Goal: Task Accomplishment & Management: Complete application form

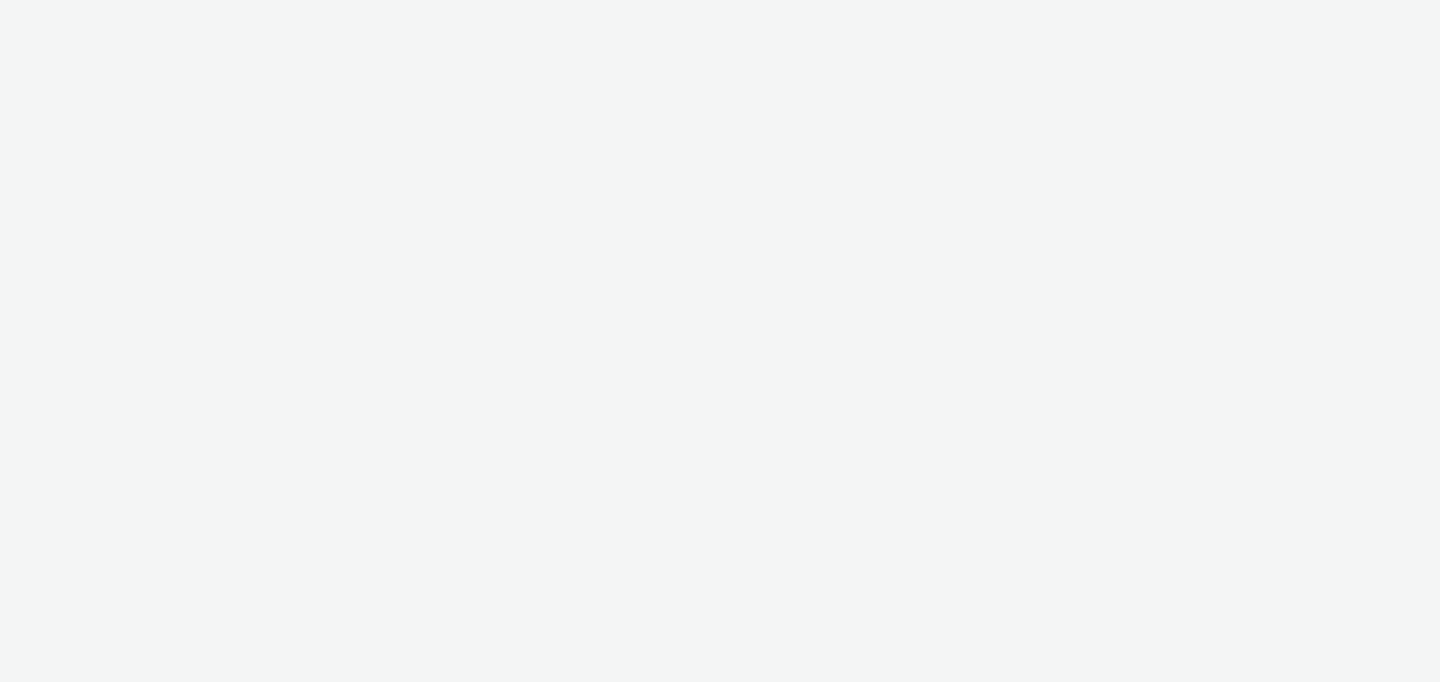
select select "b626f941-834b-427f-b453-0a2b95f57350"
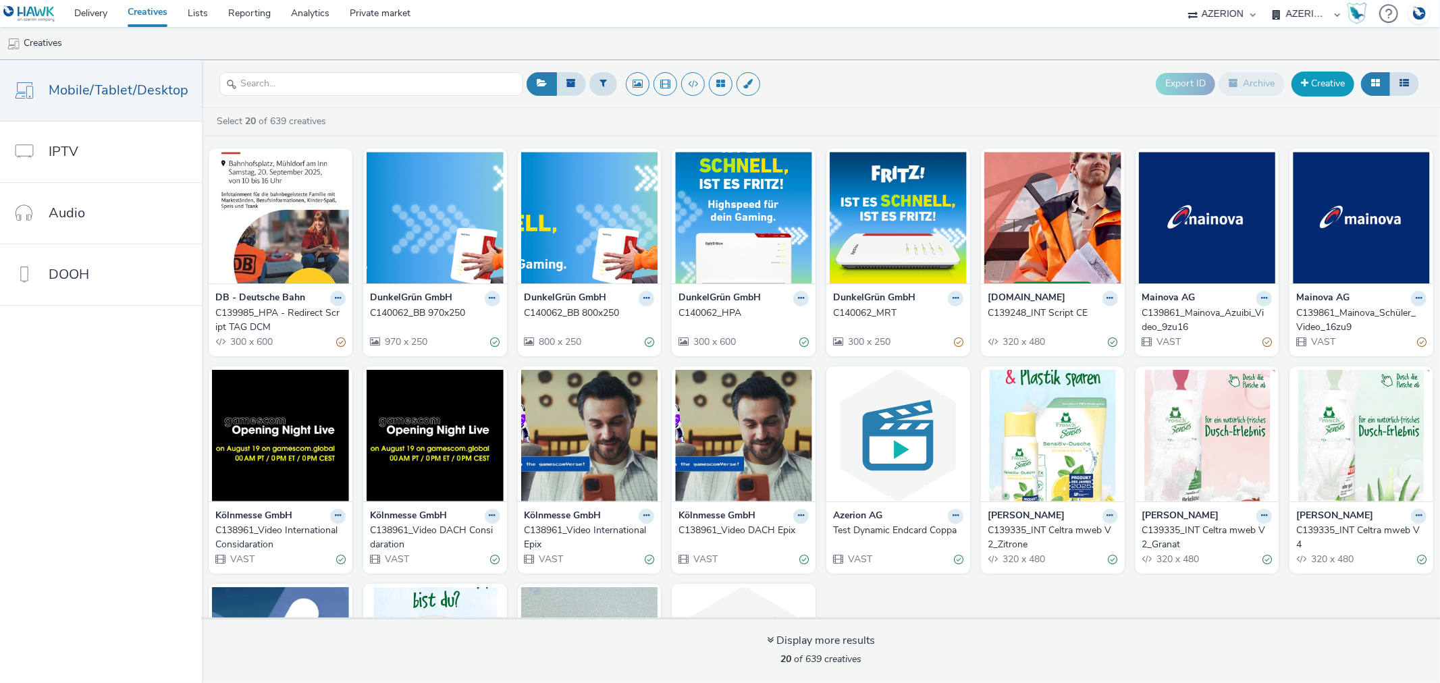
click at [1330, 77] on link "Creative" at bounding box center [1322, 84] width 63 height 24
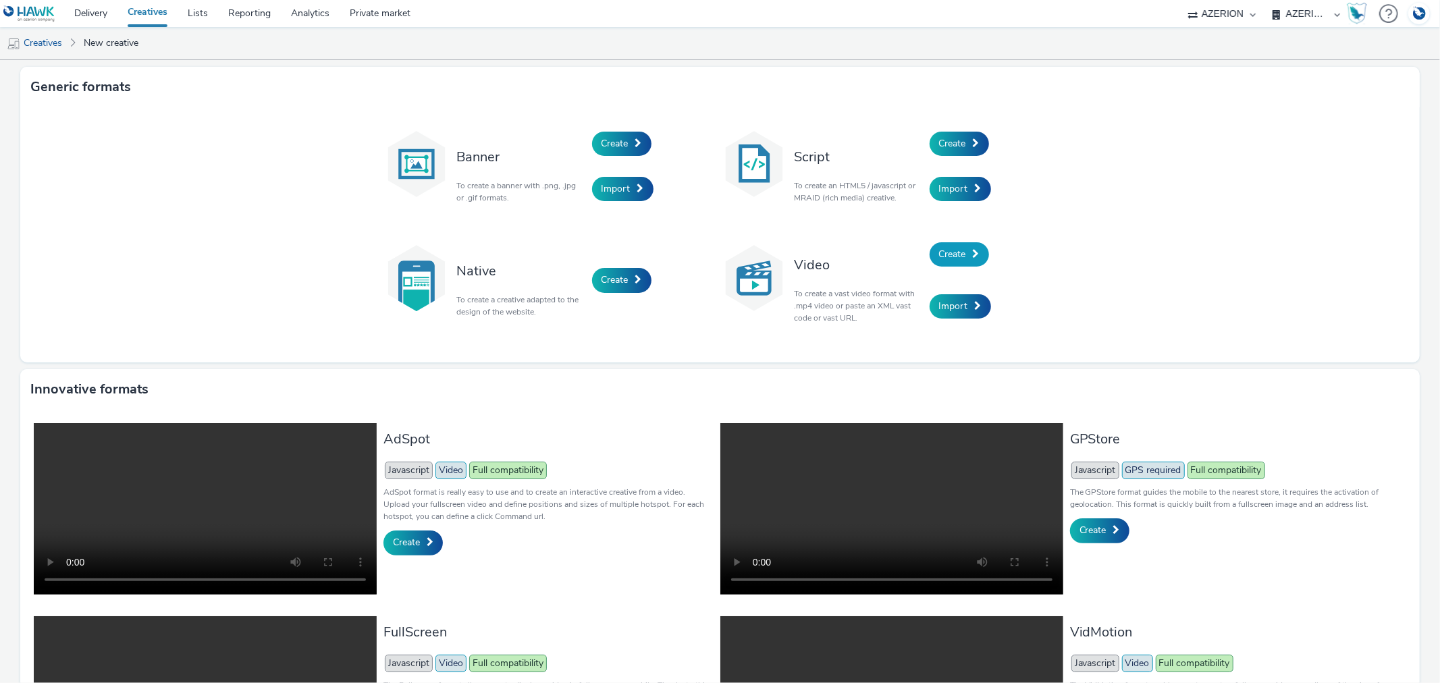
click at [952, 244] on link "Create" at bounding box center [958, 254] width 59 height 24
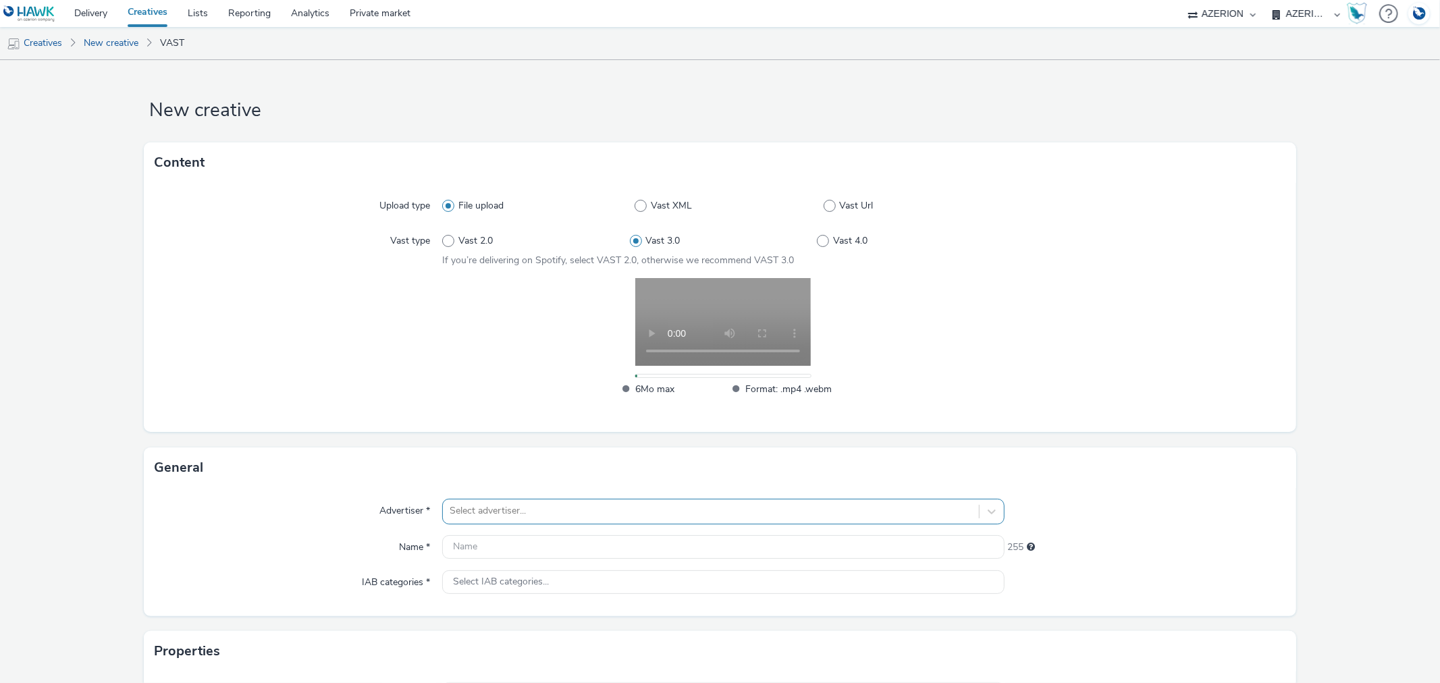
click at [518, 508] on div "Select advertiser..." at bounding box center [723, 512] width 562 height 26
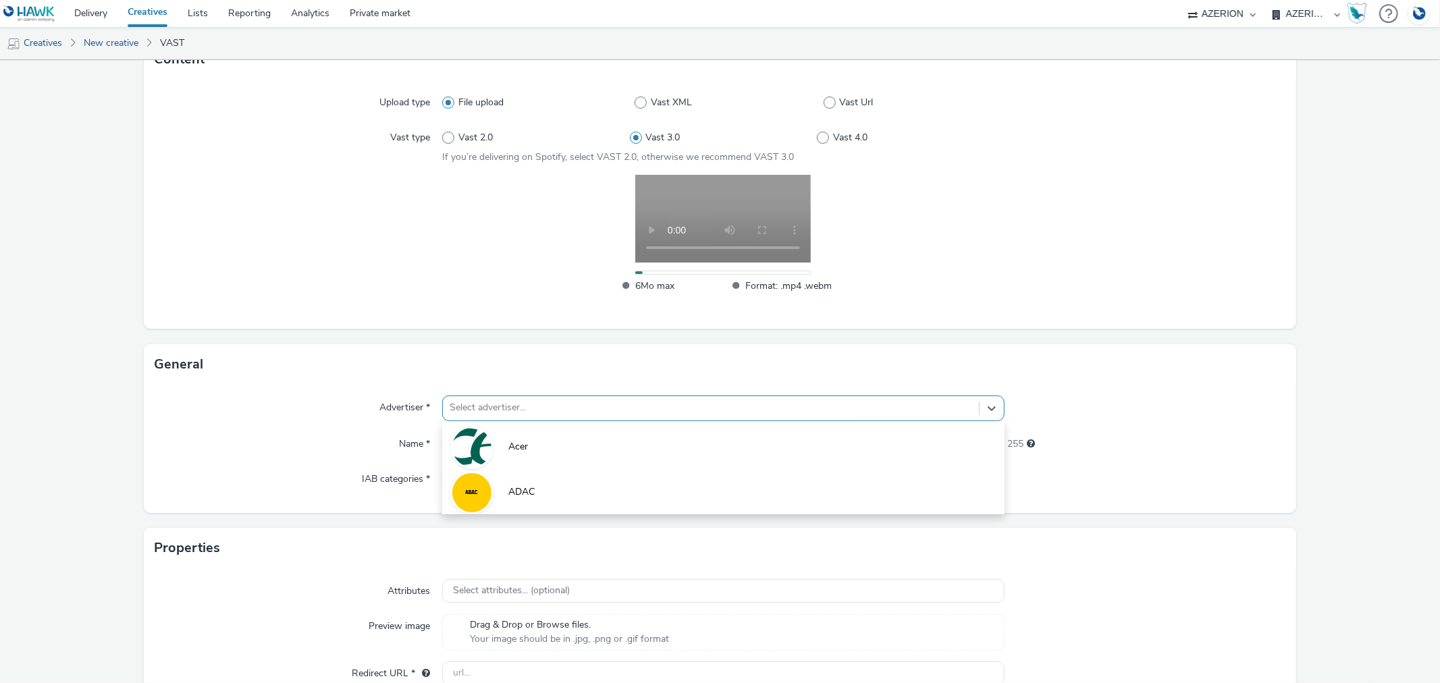
scroll to position [109, 0]
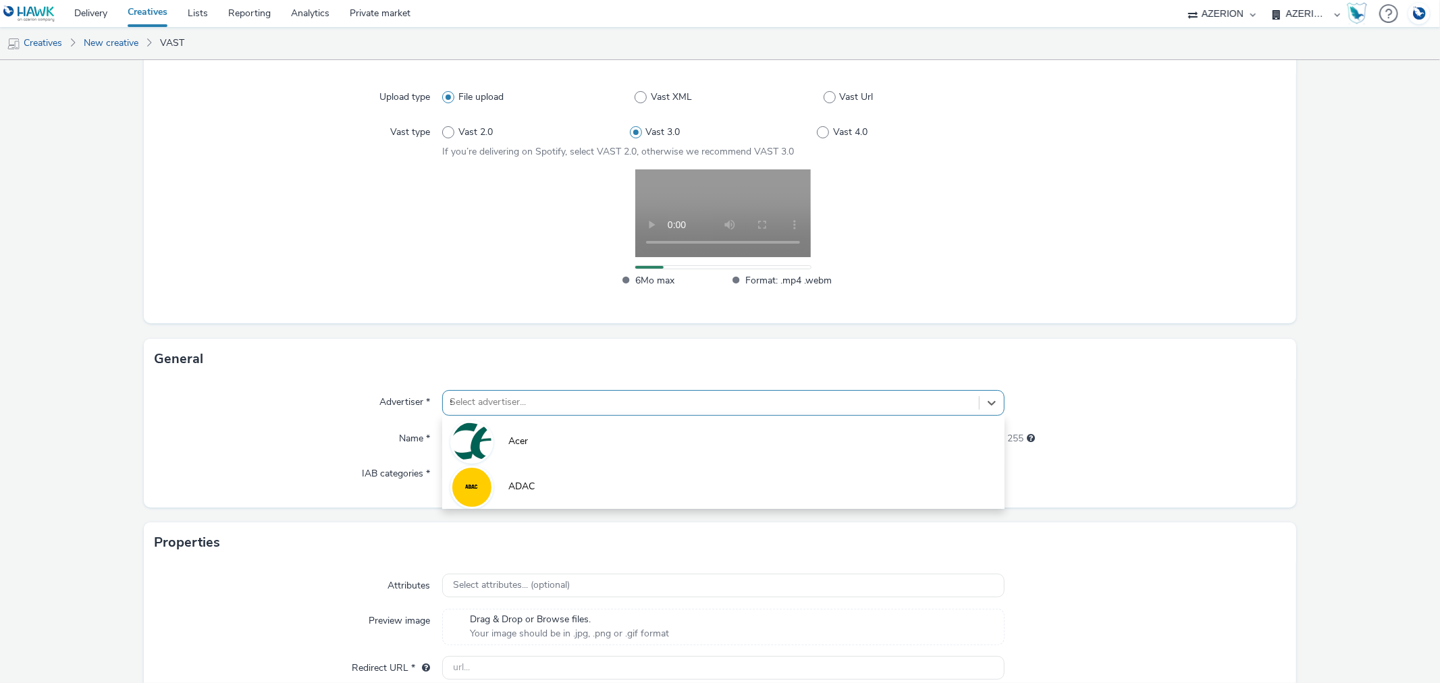
type input "sa"
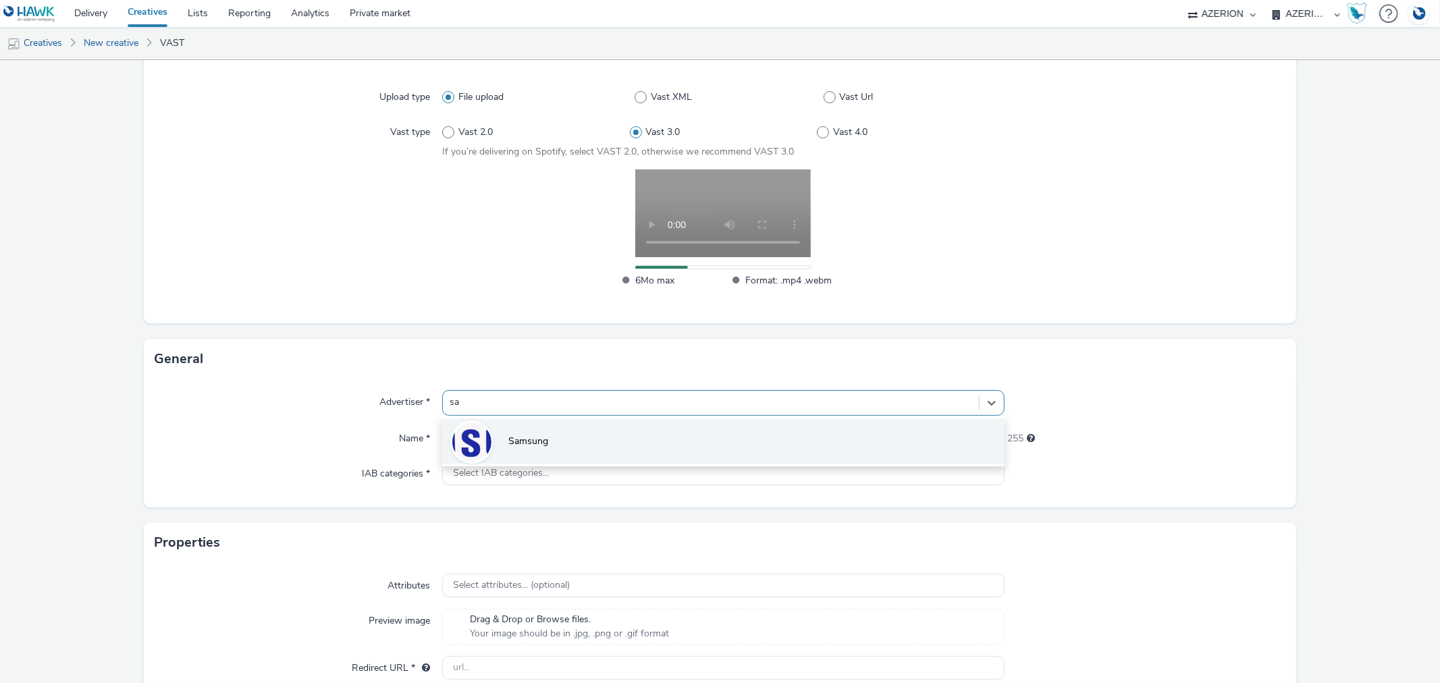
click at [527, 444] on span "Samsung" at bounding box center [528, 441] width 40 height 13
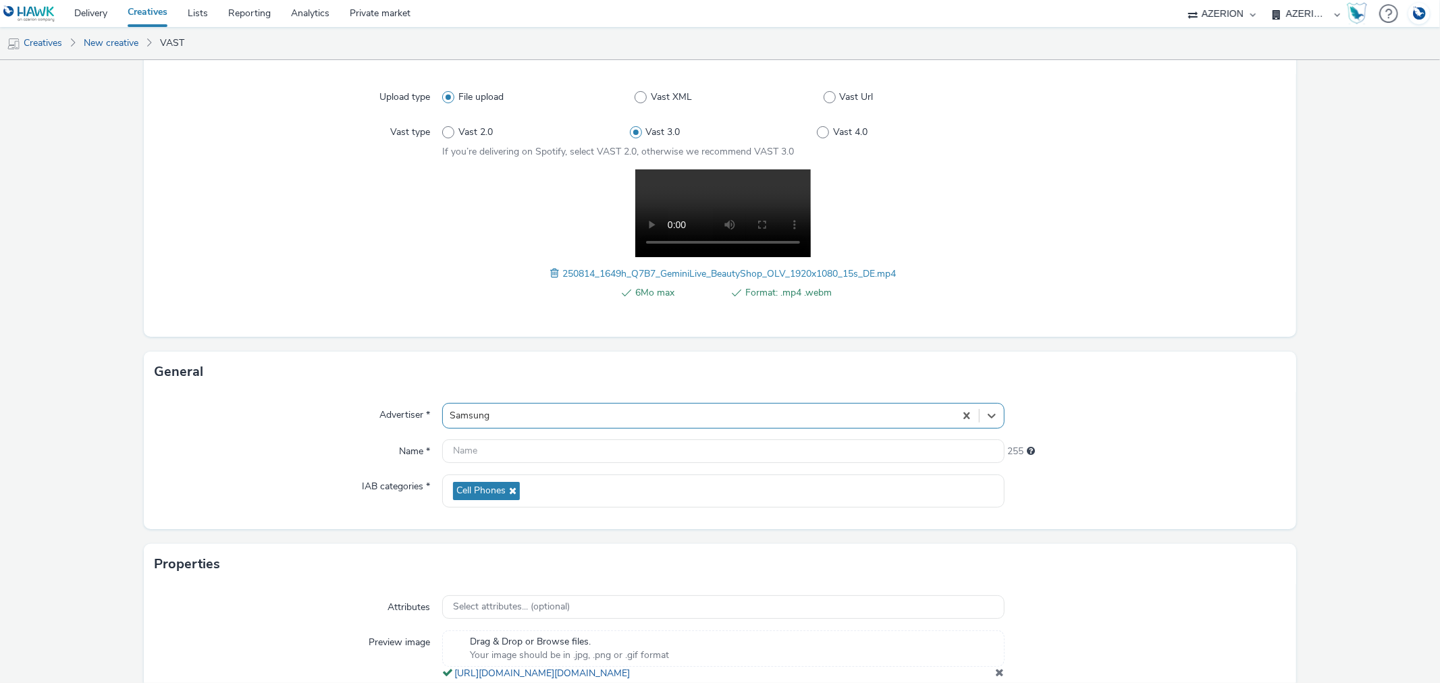
scroll to position [120, 0]
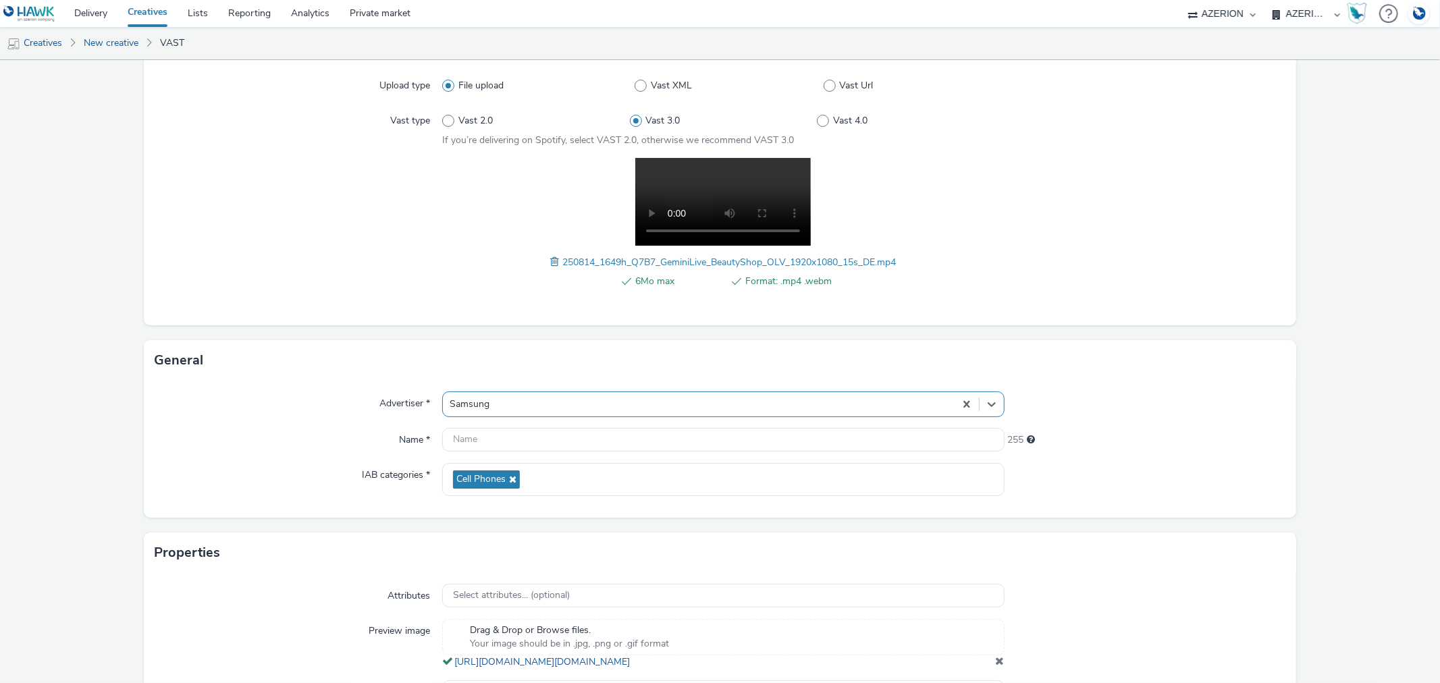
click at [537, 414] on div "option Samsung, selected. Select is focused ,type to refine list, press Down to…" at bounding box center [723, 404] width 562 height 26
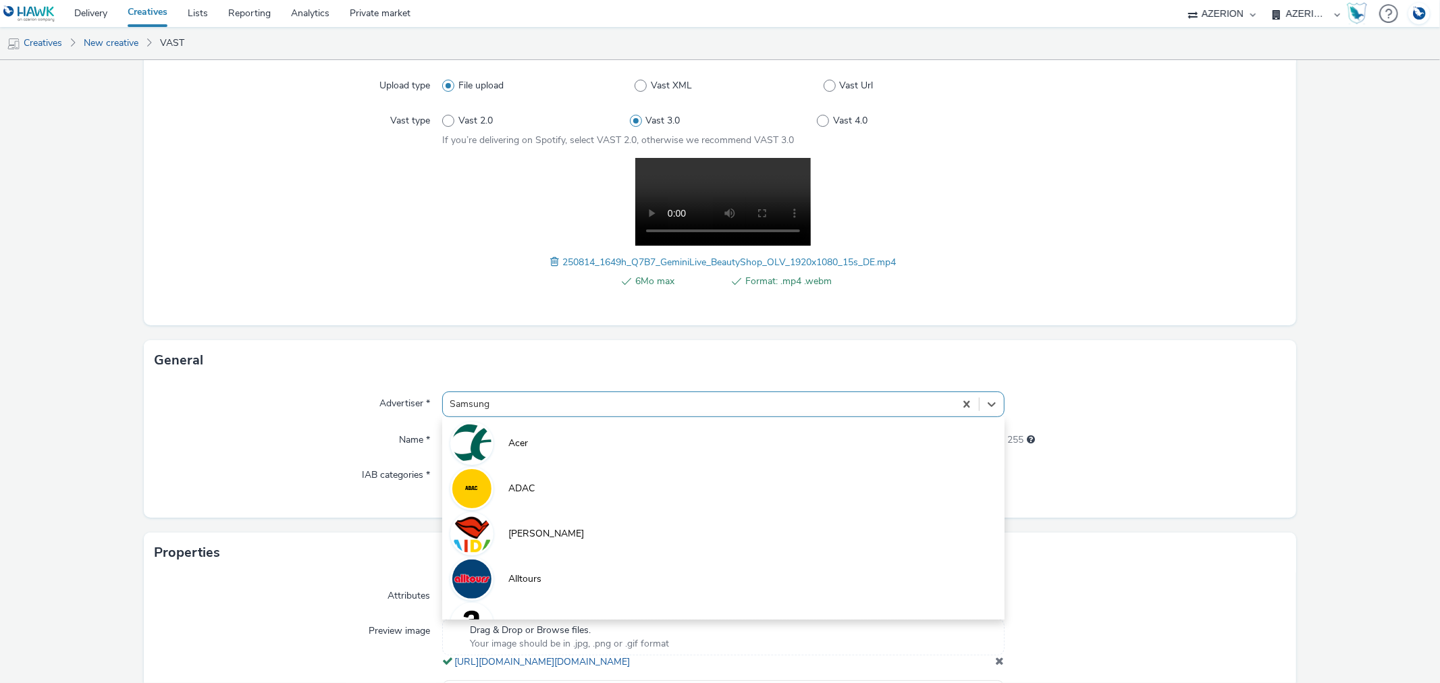
click at [331, 373] on div "General" at bounding box center [720, 360] width 1152 height 40
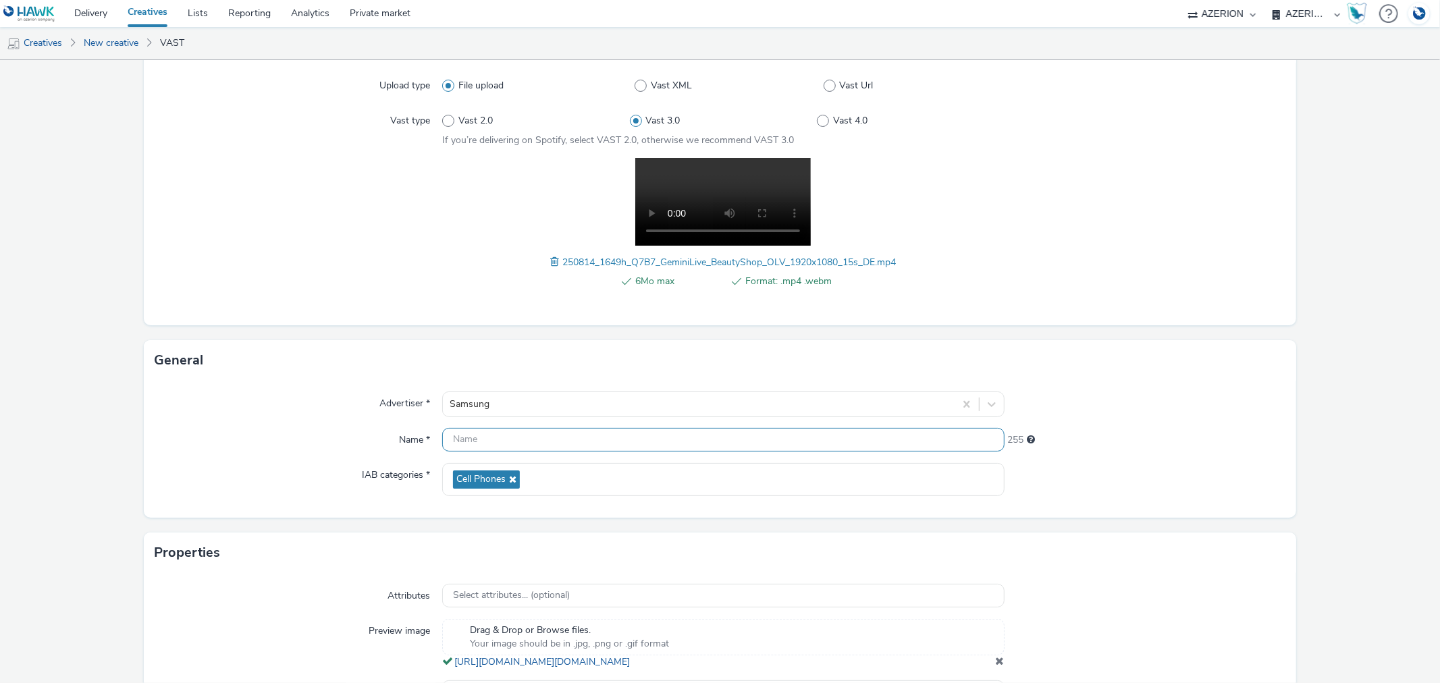
click at [488, 442] on input "text" at bounding box center [723, 440] width 562 height 24
paste input "C140006_"
type input "C140006_"
click at [577, 483] on div "Cell Phones" at bounding box center [723, 479] width 562 height 33
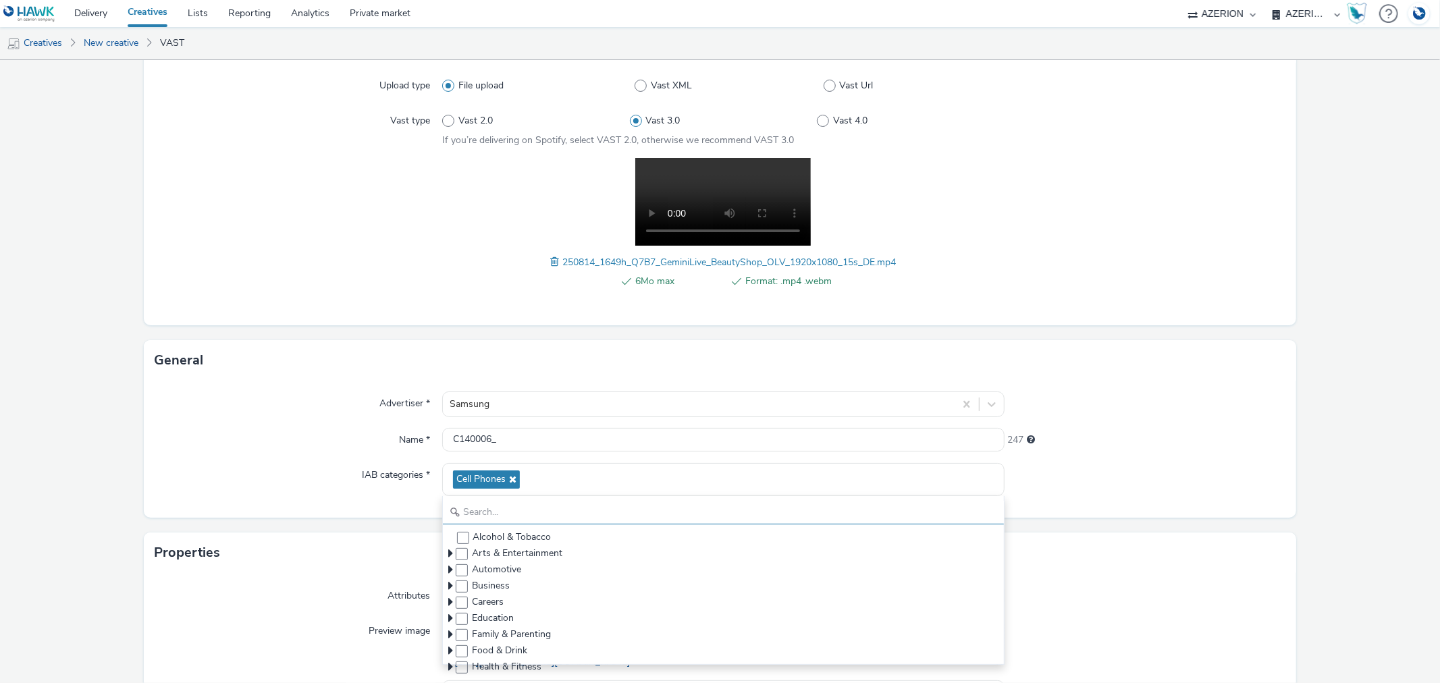
scroll to position [1, 0]
drag, startPoint x: 457, startPoint y: 549, endPoint x: 441, endPoint y: 574, distance: 30.0
click at [457, 550] on span at bounding box center [462, 554] width 12 height 12
checkbox input "true"
click at [456, 569] on span at bounding box center [462, 570] width 12 height 12
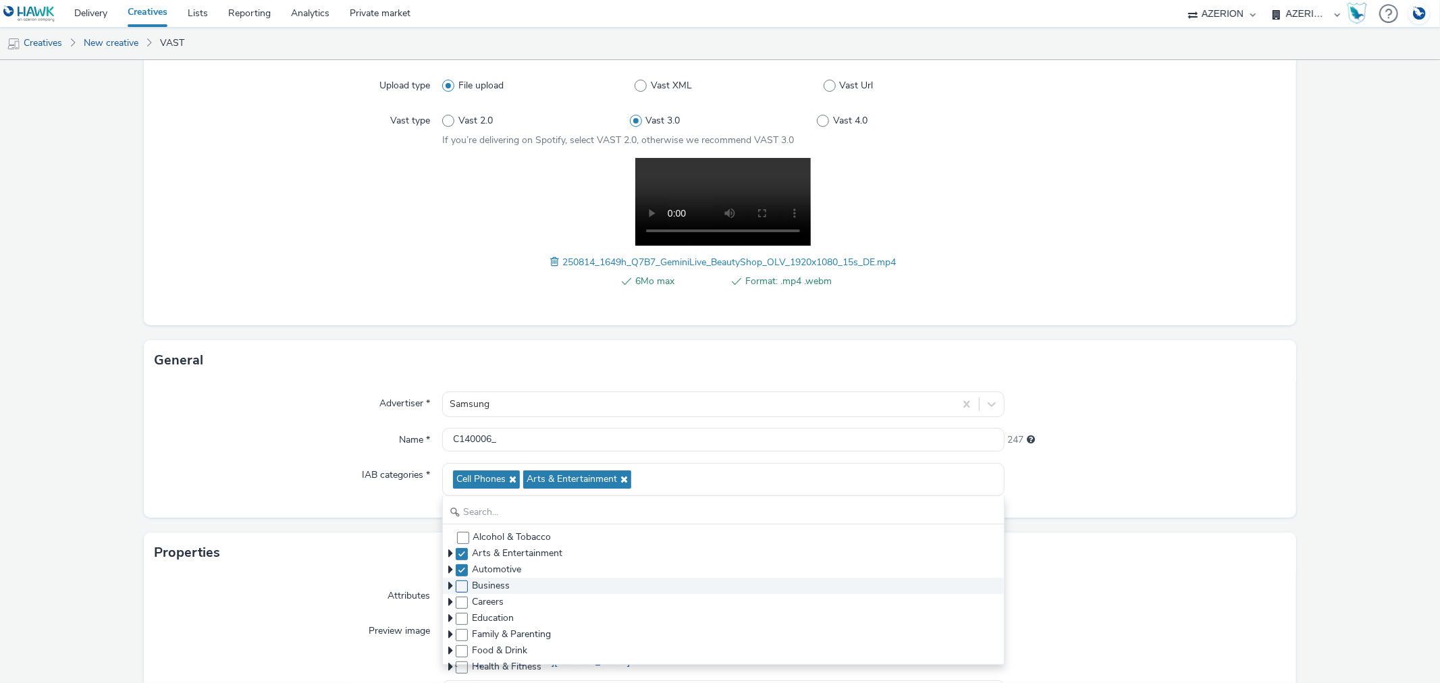
checkbox input "true"
click at [460, 584] on span at bounding box center [462, 586] width 12 height 12
checkbox input "true"
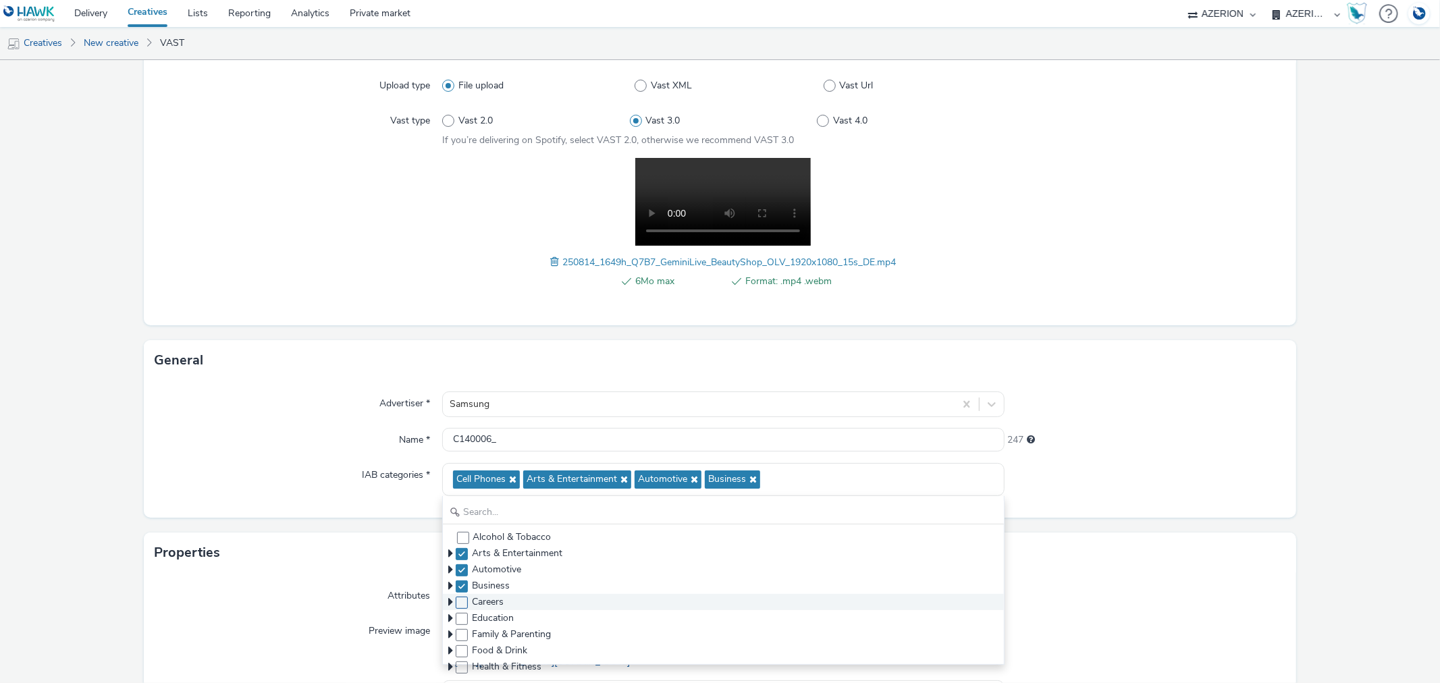
click at [462, 606] on span at bounding box center [462, 603] width 12 height 12
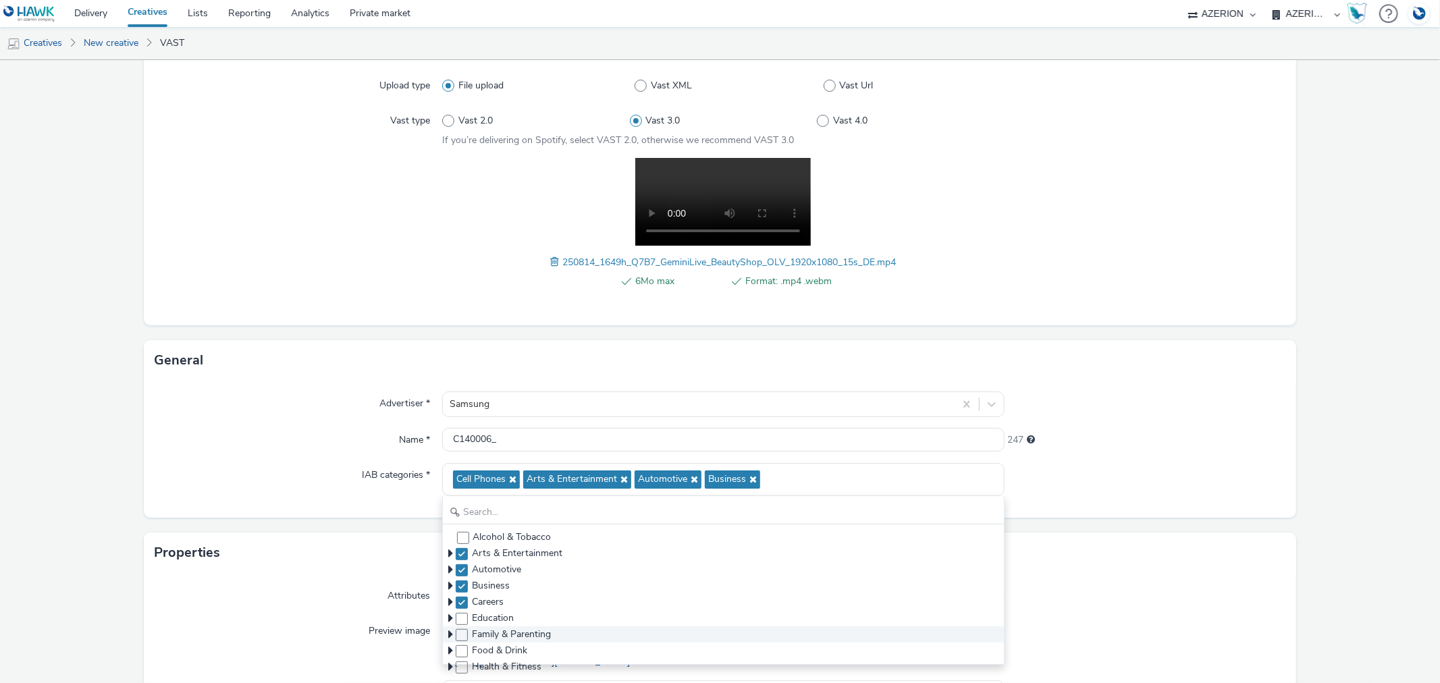
checkbox input "true"
click at [460, 626] on span "Family & Parenting" at bounding box center [723, 634] width 560 height 16
click at [460, 631] on span at bounding box center [462, 635] width 12 height 12
checkbox input "true"
drag, startPoint x: 458, startPoint y: 619, endPoint x: 454, endPoint y: 648, distance: 29.2
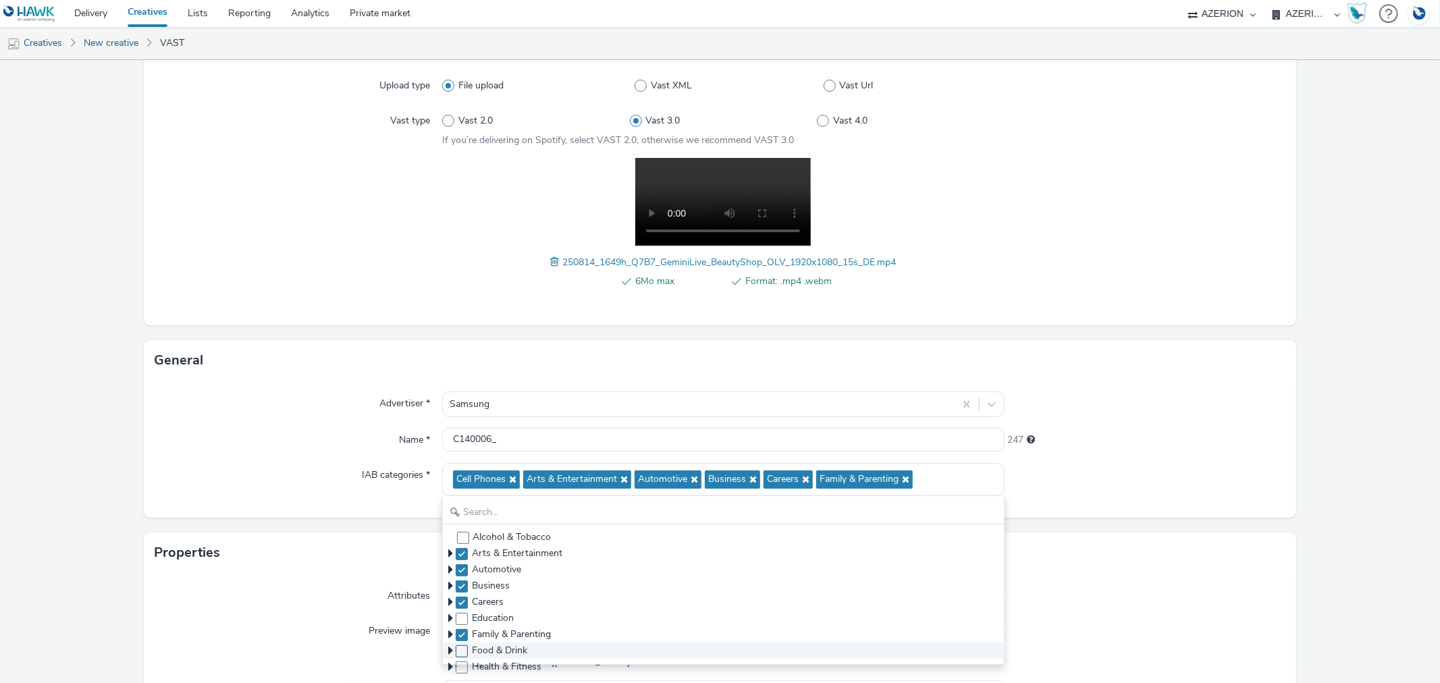
click at [457, 619] on span at bounding box center [462, 619] width 12 height 12
checkbox input "true"
click at [457, 651] on span at bounding box center [462, 651] width 12 height 12
checkbox input "true"
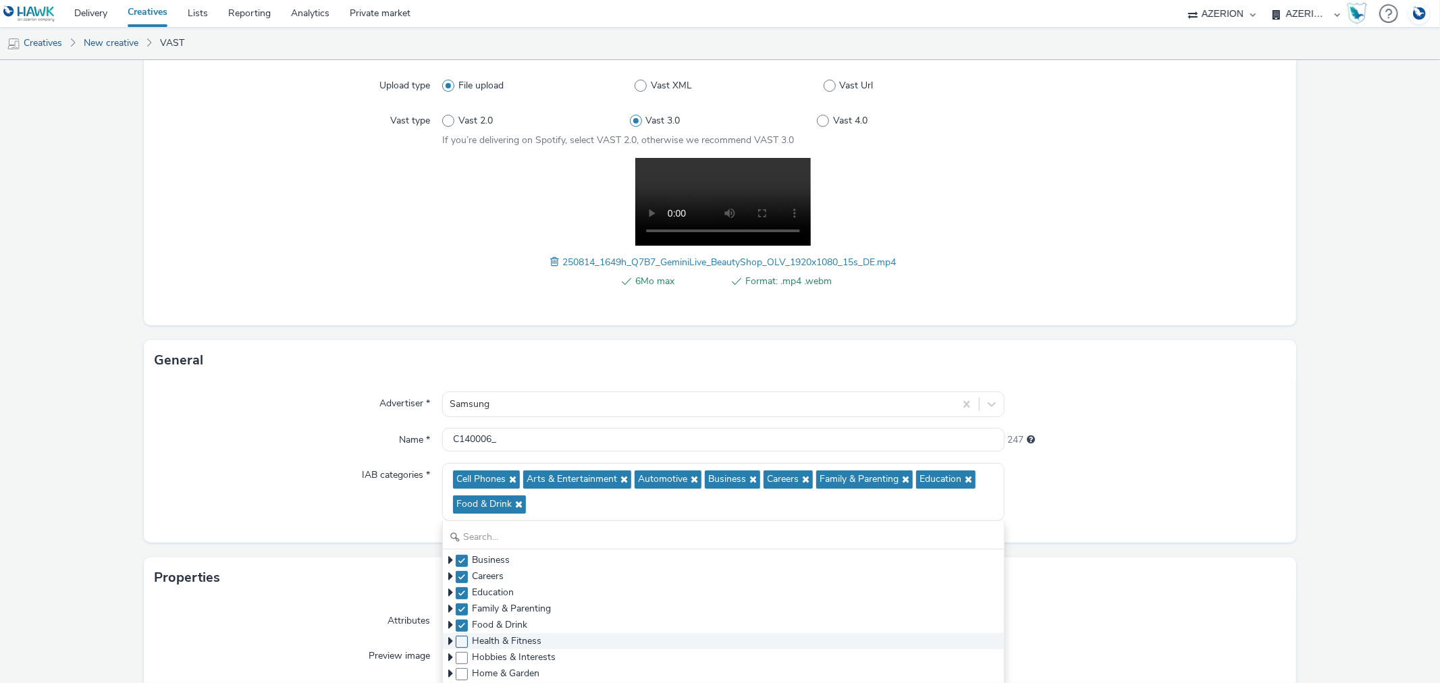
scroll to position [75, 0]
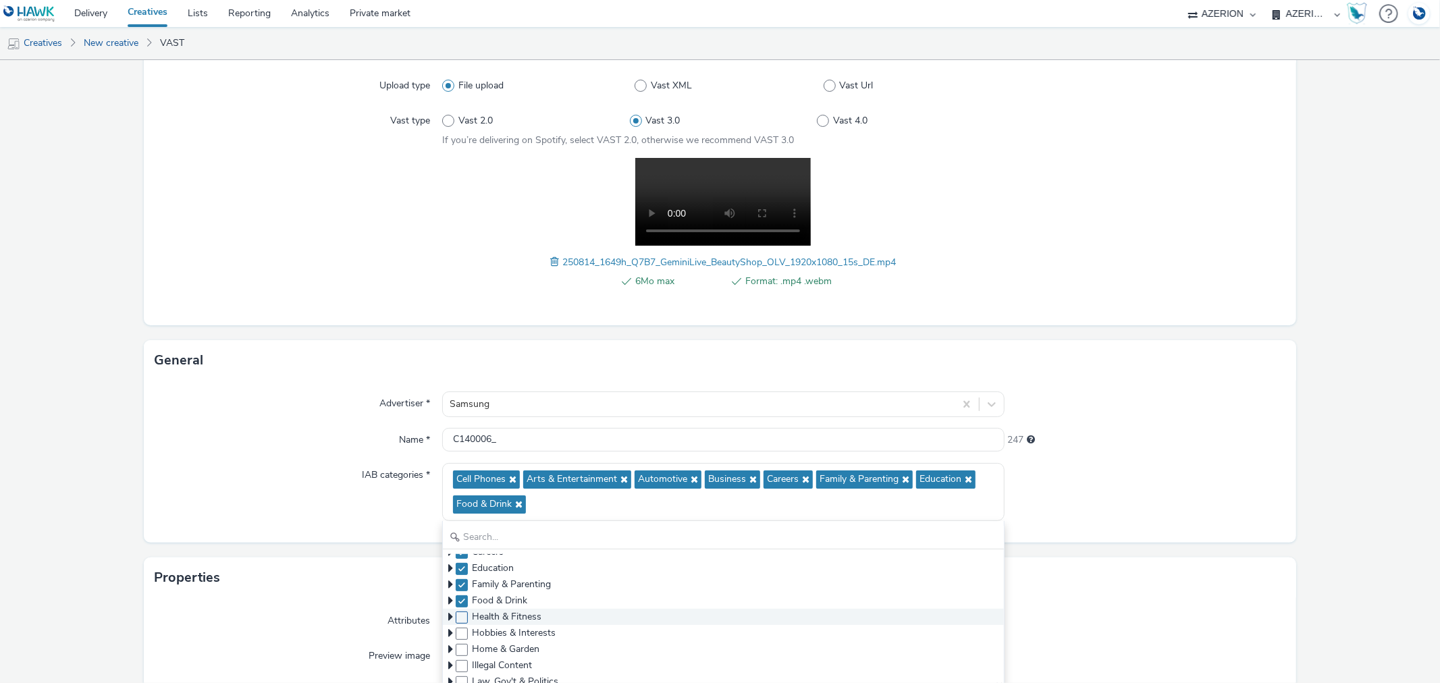
click at [456, 620] on span at bounding box center [462, 618] width 12 height 12
checkbox input "true"
click at [456, 631] on span at bounding box center [462, 634] width 12 height 12
checkbox input "true"
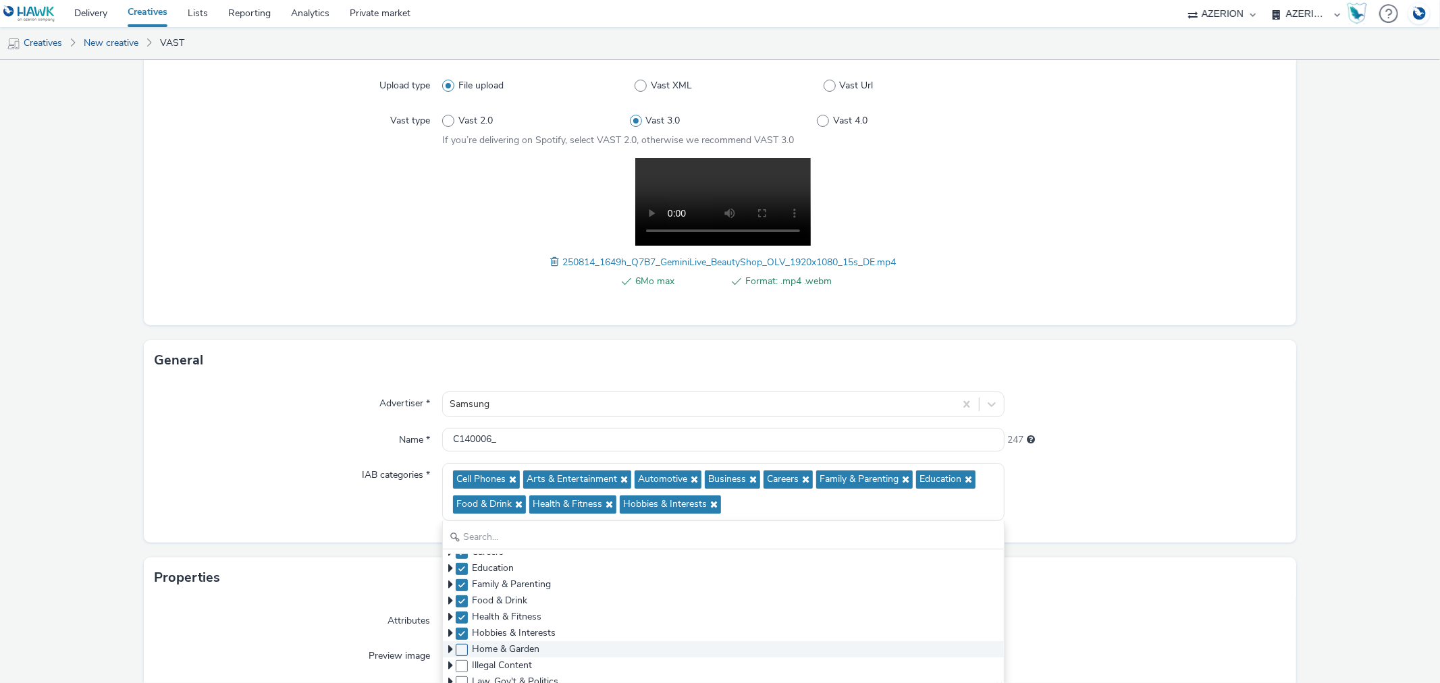
drag, startPoint x: 458, startPoint y: 651, endPoint x: 460, endPoint y: 662, distance: 11.7
click at [458, 651] on span at bounding box center [462, 650] width 12 height 12
checkbox input "true"
click at [460, 663] on span at bounding box center [462, 666] width 12 height 12
click at [459, 666] on span at bounding box center [462, 666] width 12 height 12
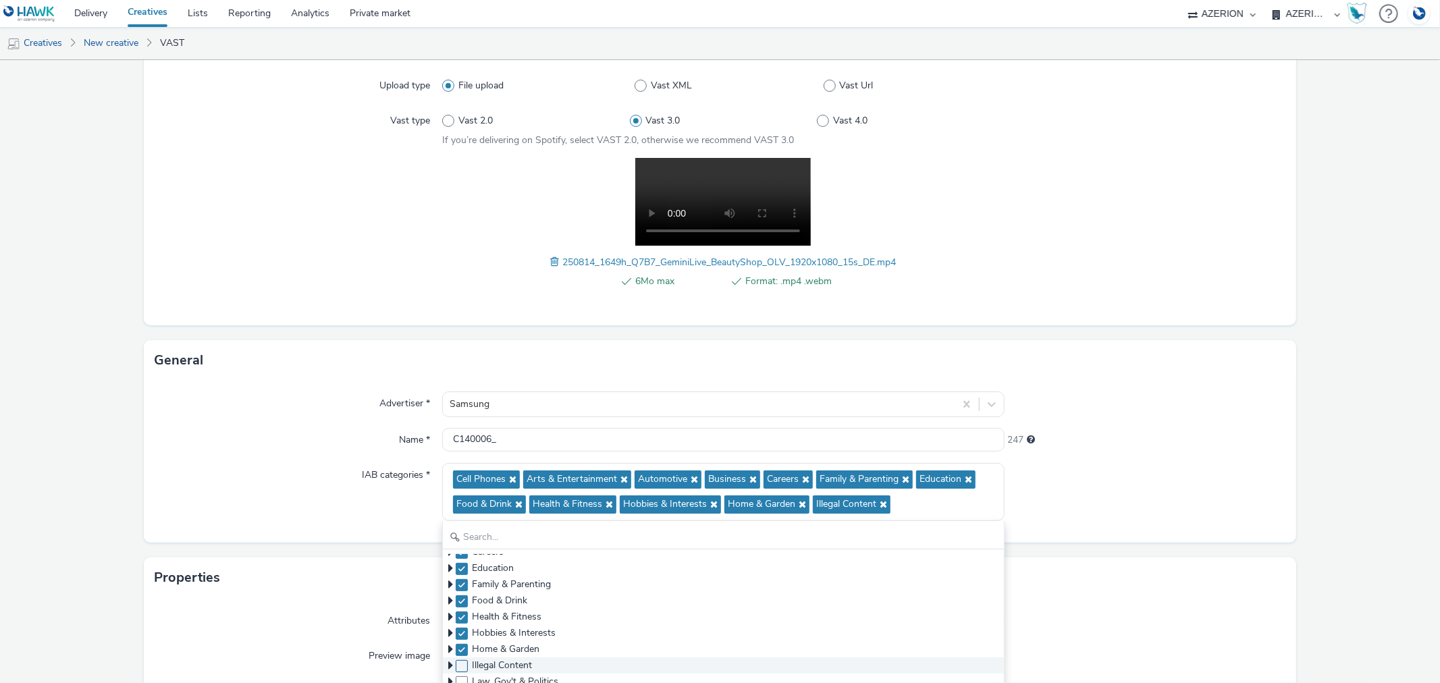
checkbox input "false"
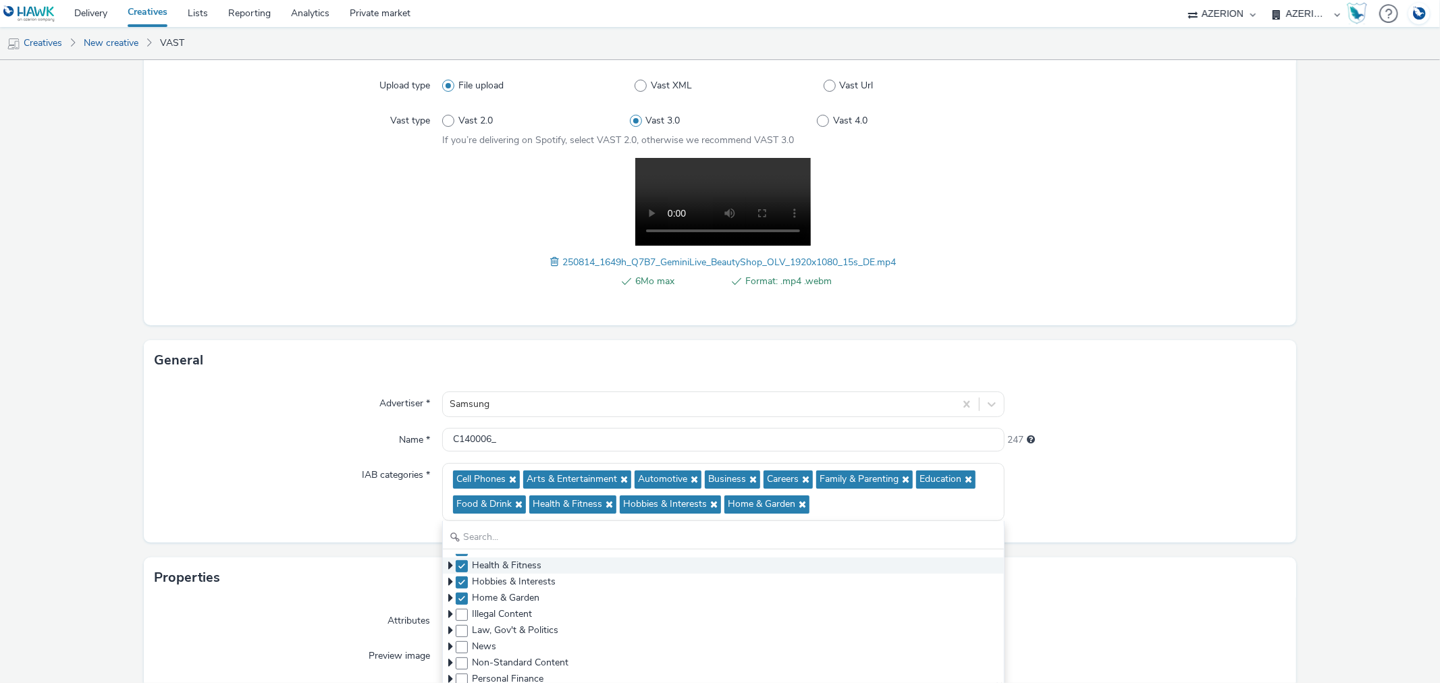
scroll to position [150, 0]
click at [456, 624] on span at bounding box center [462, 624] width 12 height 12
checkbox input "true"
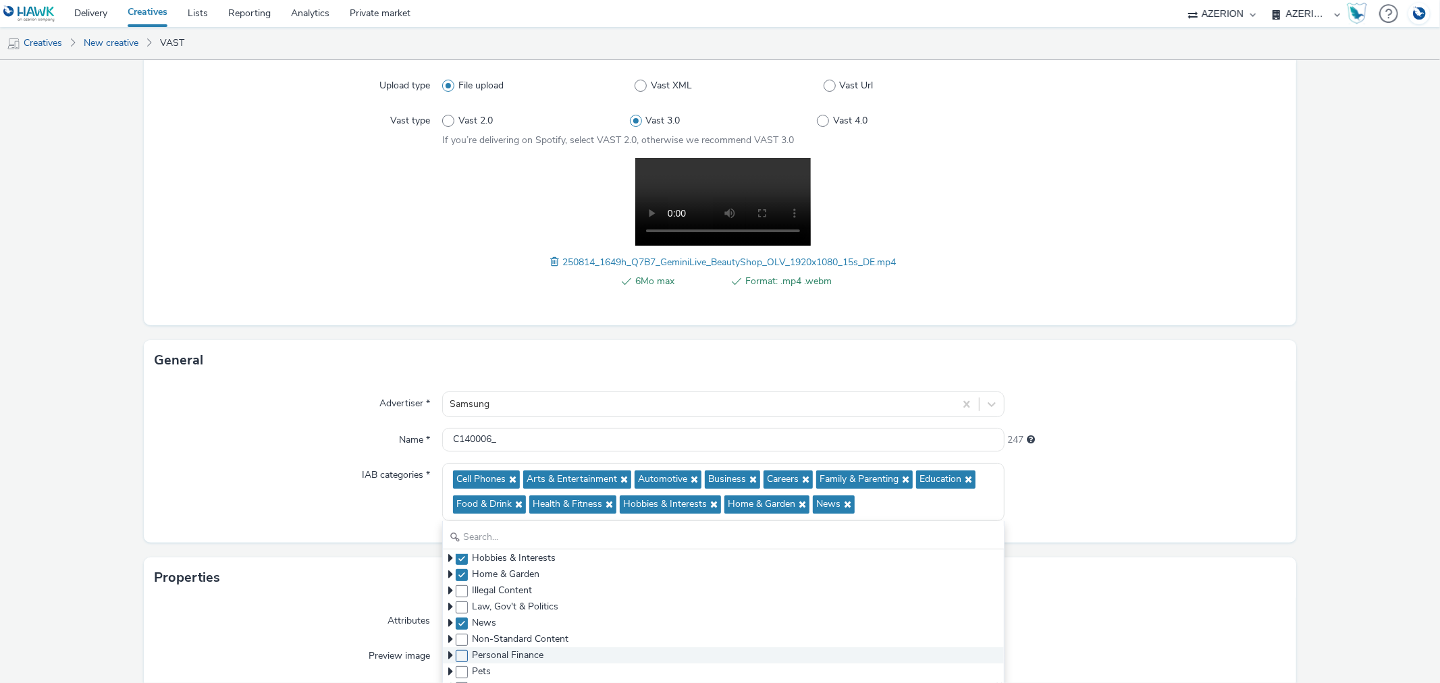
click at [459, 653] on span at bounding box center [462, 656] width 12 height 12
checkbox input "true"
click at [458, 669] on span at bounding box center [462, 672] width 12 height 12
checkbox input "true"
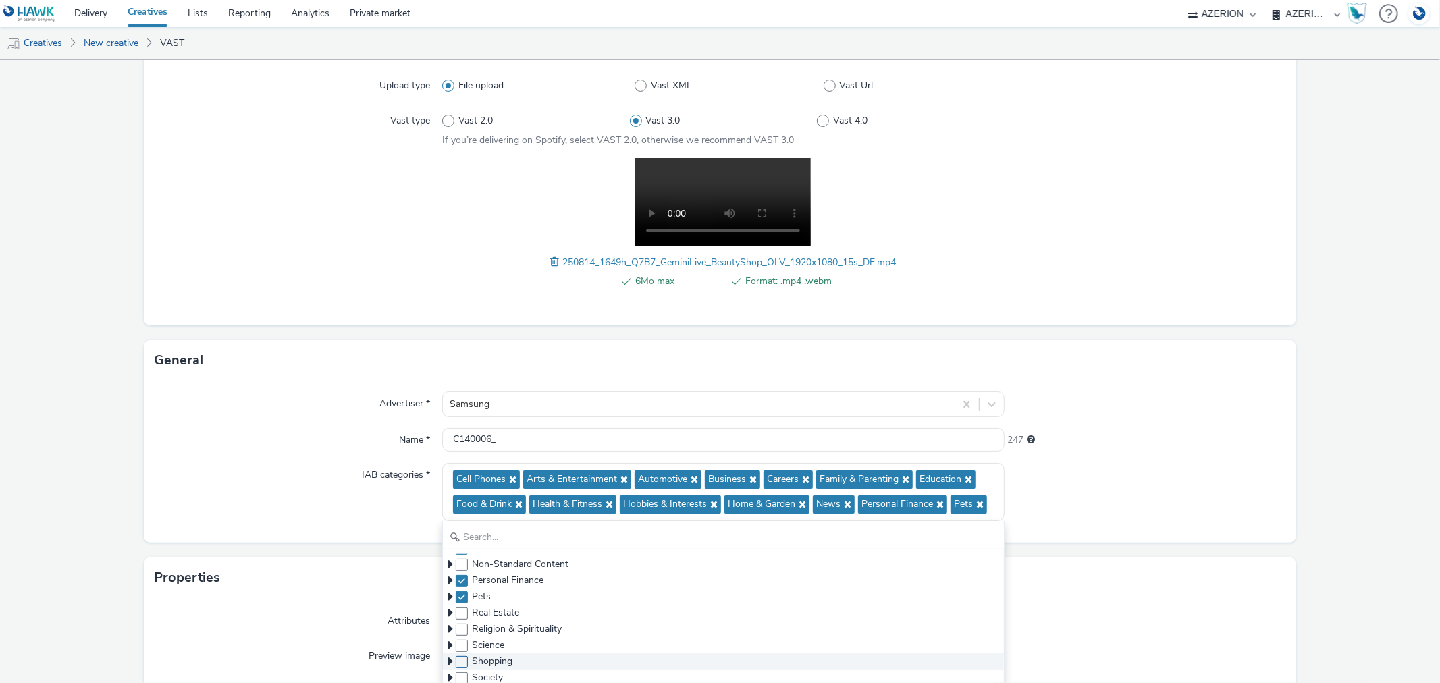
click at [456, 660] on span at bounding box center [462, 662] width 12 height 12
checkbox input "true"
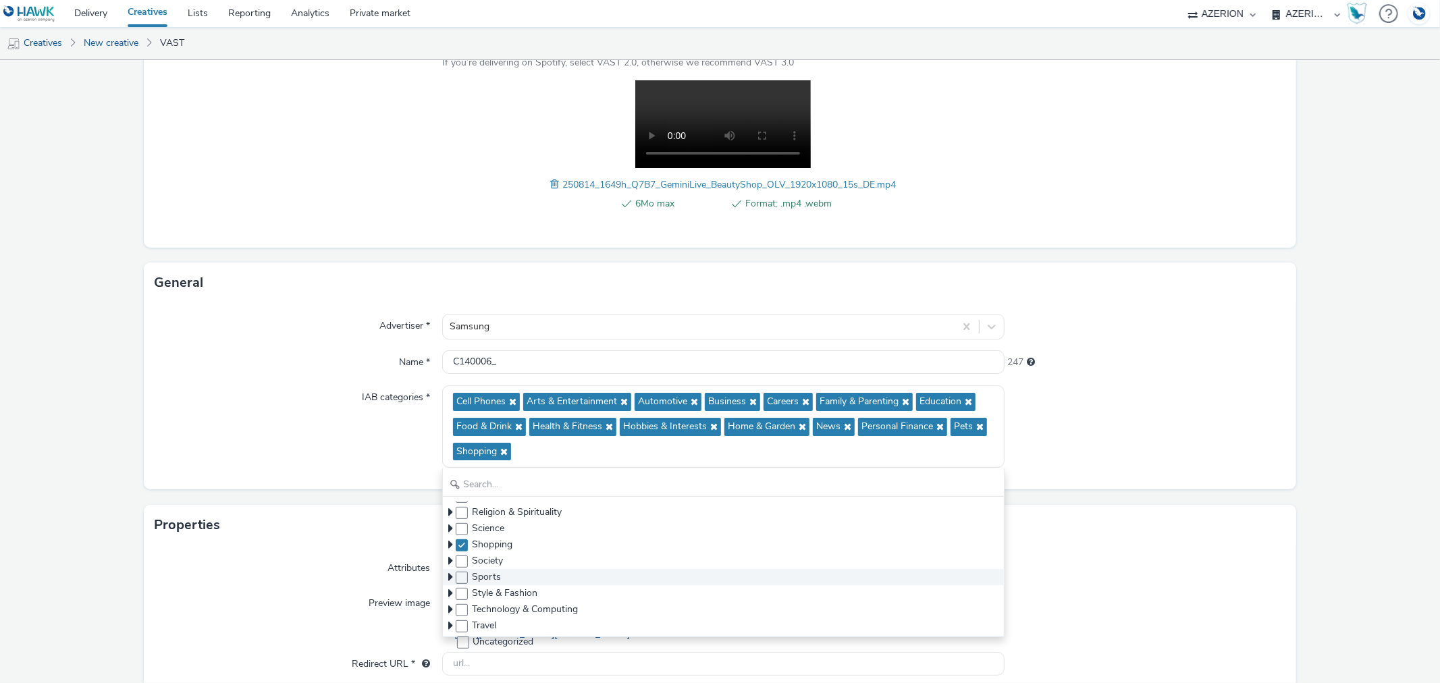
scroll to position [271, 0]
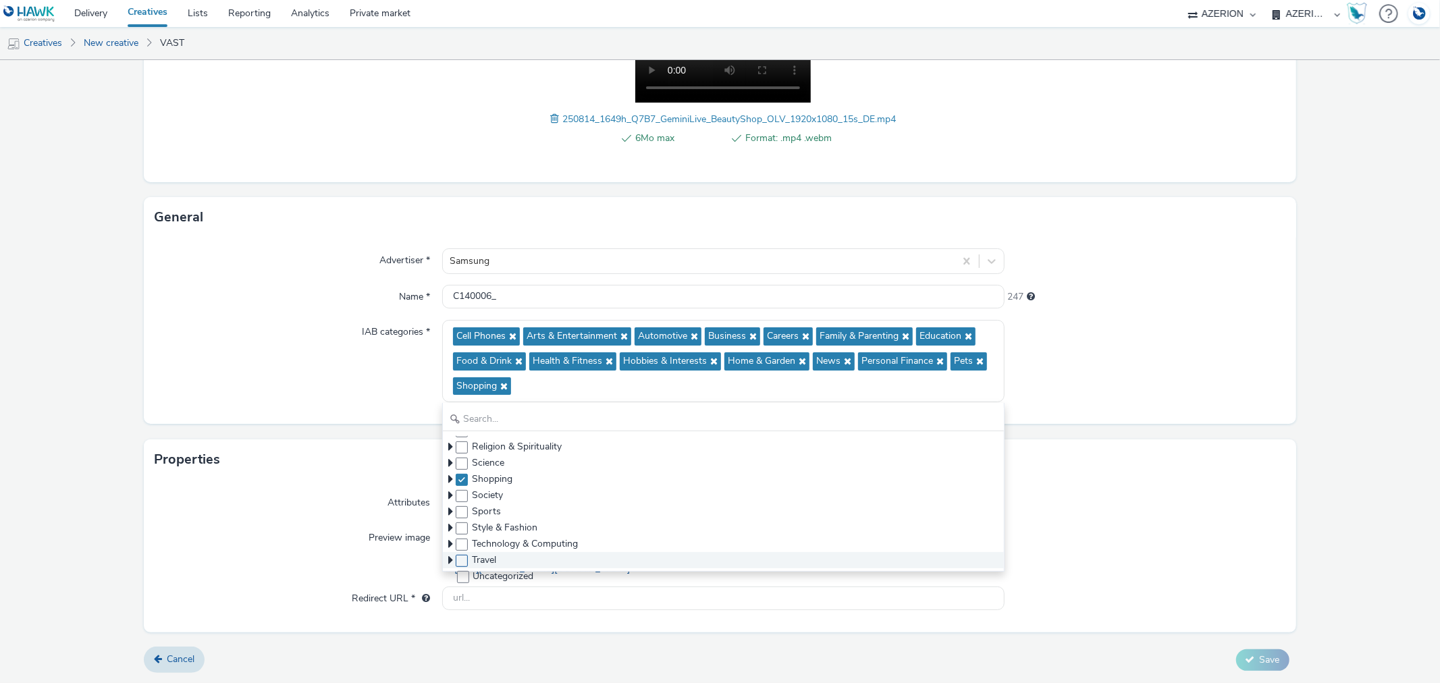
click at [456, 555] on span at bounding box center [462, 561] width 12 height 12
checkbox input "true"
click at [456, 539] on span at bounding box center [462, 545] width 12 height 12
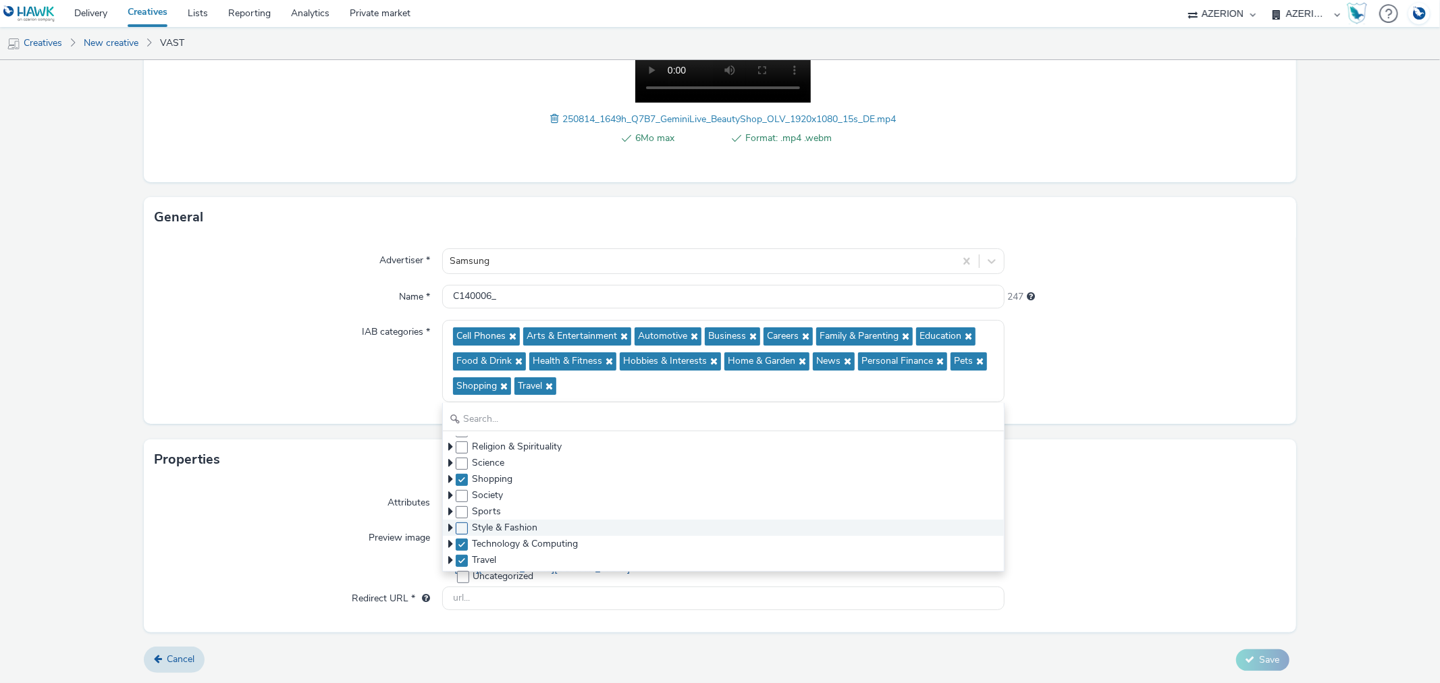
checkbox input "true"
click at [457, 522] on span at bounding box center [462, 528] width 12 height 12
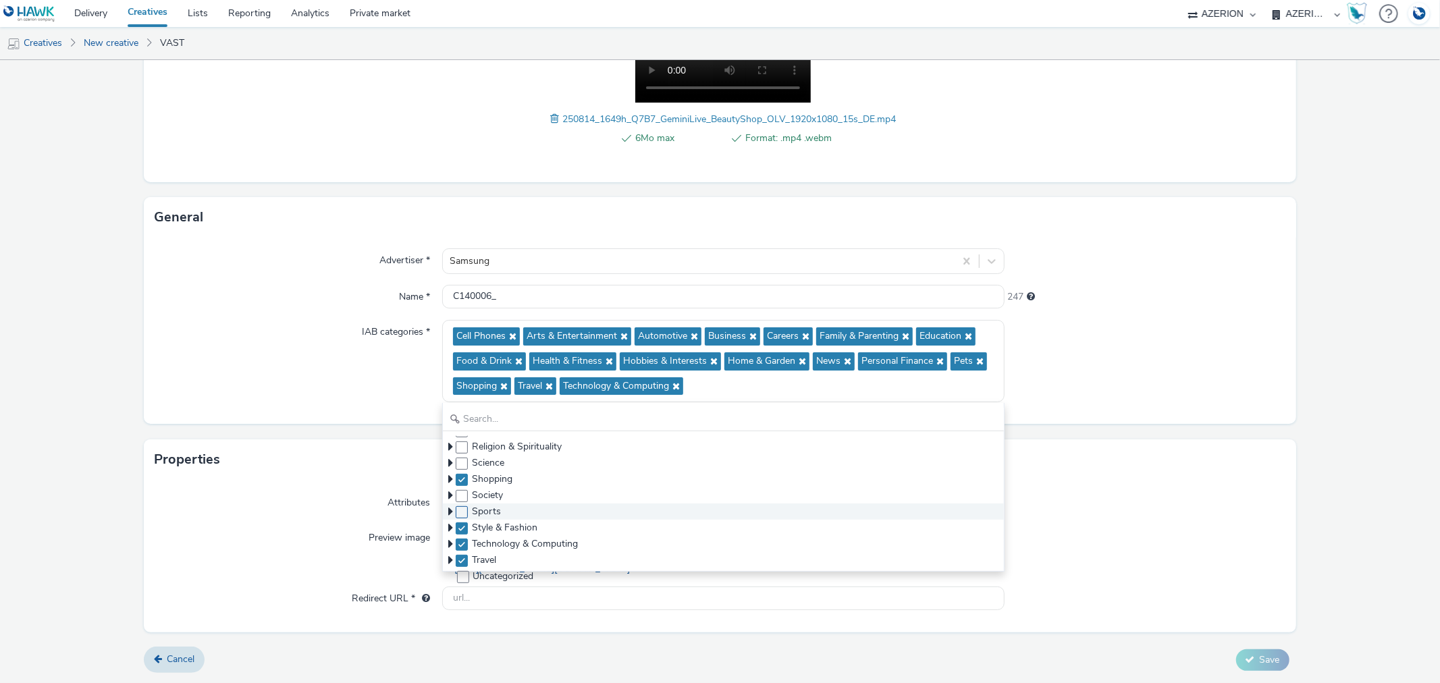
checkbox input "true"
click at [458, 506] on span at bounding box center [462, 512] width 12 height 12
checkbox input "true"
click at [460, 490] on span at bounding box center [462, 496] width 12 height 12
checkbox input "true"
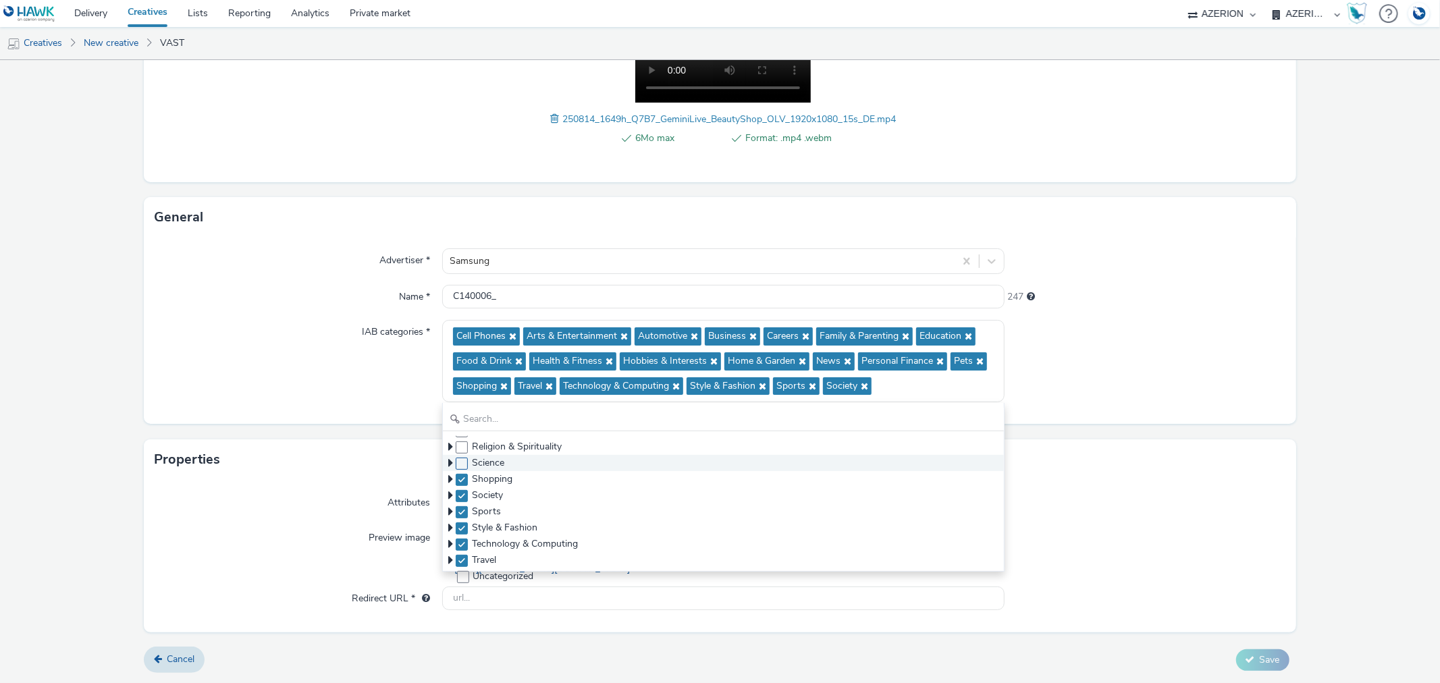
click at [456, 458] on span at bounding box center [462, 464] width 12 height 12
checkbox input "true"
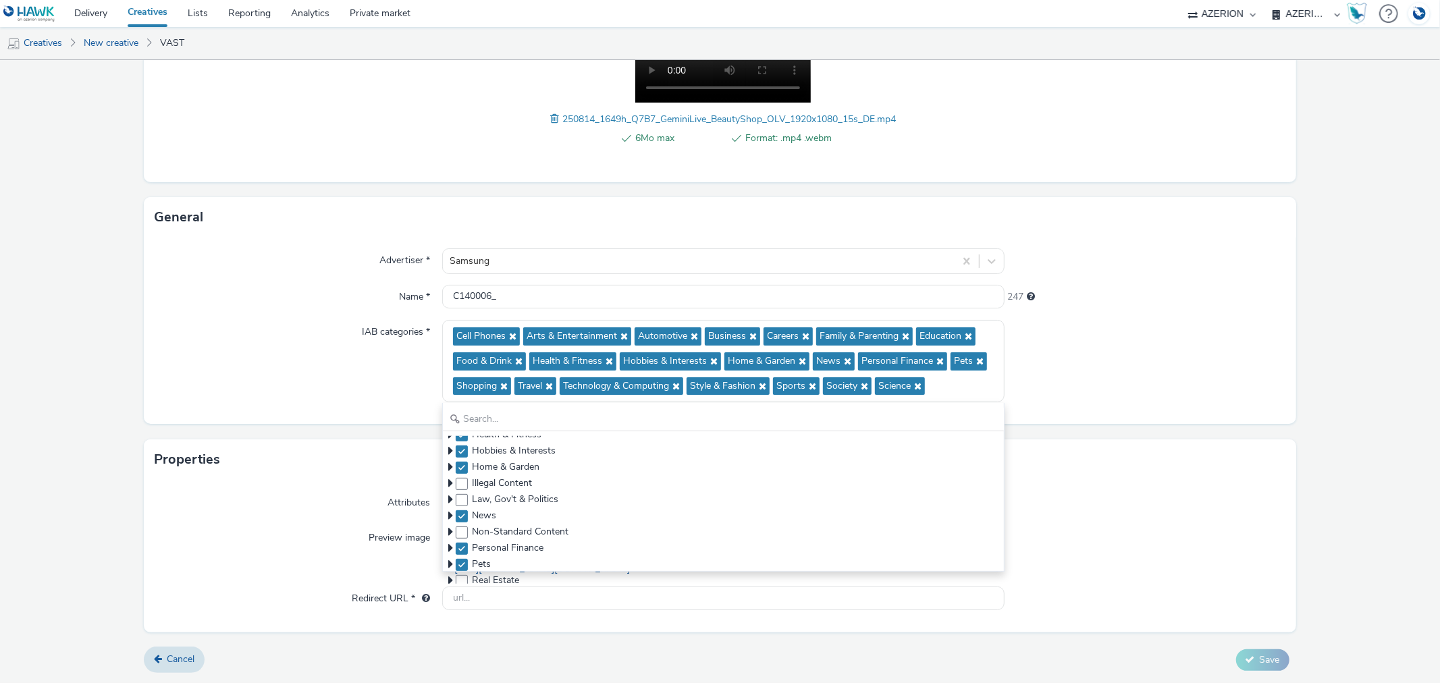
scroll to position [0, 0]
click at [298, 342] on div "IAB categories *" at bounding box center [299, 361] width 288 height 82
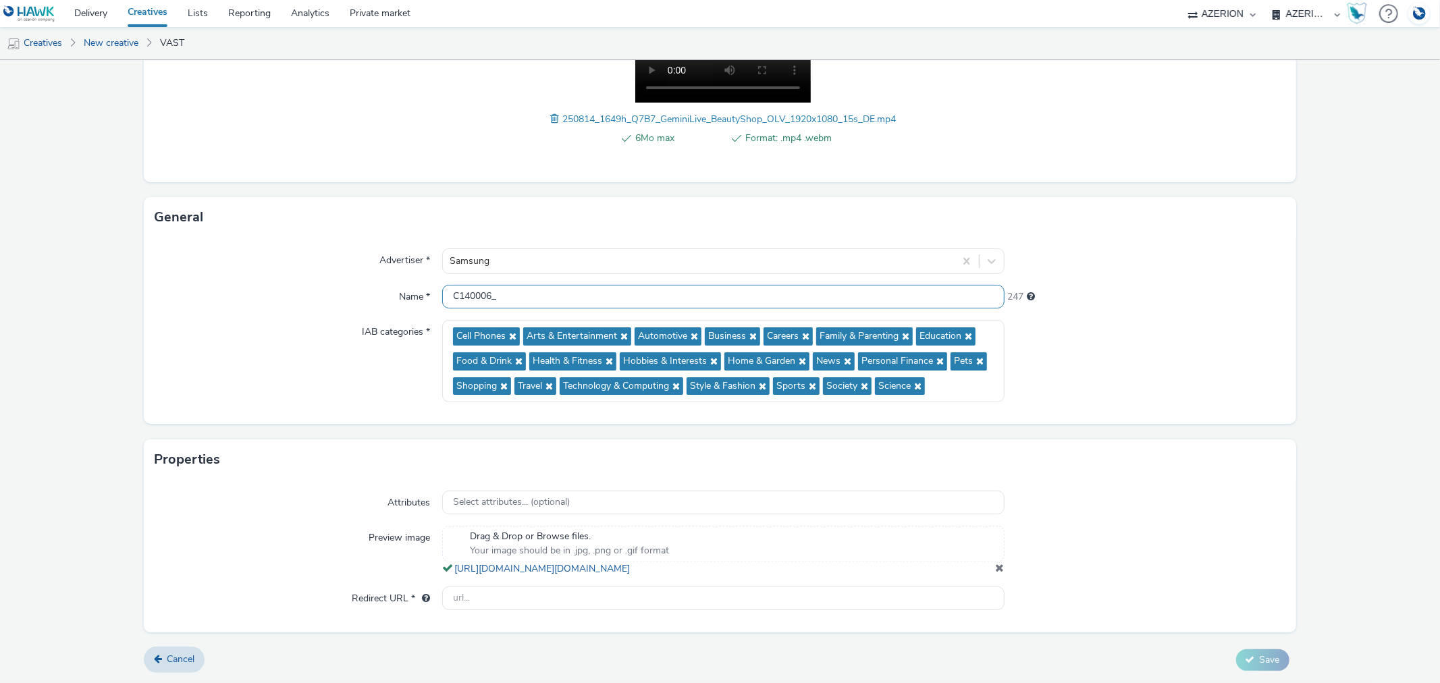
click at [548, 285] on input "C140006_" at bounding box center [723, 297] width 562 height 24
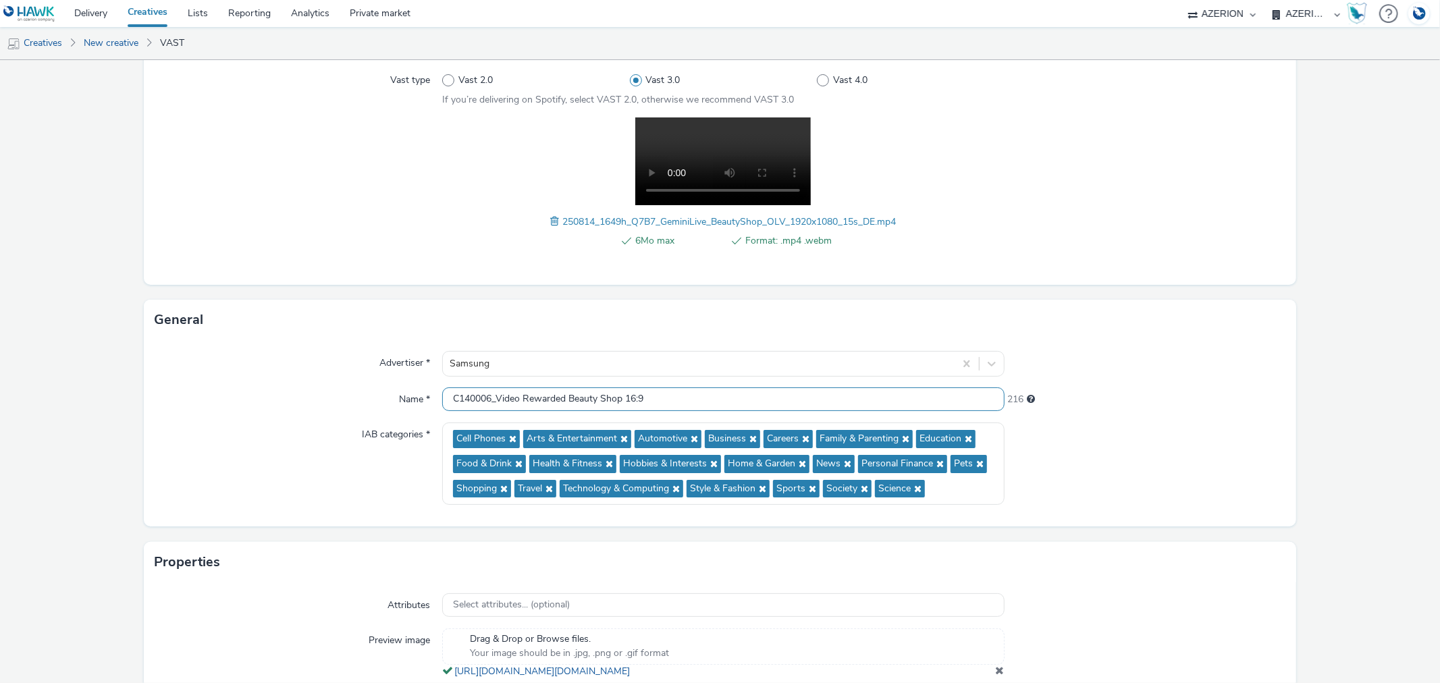
scroll to position [275, 0]
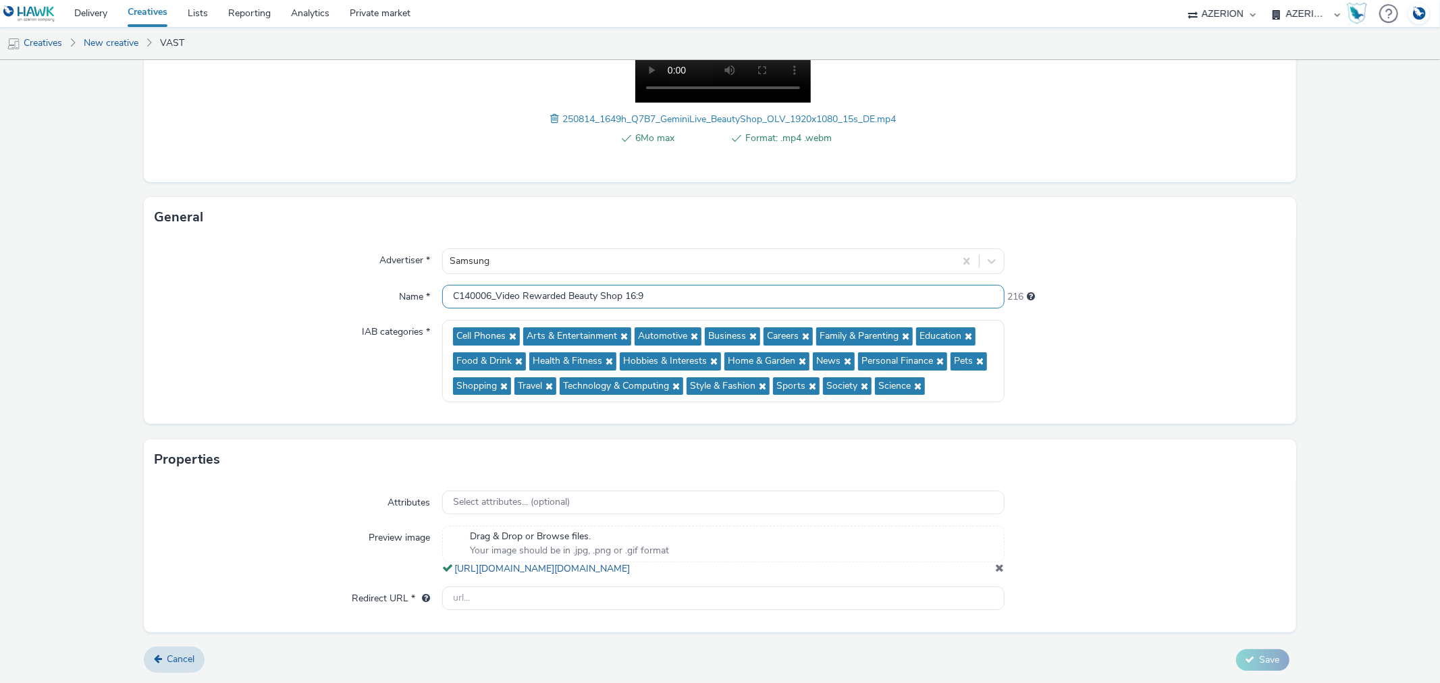
type input "C140006_Video Rewarded Beauty Shop 16:9"
click at [571, 605] on input "text" at bounding box center [723, 599] width 562 height 24
paste input "https://[DOMAIN_NAME]/ddm/trackclk/N998572.5192992AZERIONGAMING/B33934229.42730…"
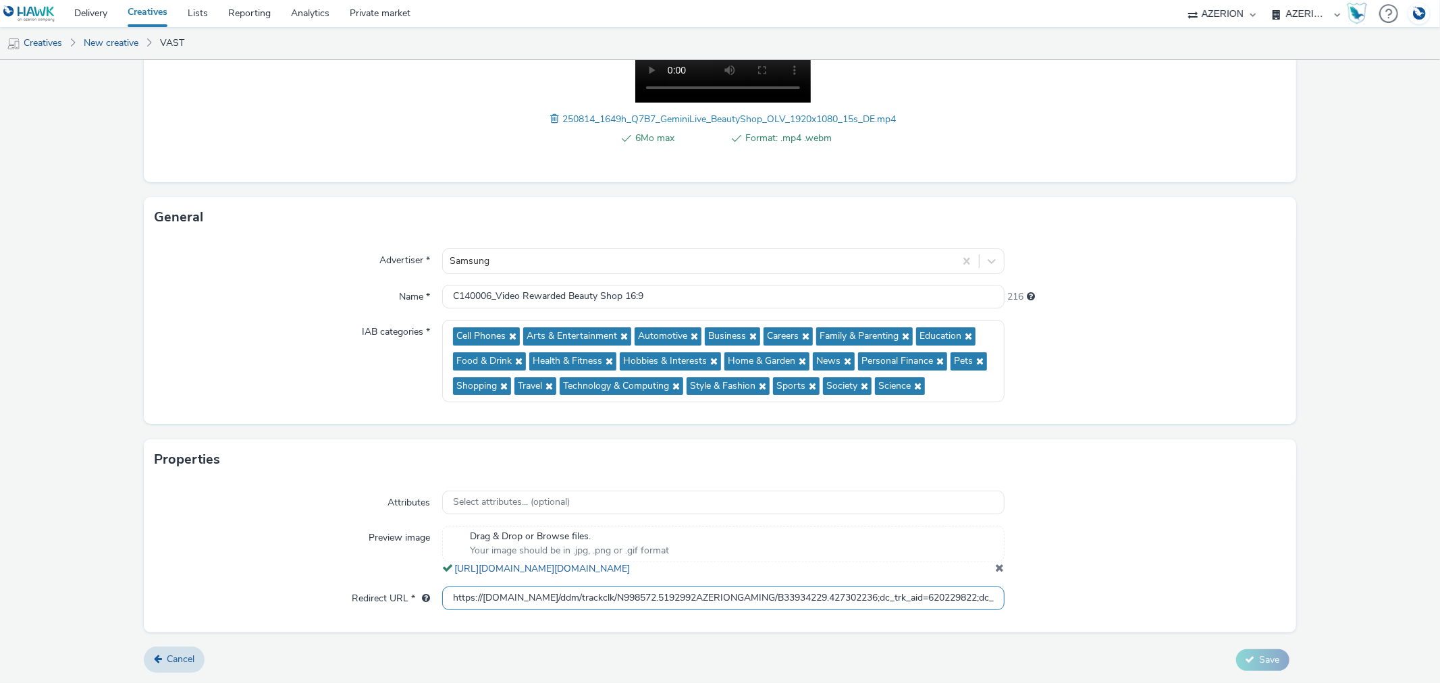
scroll to position [0, 644]
drag, startPoint x: 817, startPoint y: 597, endPoint x: 925, endPoint y: 602, distance: 108.1
click at [925, 602] on input "https://[DOMAIN_NAME]/ddm/trackclk/N998572.5192992AZERIONGAMING/B33934229.42730…" at bounding box center [723, 599] width 562 height 24
drag, startPoint x: 821, startPoint y: 597, endPoint x: 859, endPoint y: 601, distance: 37.9
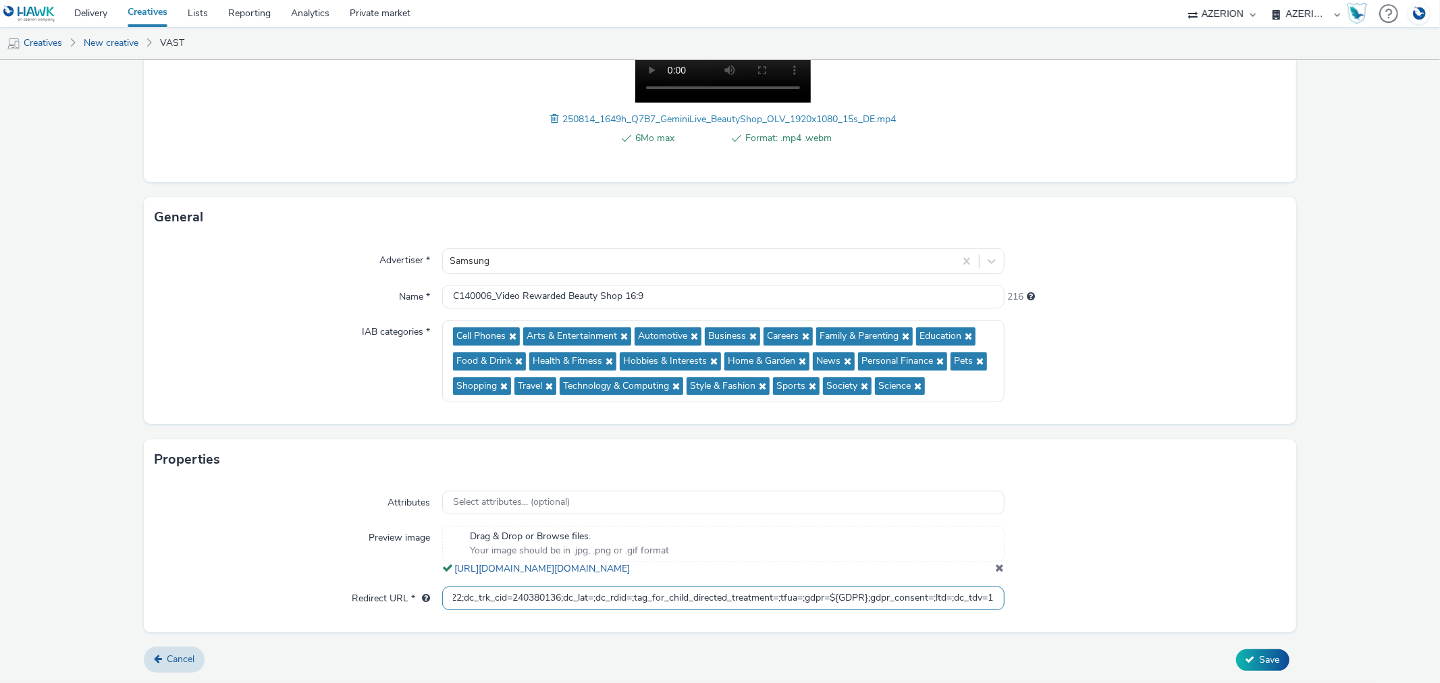
click at [859, 601] on input "https://[DOMAIN_NAME]/ddm/trackclk/N998572.5192992AZERIONGAMING/B33934229.42730…" at bounding box center [723, 599] width 562 height 24
type input "[URL][DOMAIN_NAME]"
click at [1163, 526] on div at bounding box center [1144, 551] width 281 height 50
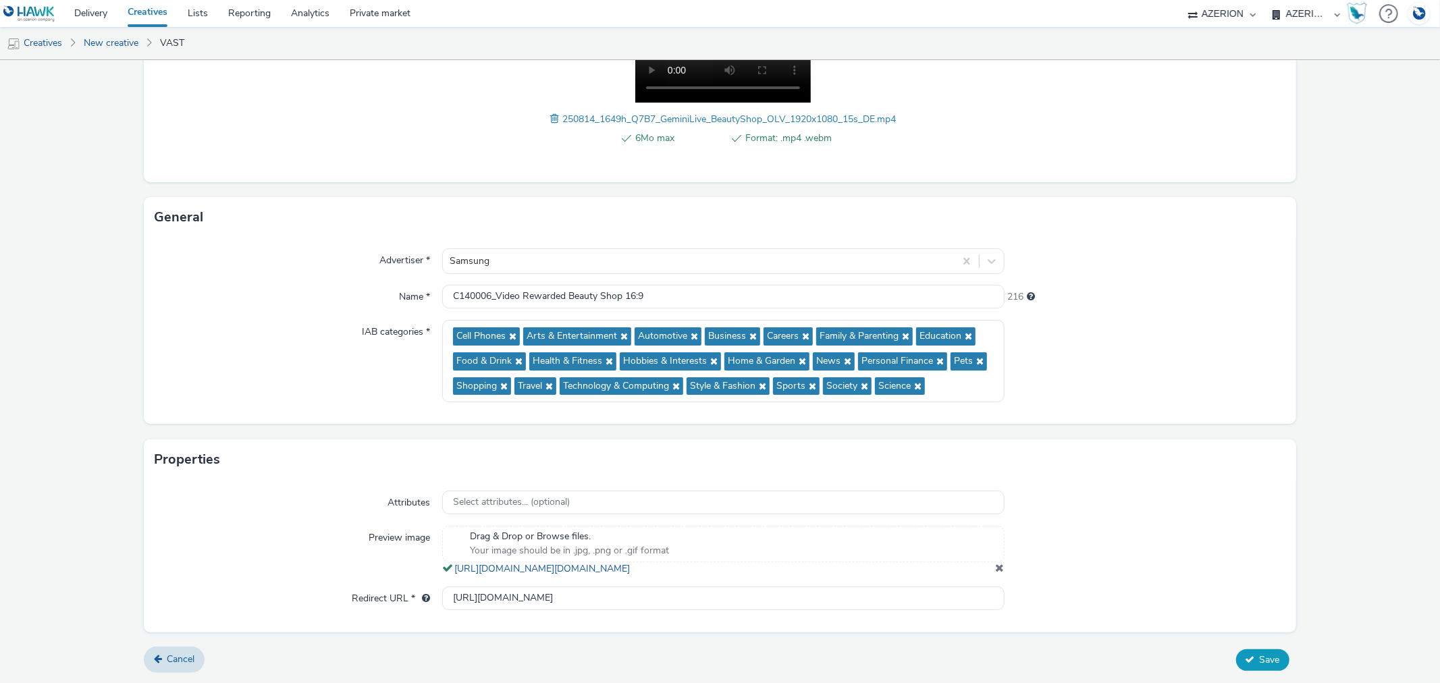
click at [1260, 655] on span "Save" at bounding box center [1270, 659] width 20 height 13
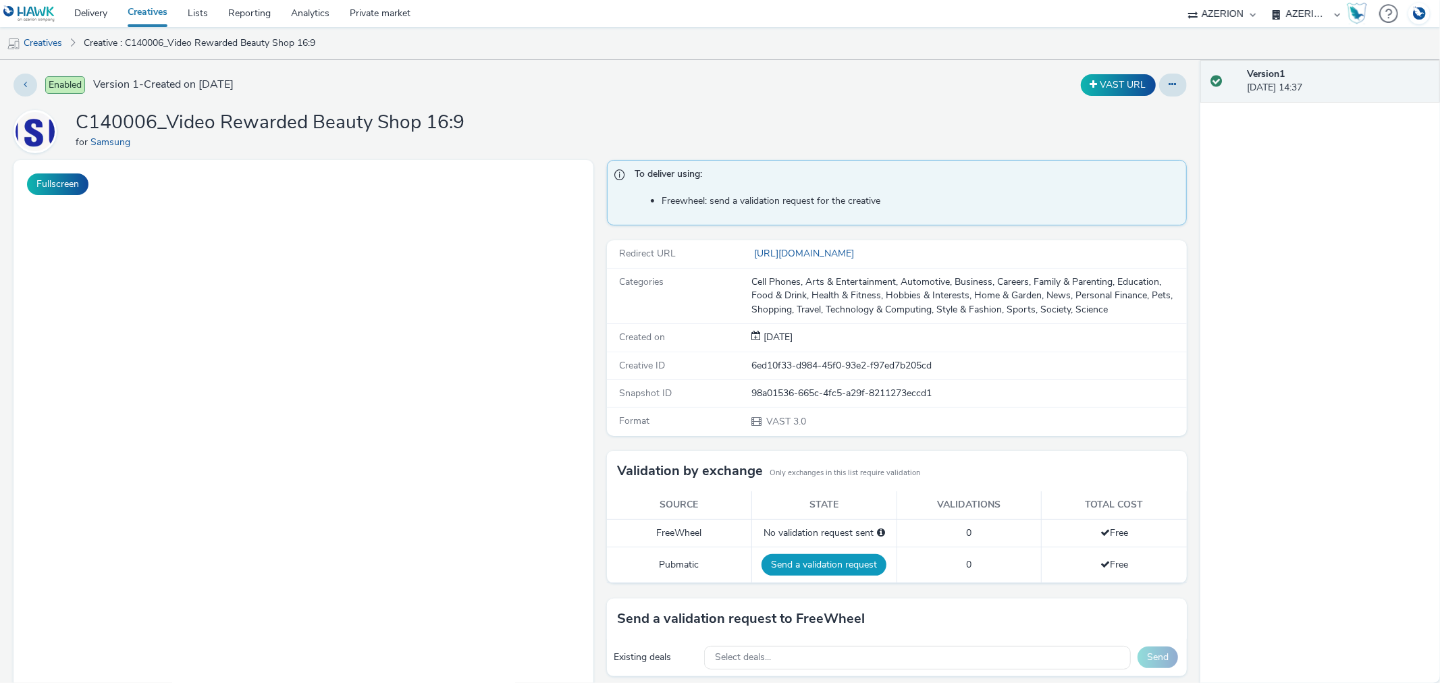
click at [807, 564] on button "Send a validation request" at bounding box center [823, 565] width 125 height 22
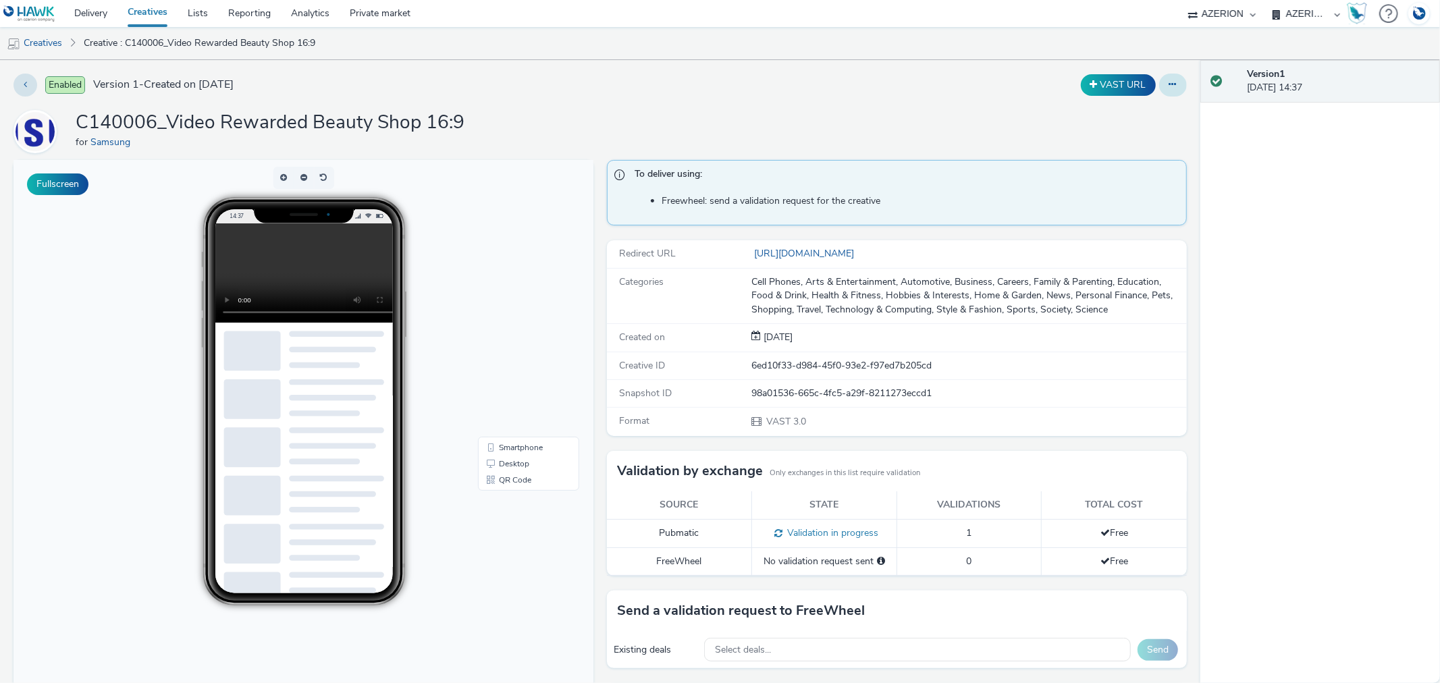
click at [1169, 83] on icon at bounding box center [1172, 84] width 7 height 9
click at [1102, 132] on link "Duplicate" at bounding box center [1135, 139] width 101 height 27
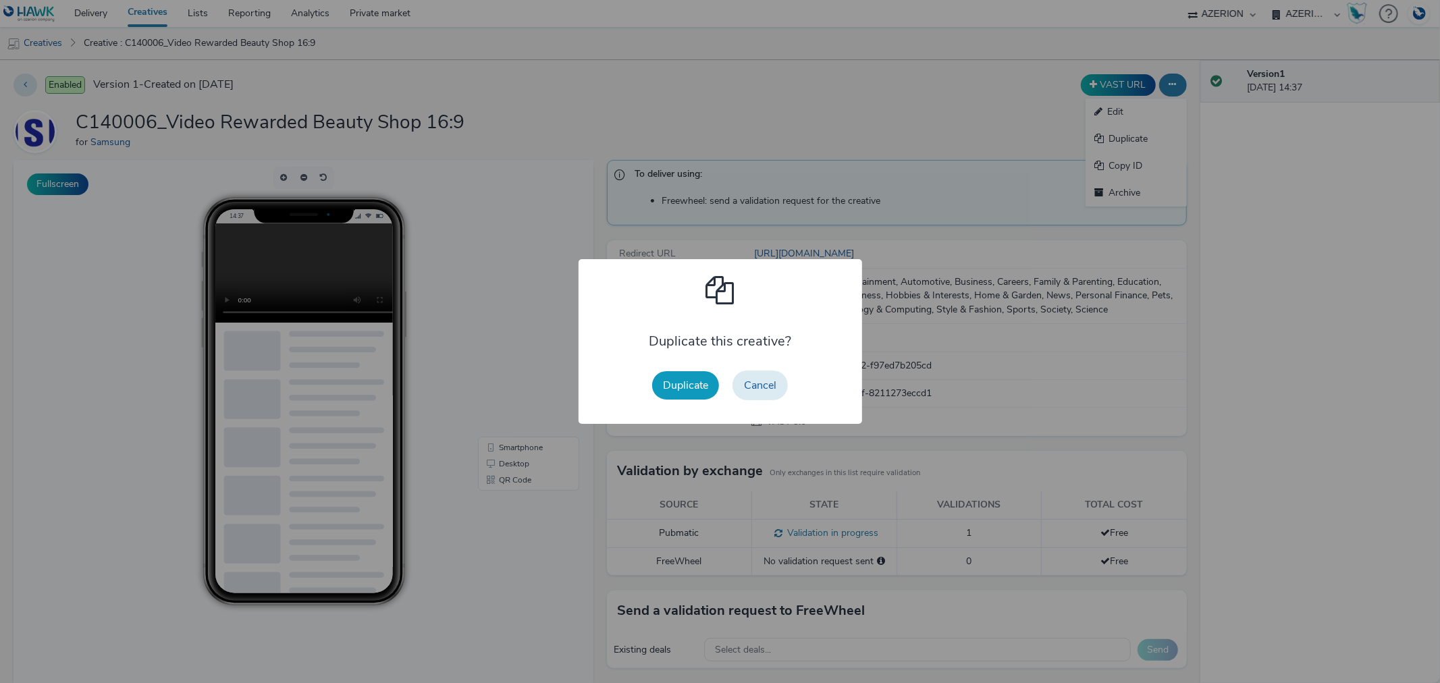
click at [688, 385] on button "Duplicate" at bounding box center [685, 385] width 67 height 28
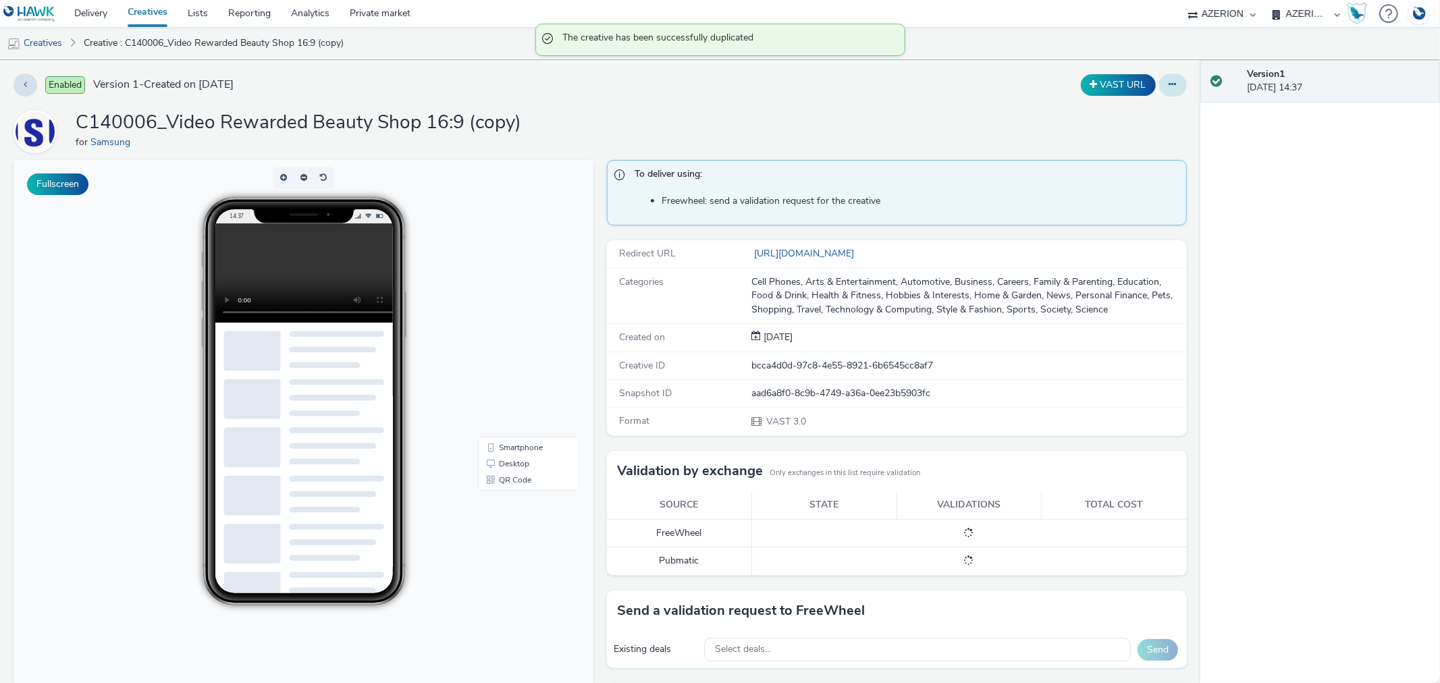
click at [1159, 88] on button at bounding box center [1173, 85] width 28 height 23
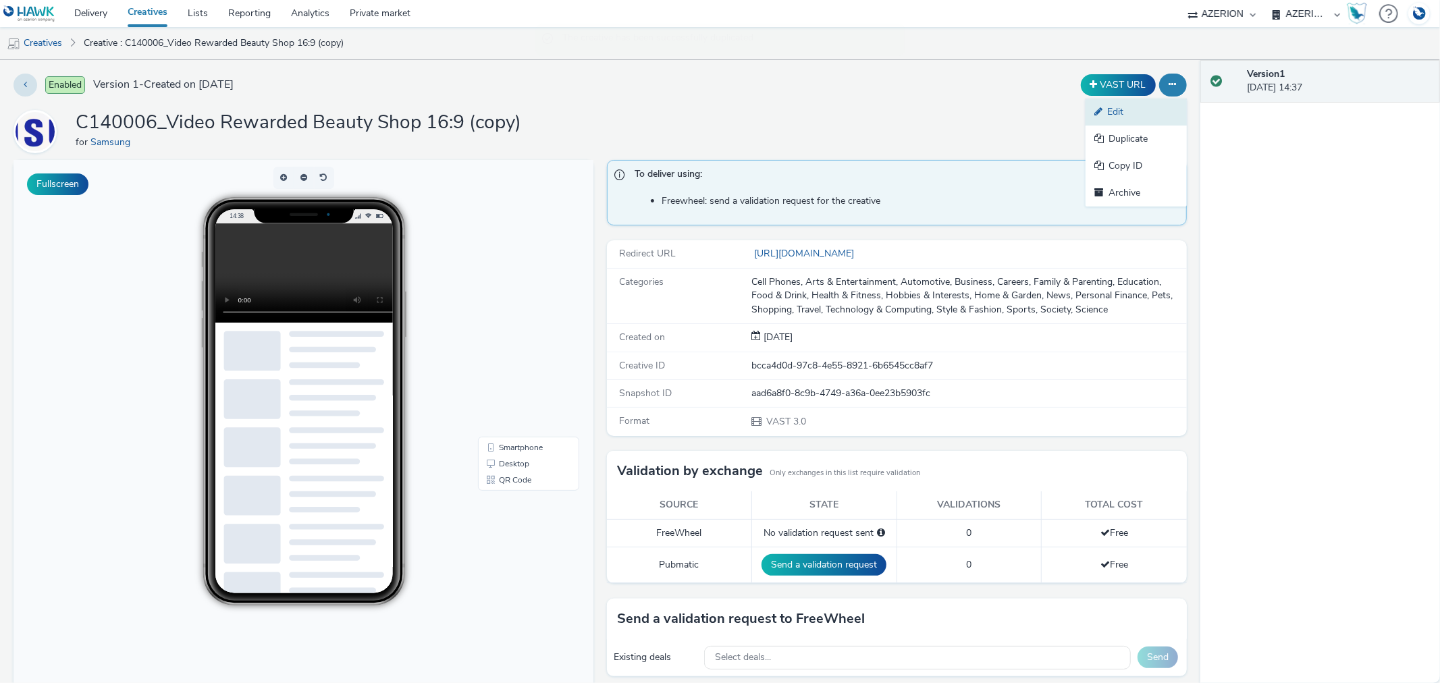
click at [1097, 113] on link "Edit" at bounding box center [1135, 112] width 101 height 27
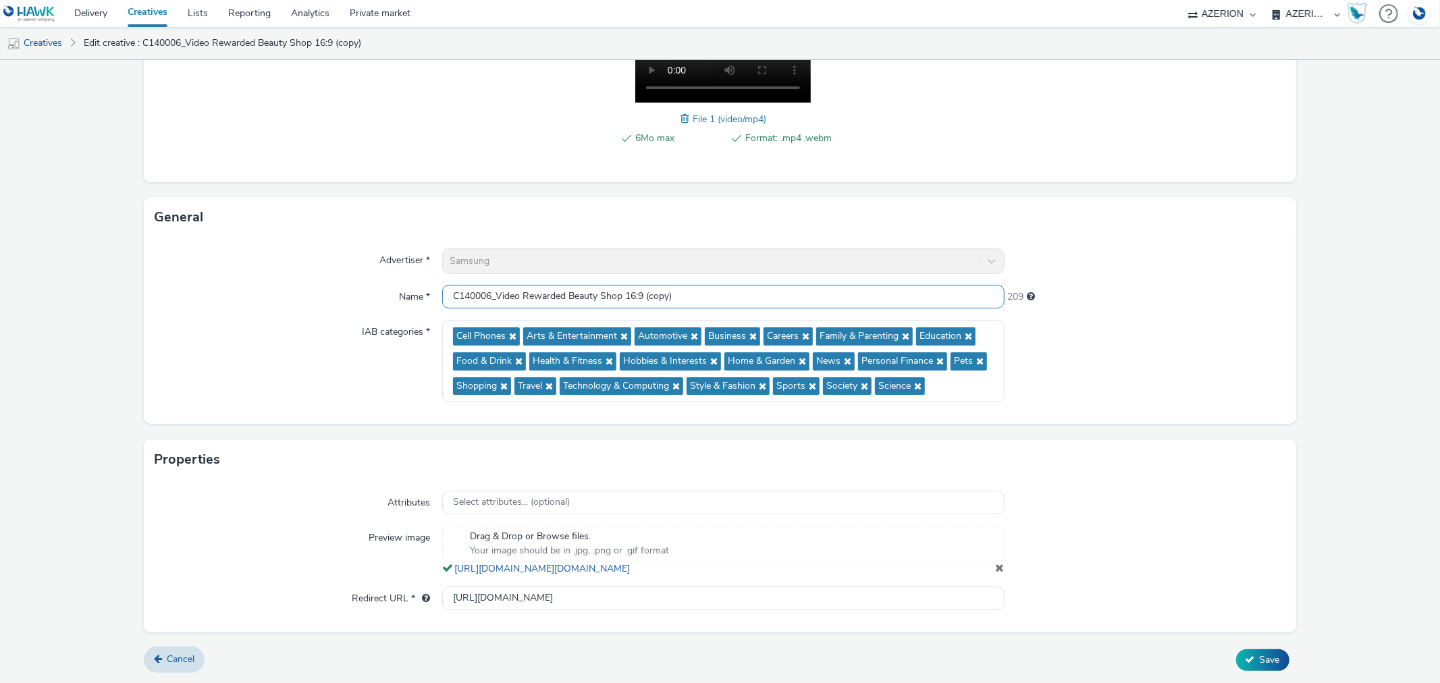
scroll to position [125, 0]
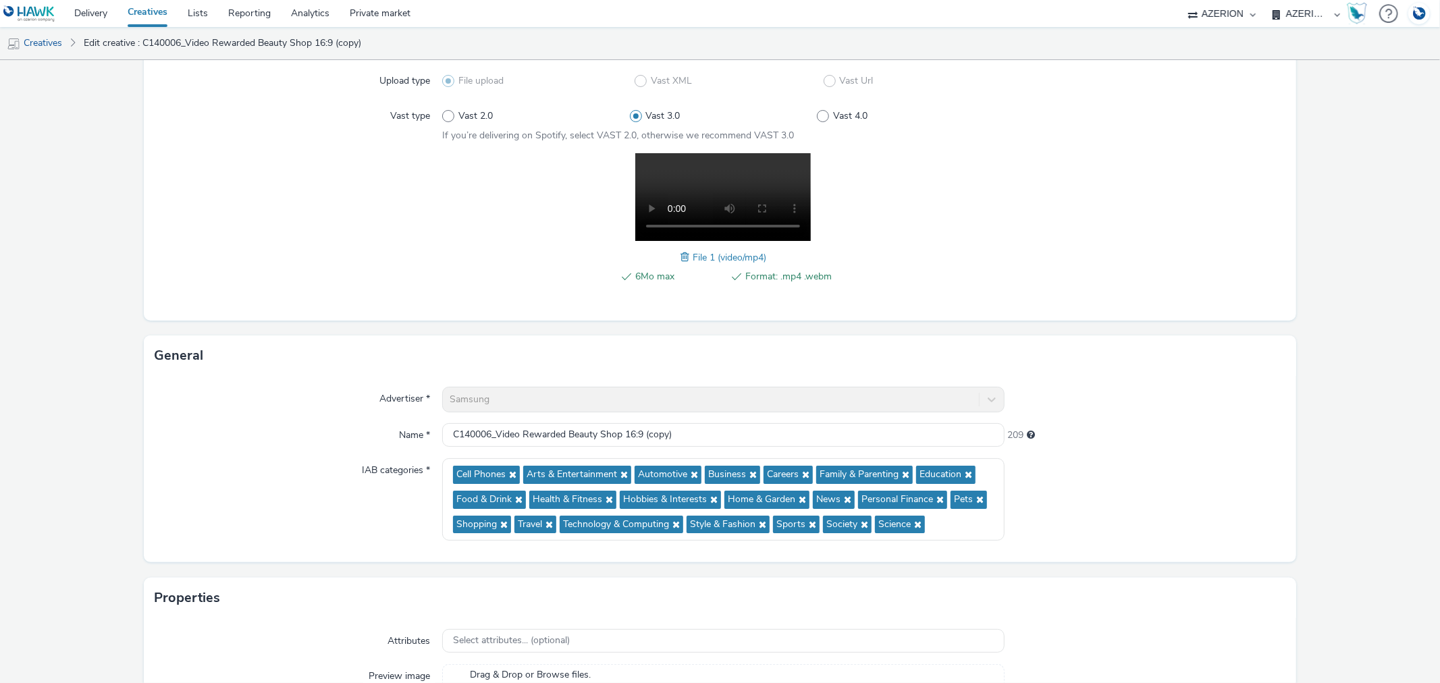
click at [680, 254] on span at bounding box center [686, 257] width 12 height 15
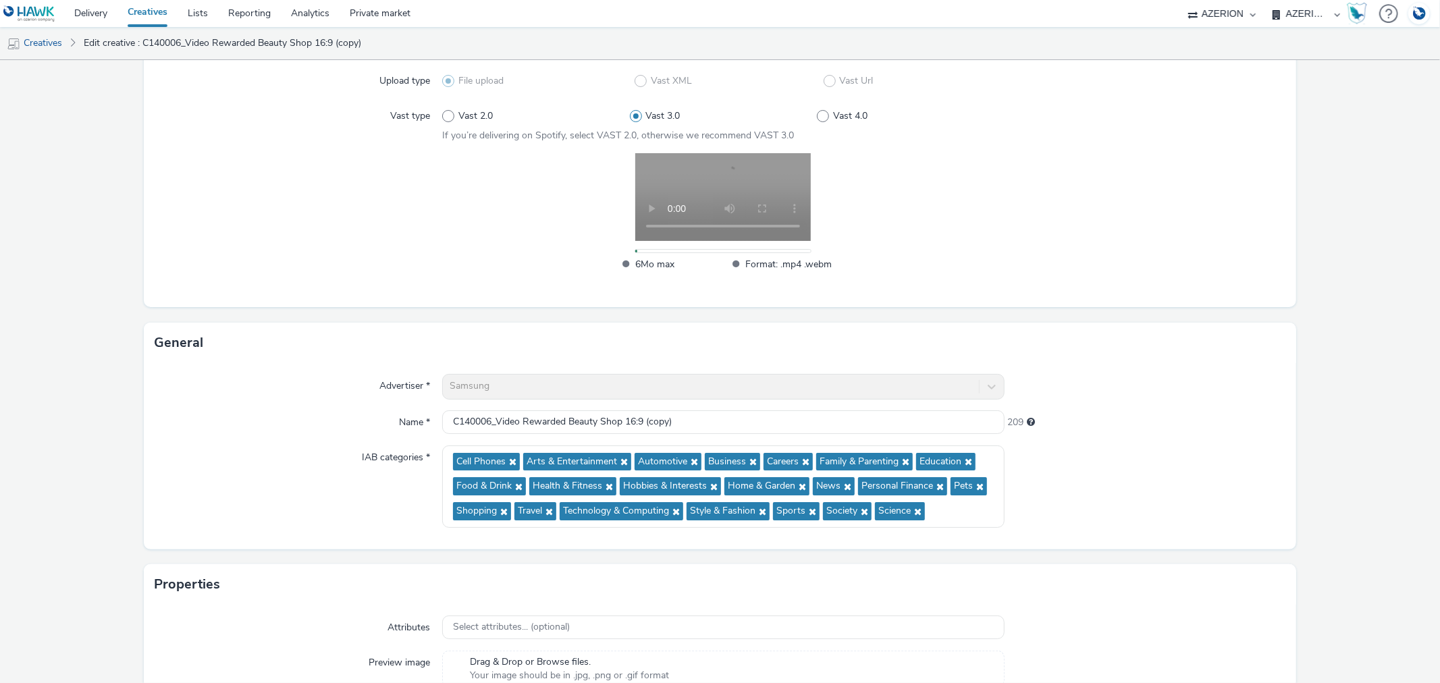
scroll to position [263, 0]
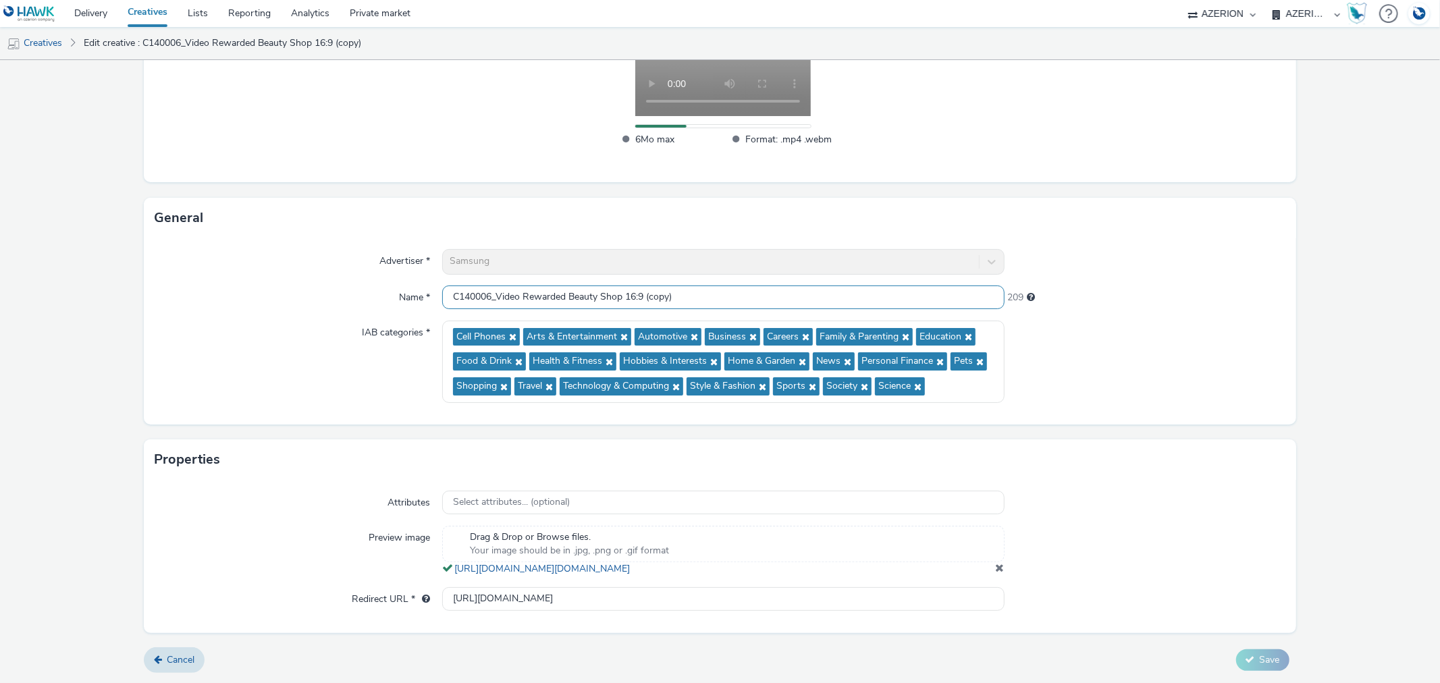
drag, startPoint x: 625, startPoint y: 279, endPoint x: 768, endPoint y: 280, distance: 143.1
click at [768, 286] on input "C140006_Video Rewarded Beauty Shop 16:9 (copy)" at bounding box center [723, 298] width 562 height 24
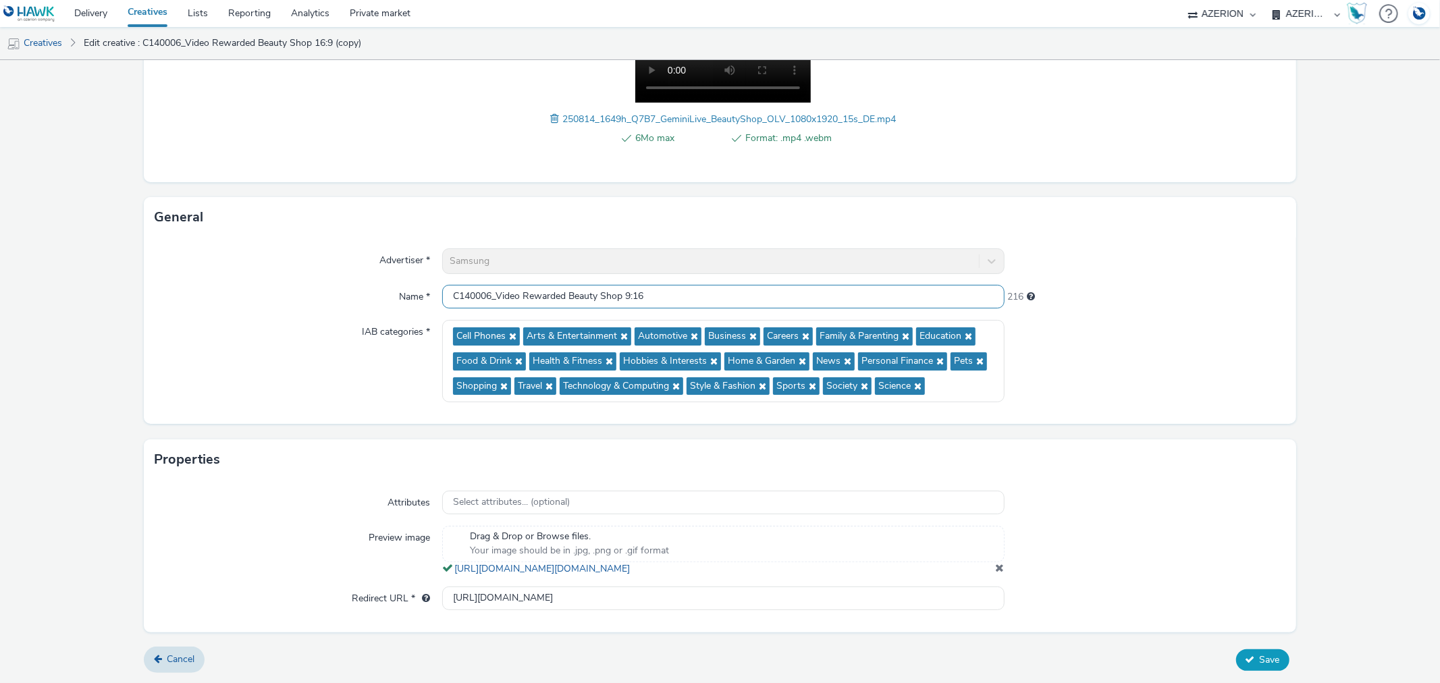
type input "C140006_Video Rewarded Beauty Shop 9:16"
click at [1265, 666] on span "Save" at bounding box center [1270, 659] width 20 height 13
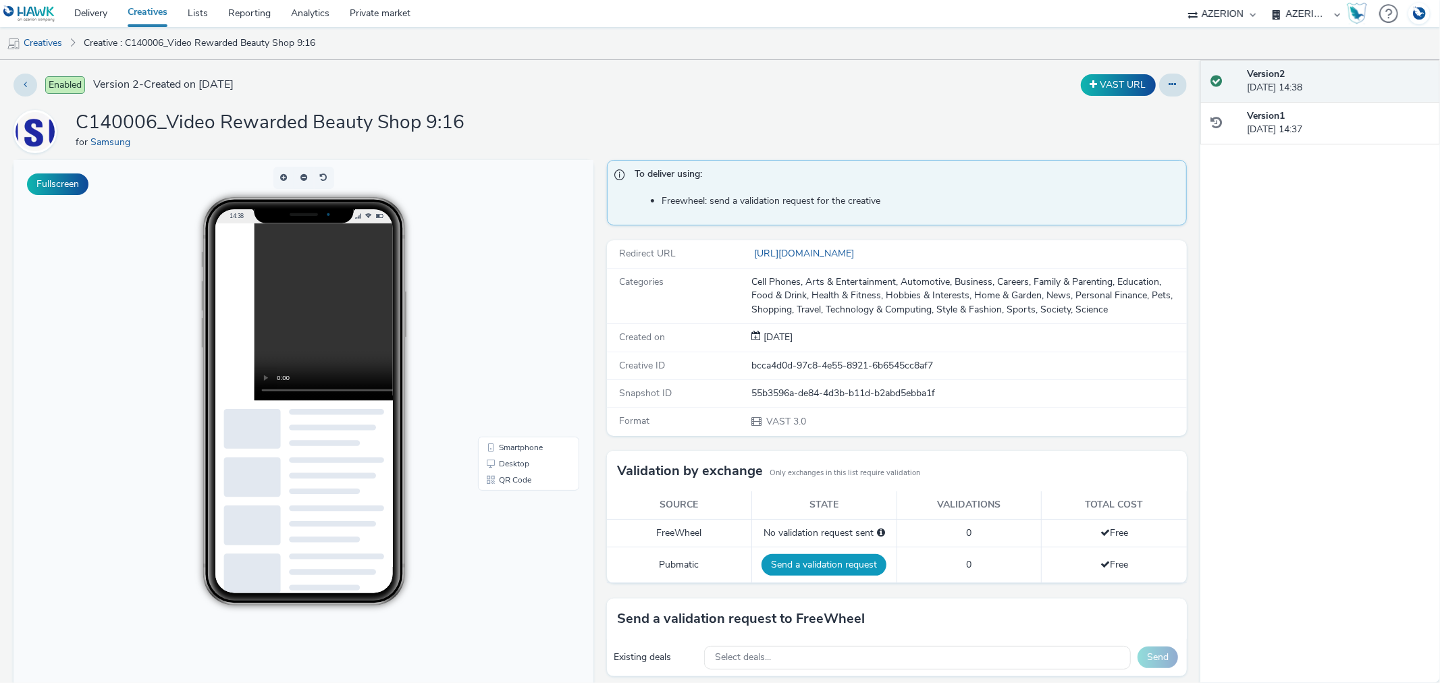
click at [847, 560] on button "Send a validation request" at bounding box center [823, 565] width 125 height 22
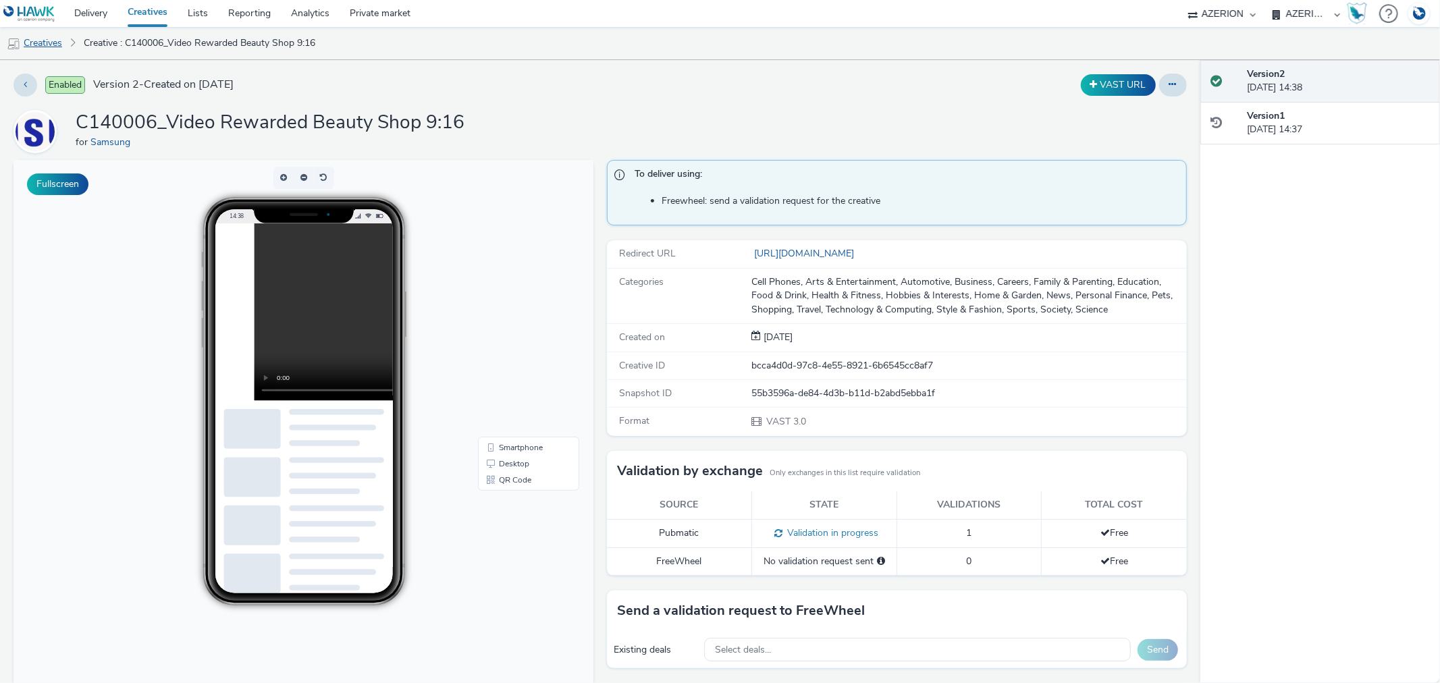
click at [39, 45] on link "Creatives" at bounding box center [34, 43] width 69 height 32
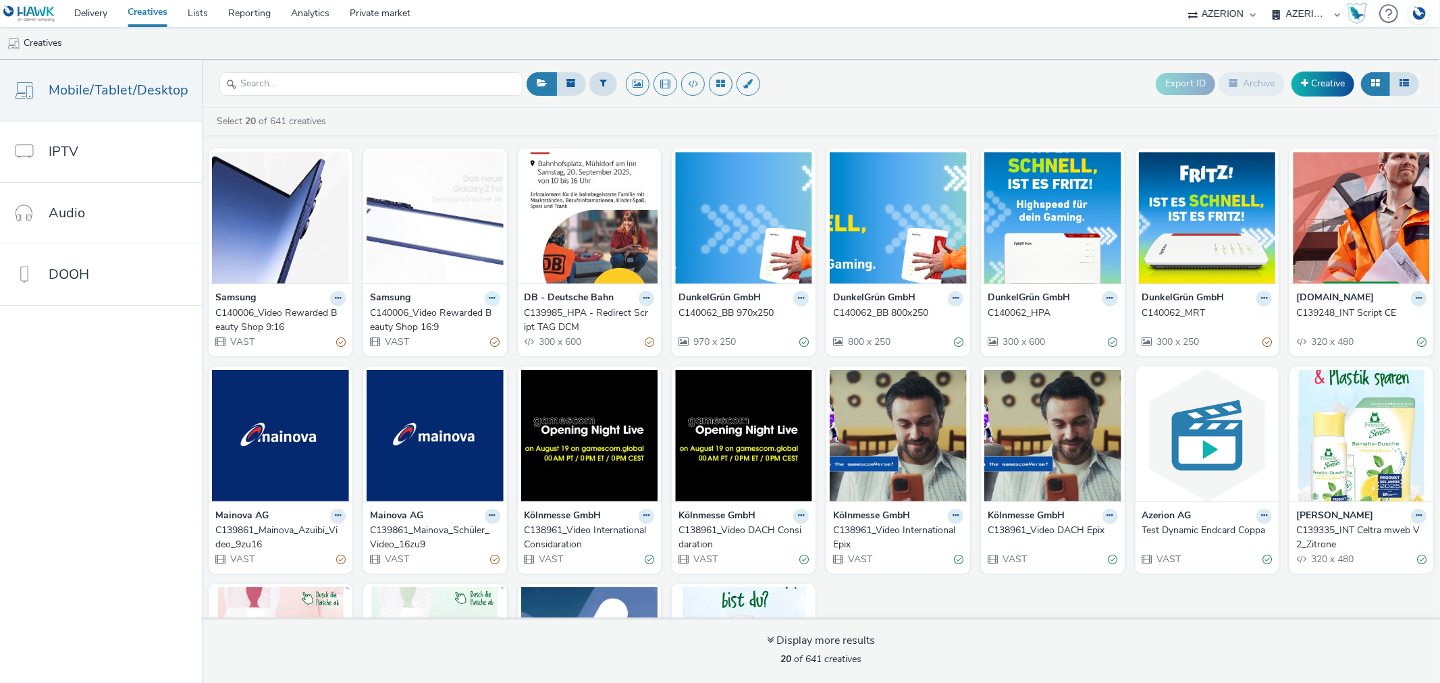
click at [341, 298] on icon at bounding box center [338, 298] width 6 height 8
click at [435, 348] on link "Duplicate" at bounding box center [449, 348] width 101 height 27
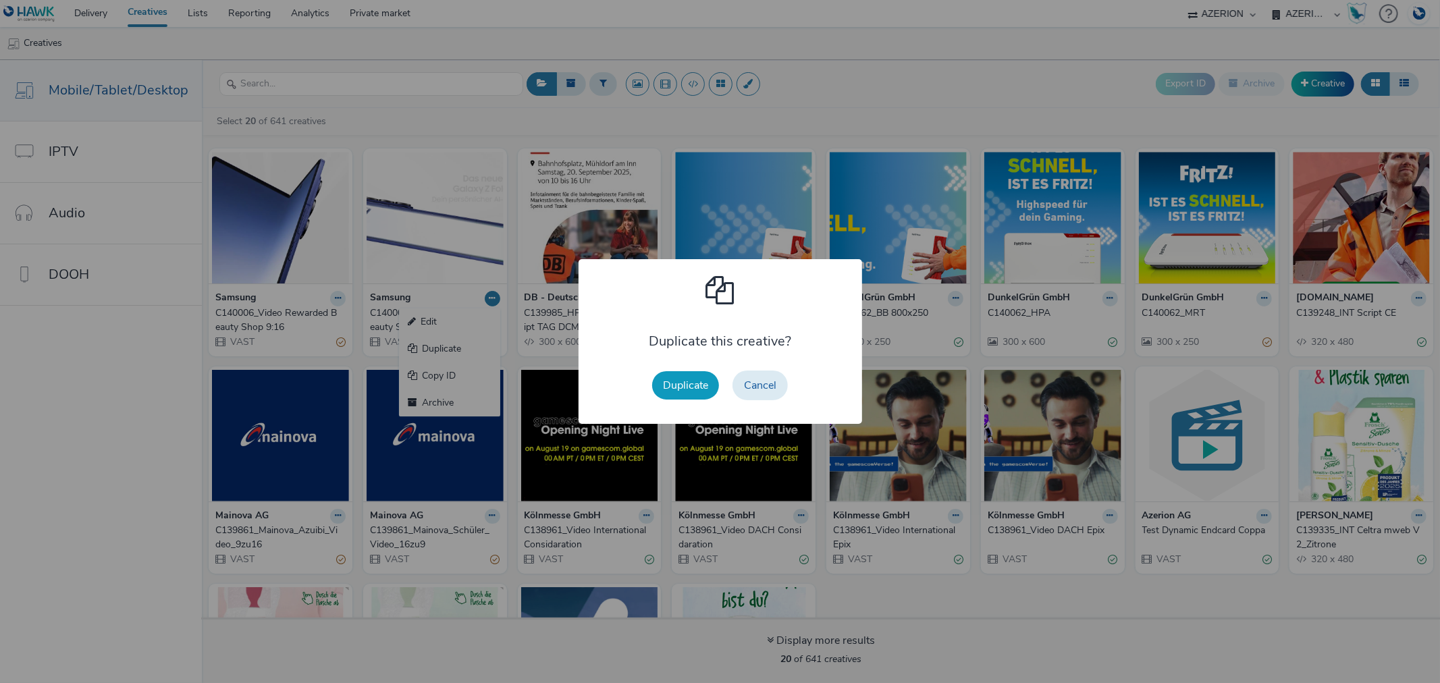
click at [678, 388] on button "Duplicate" at bounding box center [685, 385] width 67 height 28
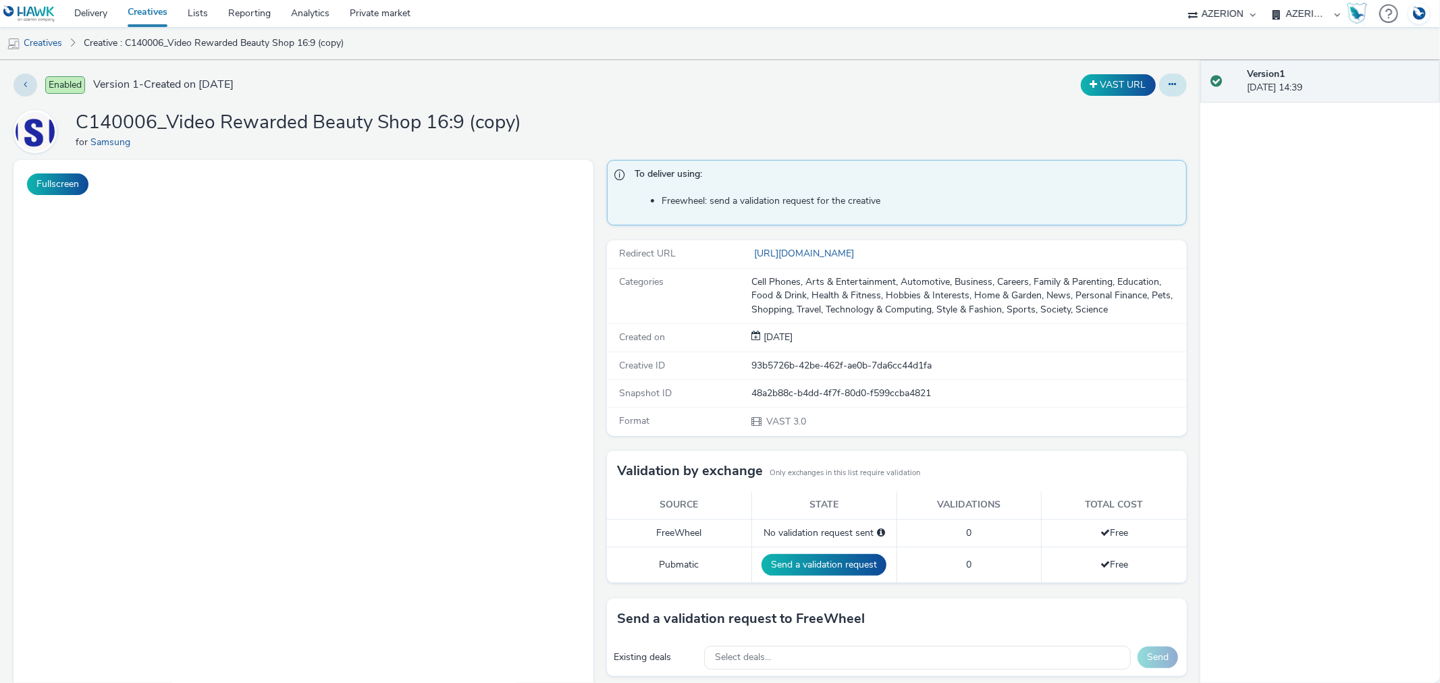
click at [1165, 82] on button at bounding box center [1173, 85] width 28 height 23
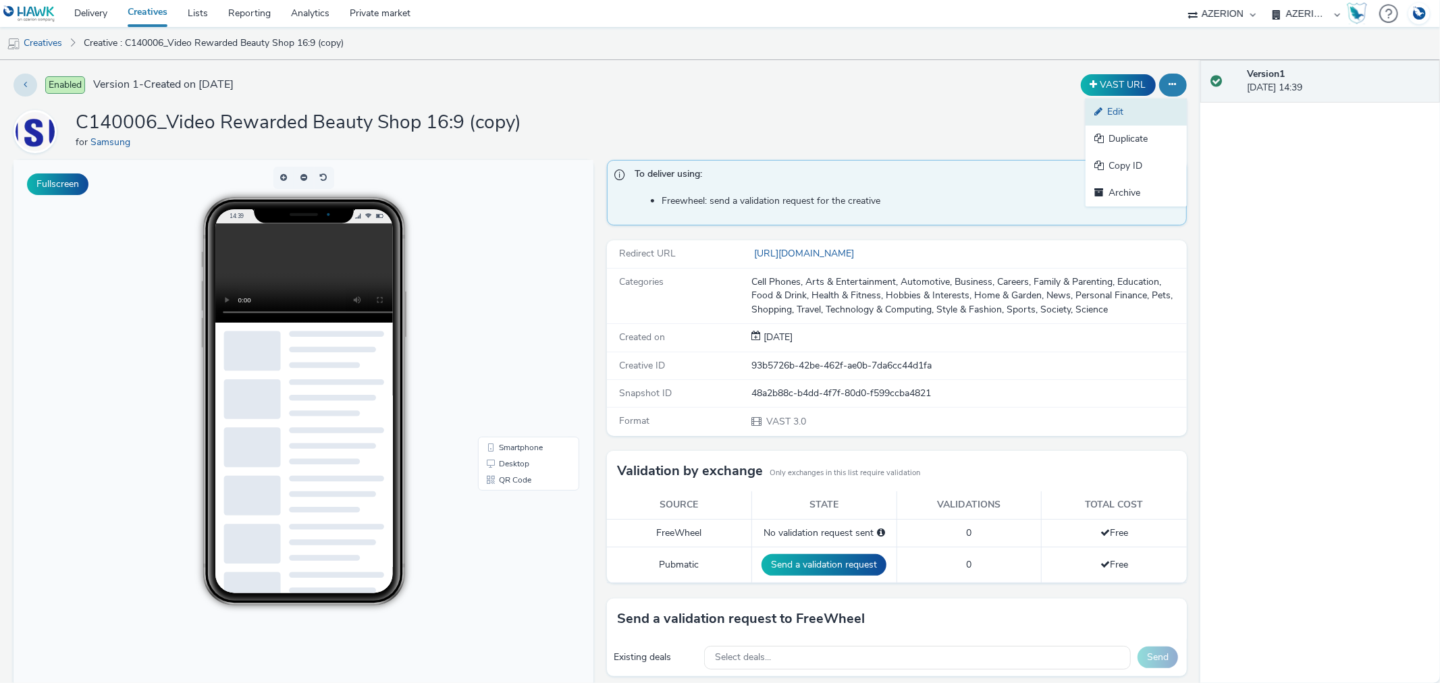
click at [1111, 111] on link "Edit" at bounding box center [1135, 112] width 101 height 27
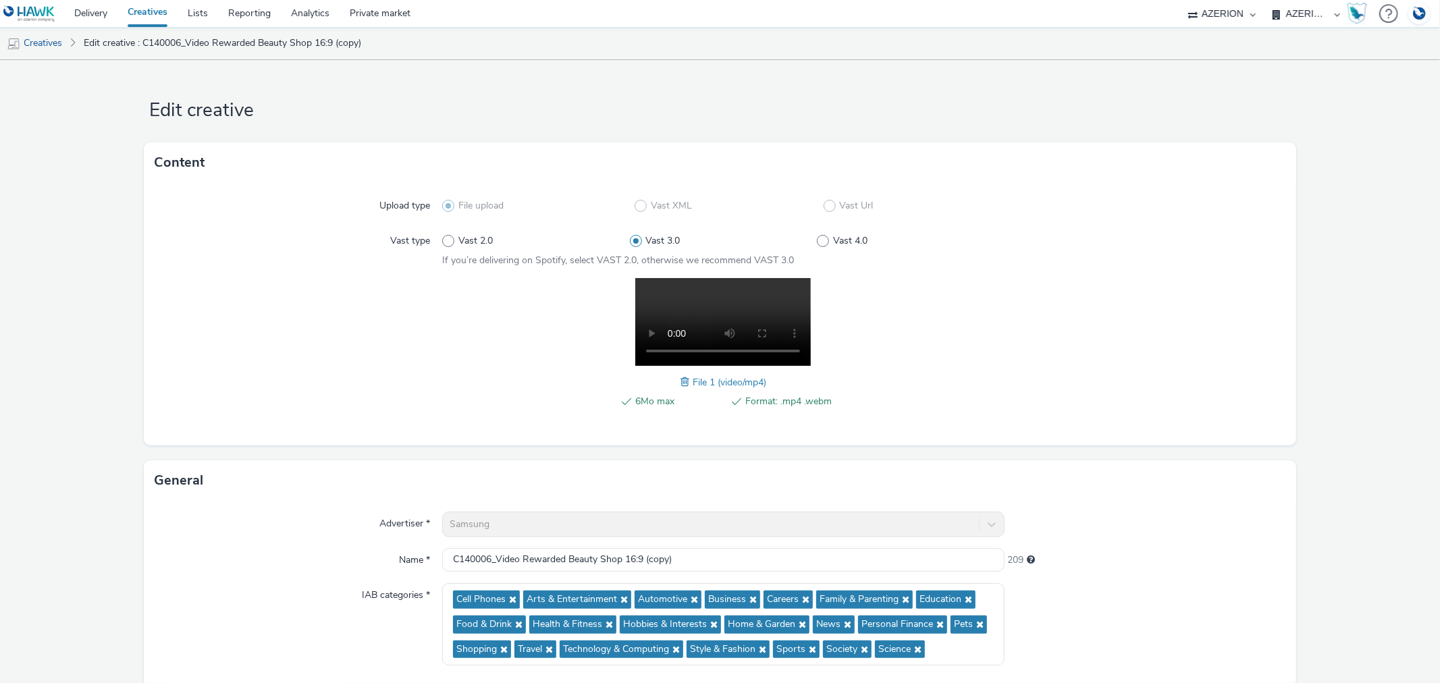
click at [680, 375] on span at bounding box center [686, 382] width 12 height 15
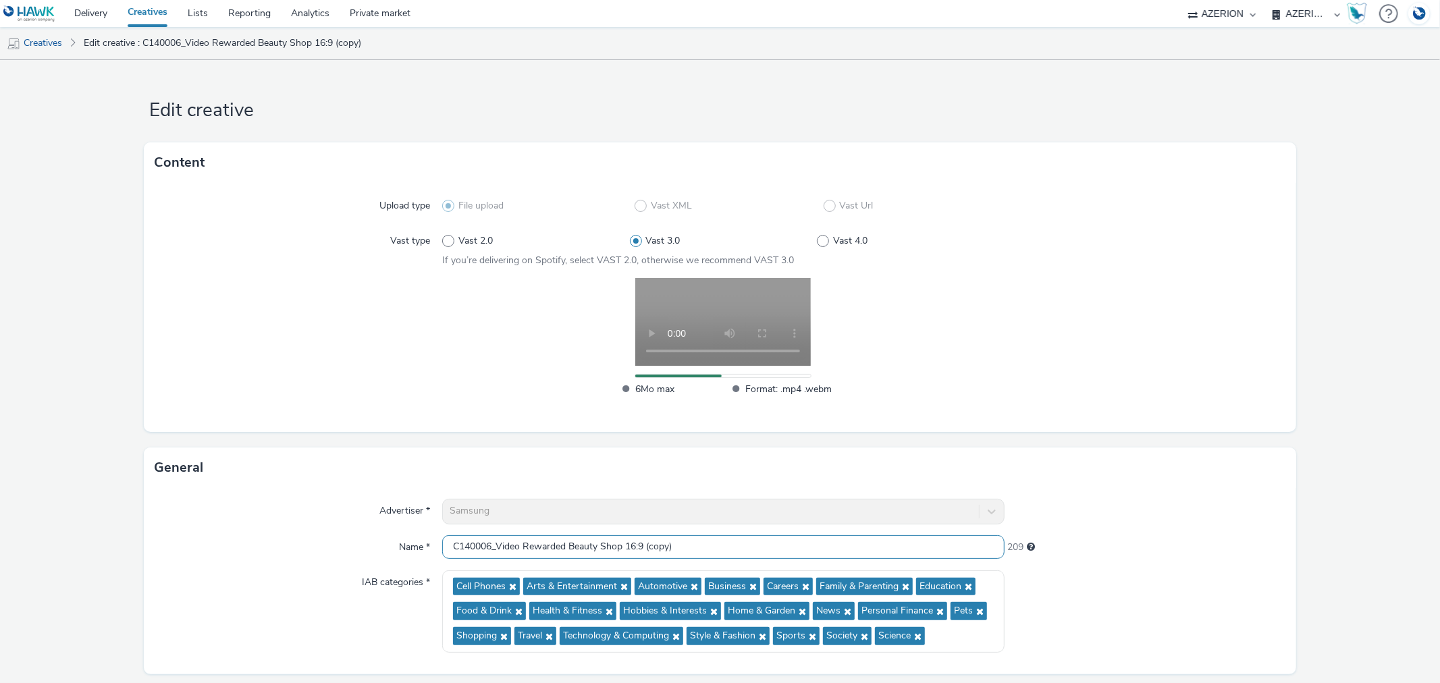
drag, startPoint x: 645, startPoint y: 545, endPoint x: 751, endPoint y: 554, distance: 107.1
click at [751, 554] on input "C140006_Video Rewarded Beauty Shop 16:9 (copy)" at bounding box center [723, 547] width 562 height 24
drag, startPoint x: 566, startPoint y: 544, endPoint x: 619, endPoint y: 543, distance: 53.3
click at [619, 543] on input "C140006_Video Rewarded Beauty Shop 16:9" at bounding box center [723, 547] width 562 height 24
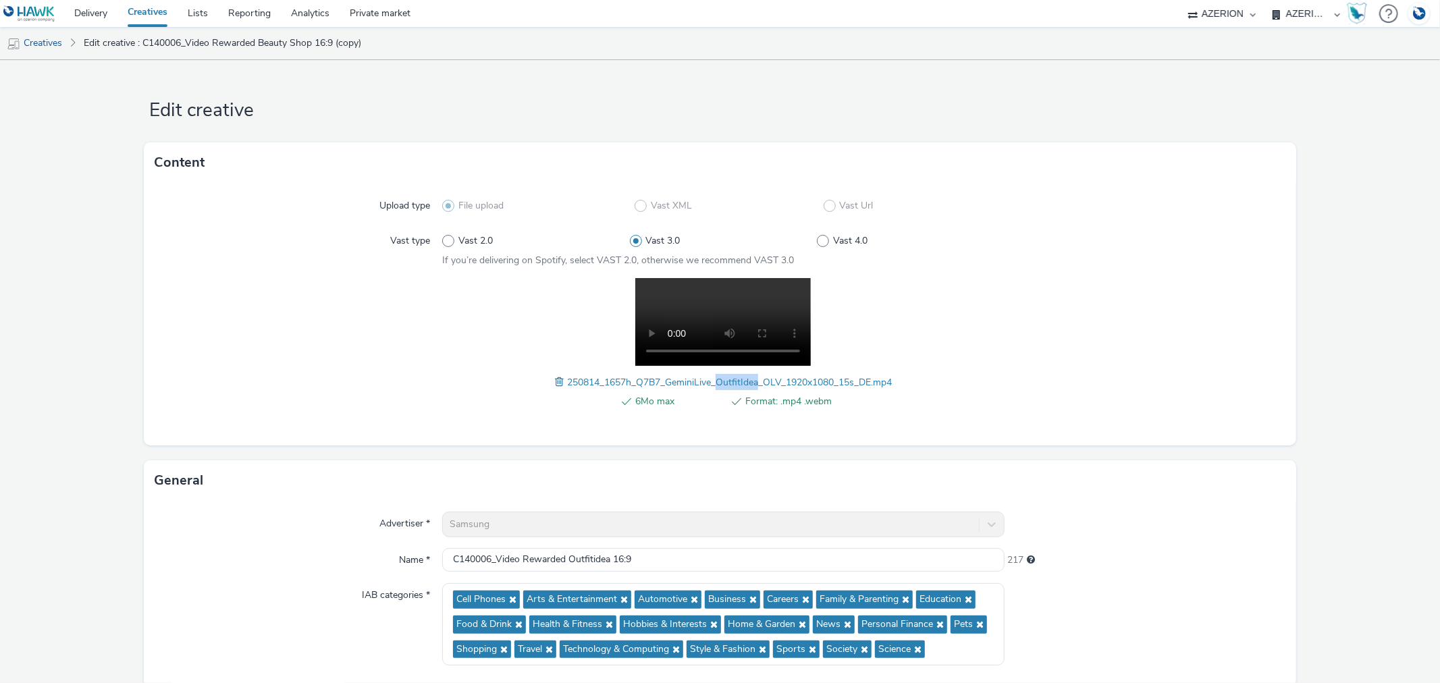
drag, startPoint x: 709, startPoint y: 379, endPoint x: 751, endPoint y: 379, distance: 41.2
click at [751, 379] on span "250814_1657h_Q7B7_GeminiLive_OutfitIdea_OLV_1920x1080_15s_DE.mp4" at bounding box center [729, 382] width 325 height 13
copy span "OutfitIdea"
drag, startPoint x: 568, startPoint y: 558, endPoint x: 610, endPoint y: 552, distance: 42.2
click at [610, 552] on input "C140006_Video Rewarded Outfitidea 16:9" at bounding box center [723, 560] width 562 height 24
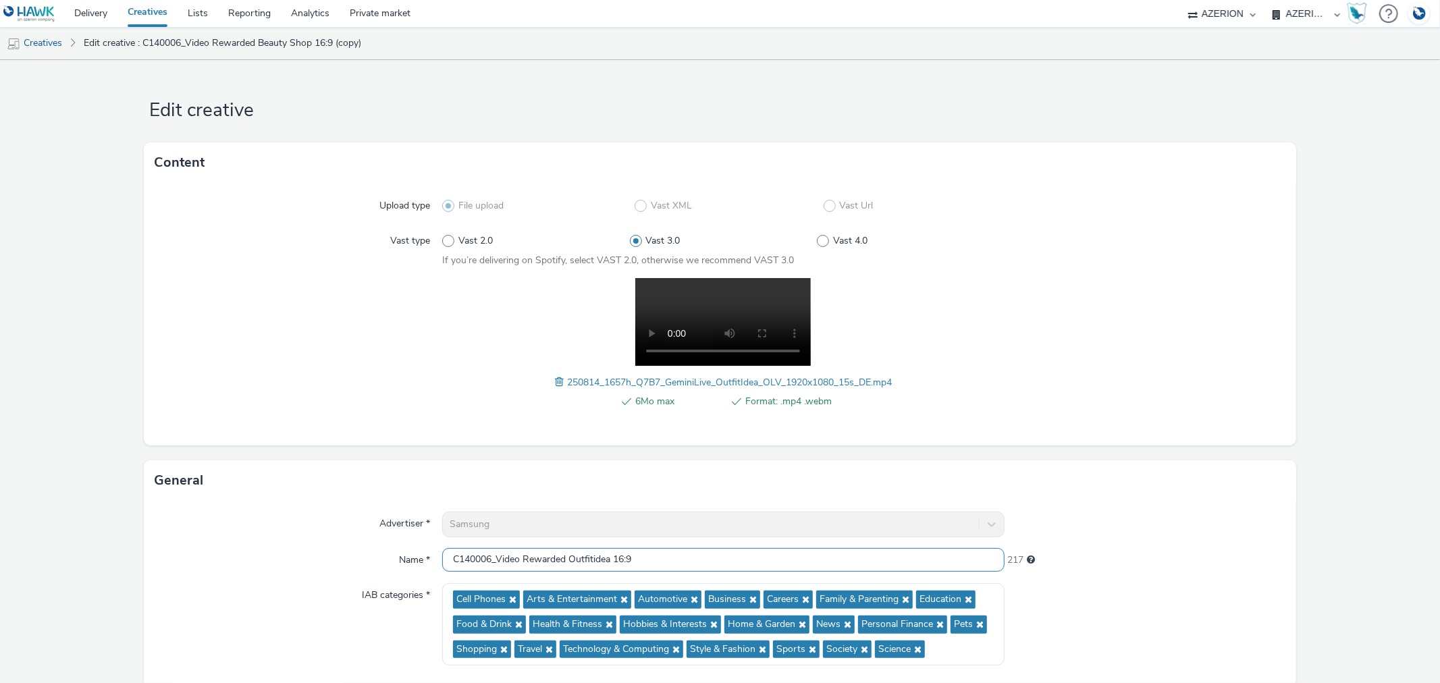
paste input "I"
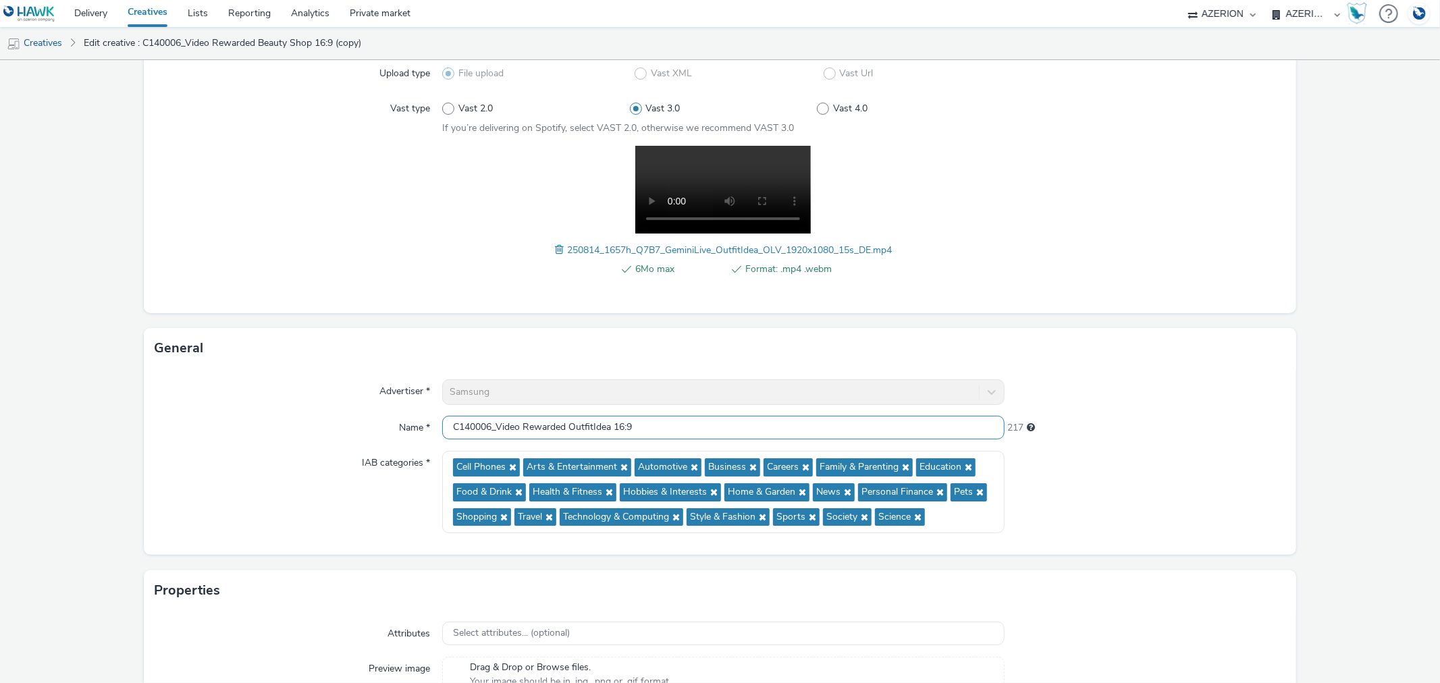
scroll to position [275, 0]
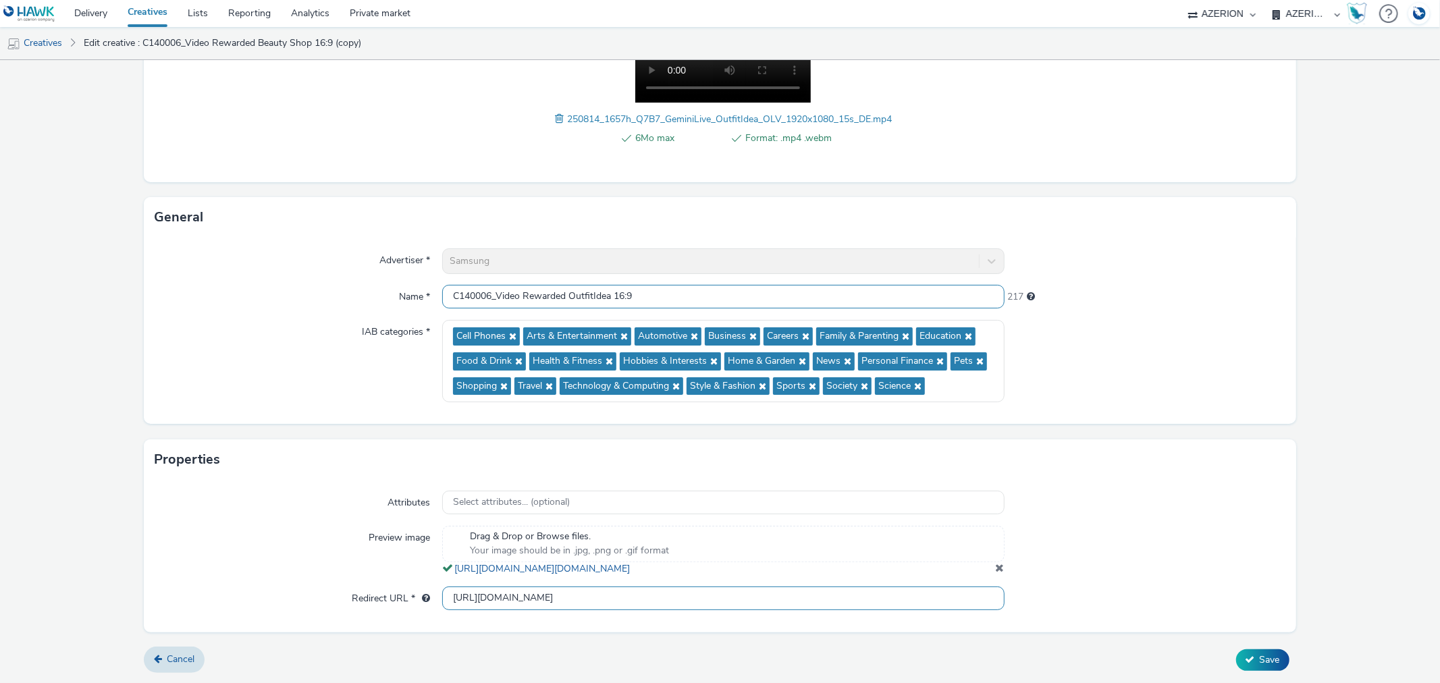
type input "C140006_Video Rewarded OutfitIdea 16:9"
click at [879, 599] on input "[URL][DOMAIN_NAME]" at bounding box center [723, 599] width 562 height 24
click at [705, 596] on input "text" at bounding box center [723, 599] width 562 height 24
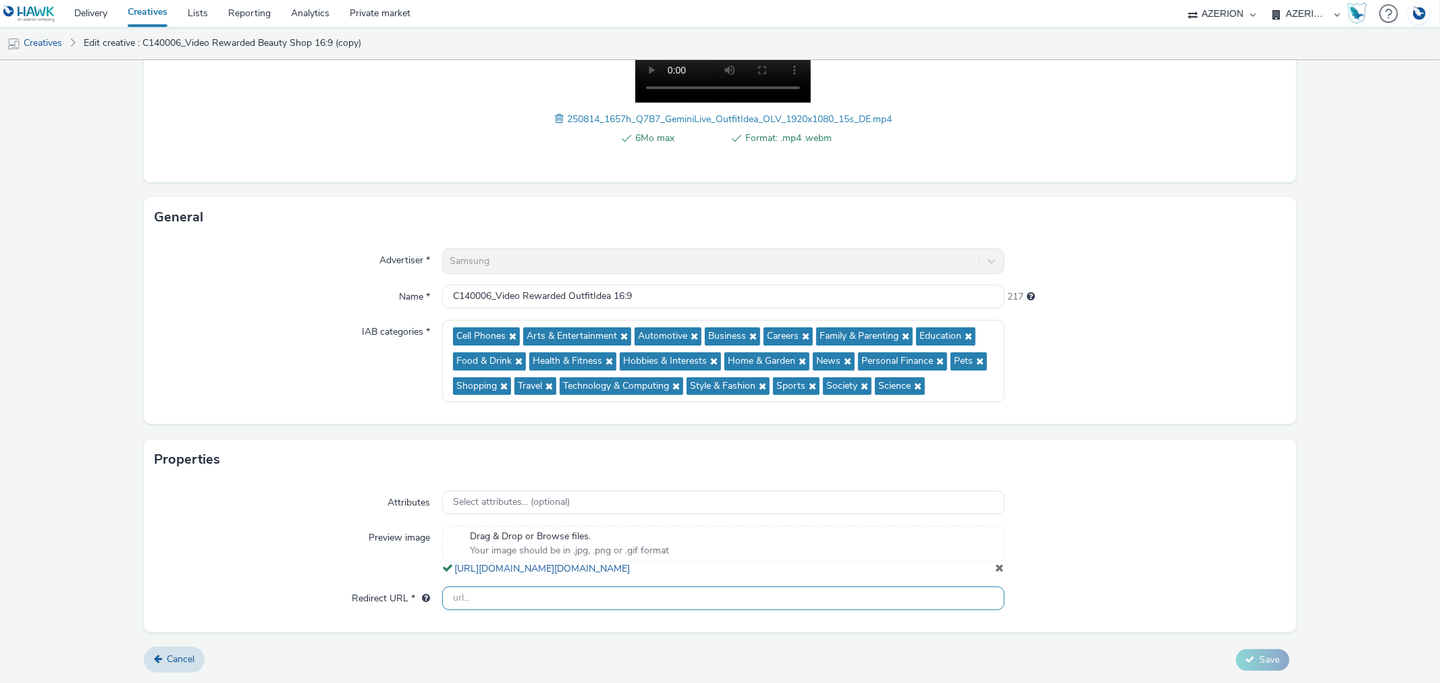
paste input "https://[DOMAIN_NAME]/ddm/trackclk/N998572.5192992AZERIONGAMING/B33934229.42730…"
drag, startPoint x: 711, startPoint y: 601, endPoint x: 751, endPoint y: 599, distance: 39.9
click at [751, 599] on input "https://[DOMAIN_NAME]/ddm/trackclk/N998572.5192992AZERIONGAMING/B33934229.42730…" at bounding box center [723, 599] width 562 height 24
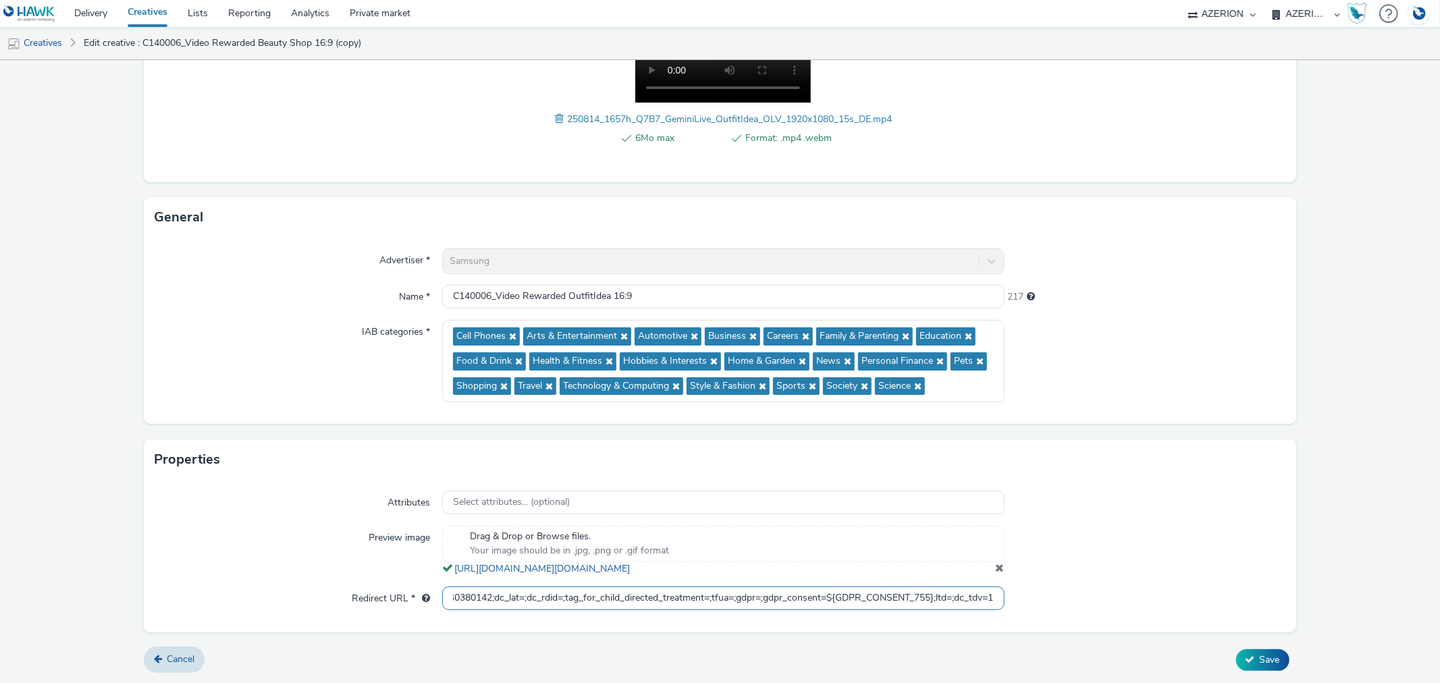
drag, startPoint x: 819, startPoint y: 597, endPoint x: 923, endPoint y: 597, distance: 103.9
click at [923, 597] on input "https://[DOMAIN_NAME]/ddm/trackclk/N998572.5192992AZERIONGAMING/B33934229.42730…" at bounding box center [723, 599] width 562 height 24
type input "[URL][DOMAIN_NAME]"
click at [1085, 572] on div at bounding box center [1144, 551] width 281 height 50
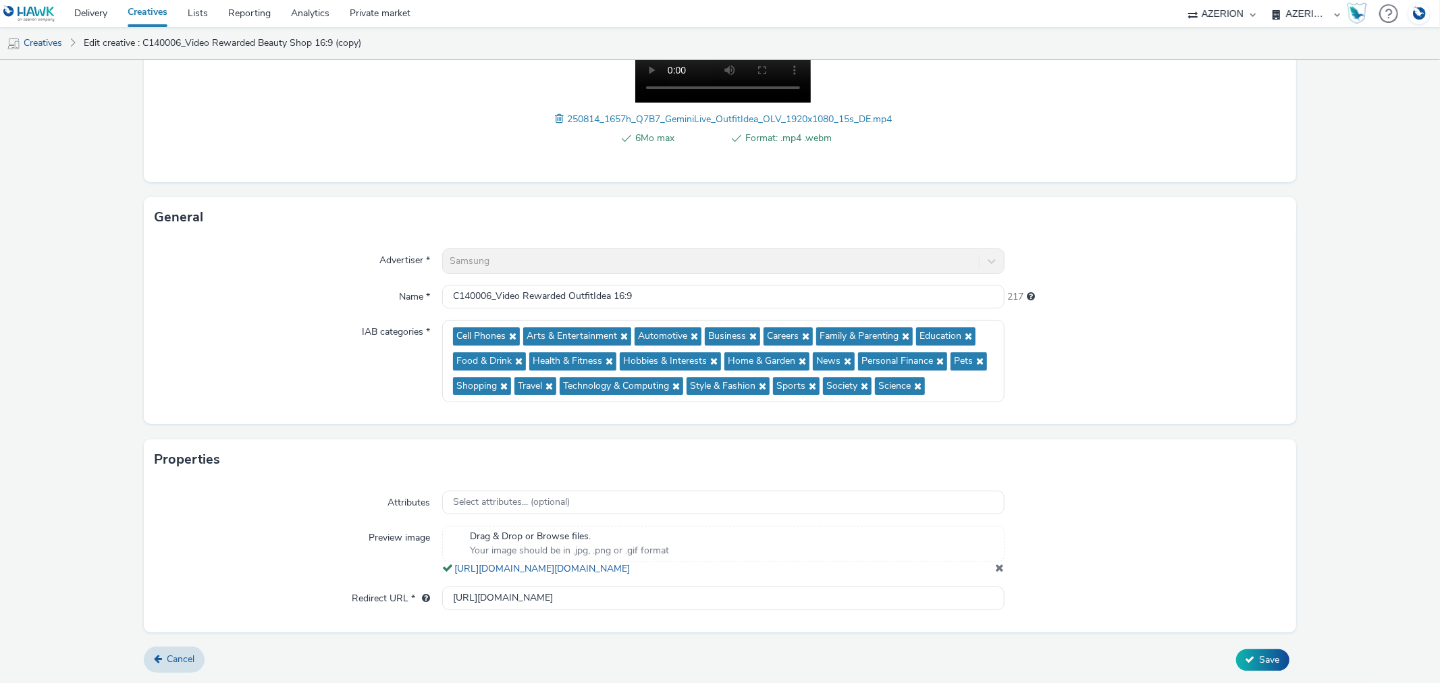
scroll to position [0, 0]
click at [1260, 659] on span "Save" at bounding box center [1270, 659] width 20 height 13
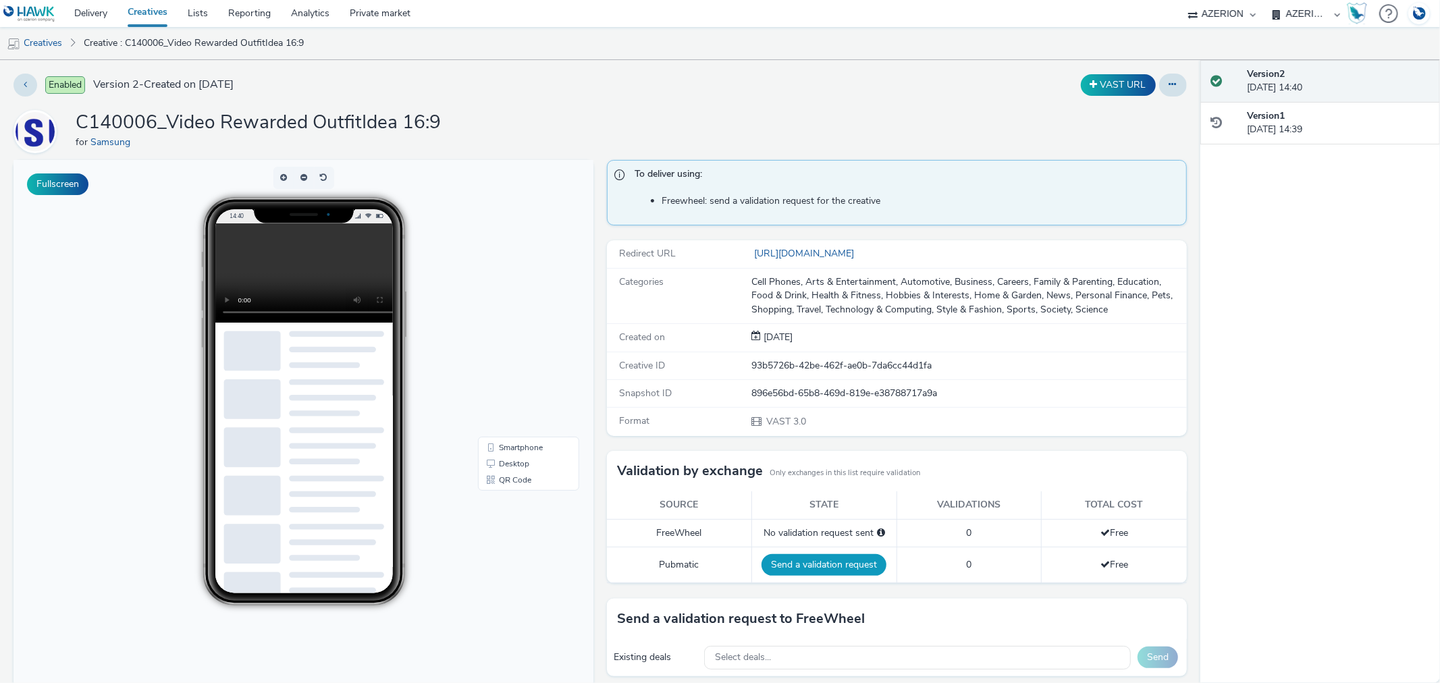
click at [824, 555] on button "Send a validation request" at bounding box center [823, 565] width 125 height 22
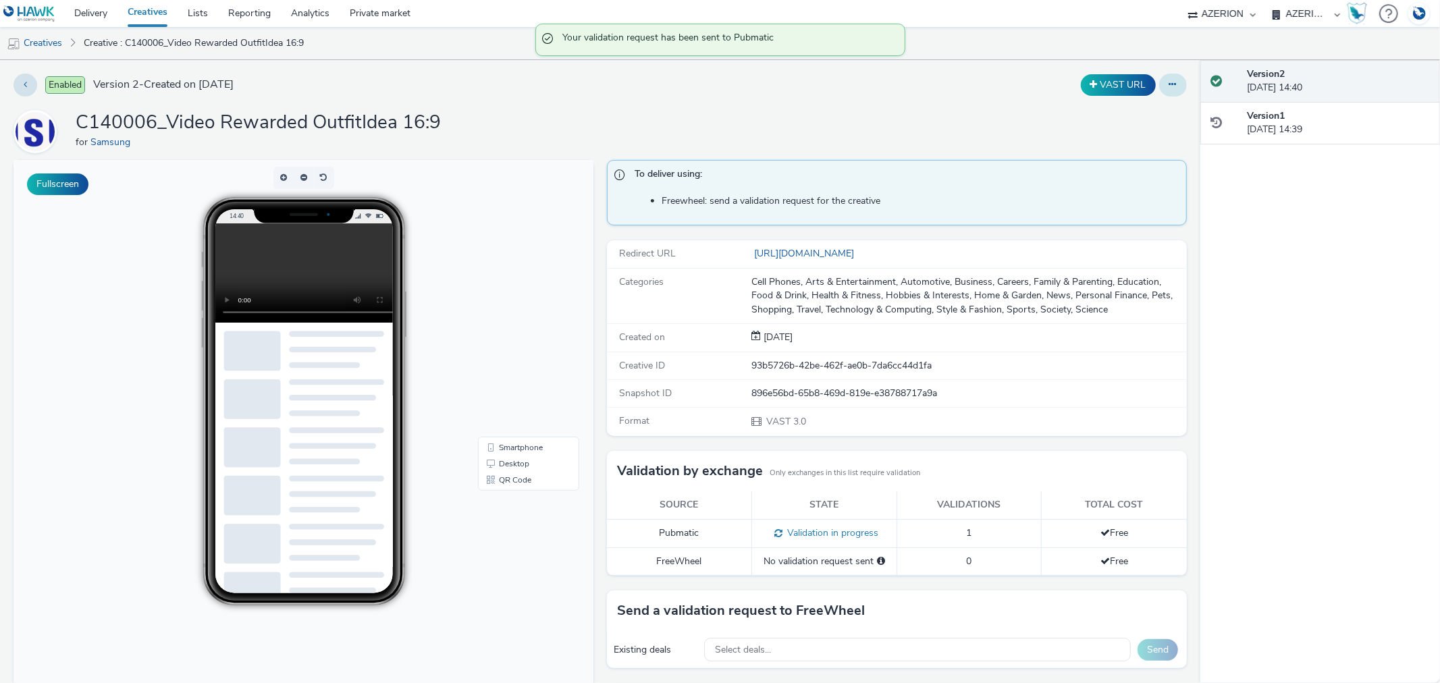
click at [1169, 86] on icon at bounding box center [1172, 84] width 7 height 9
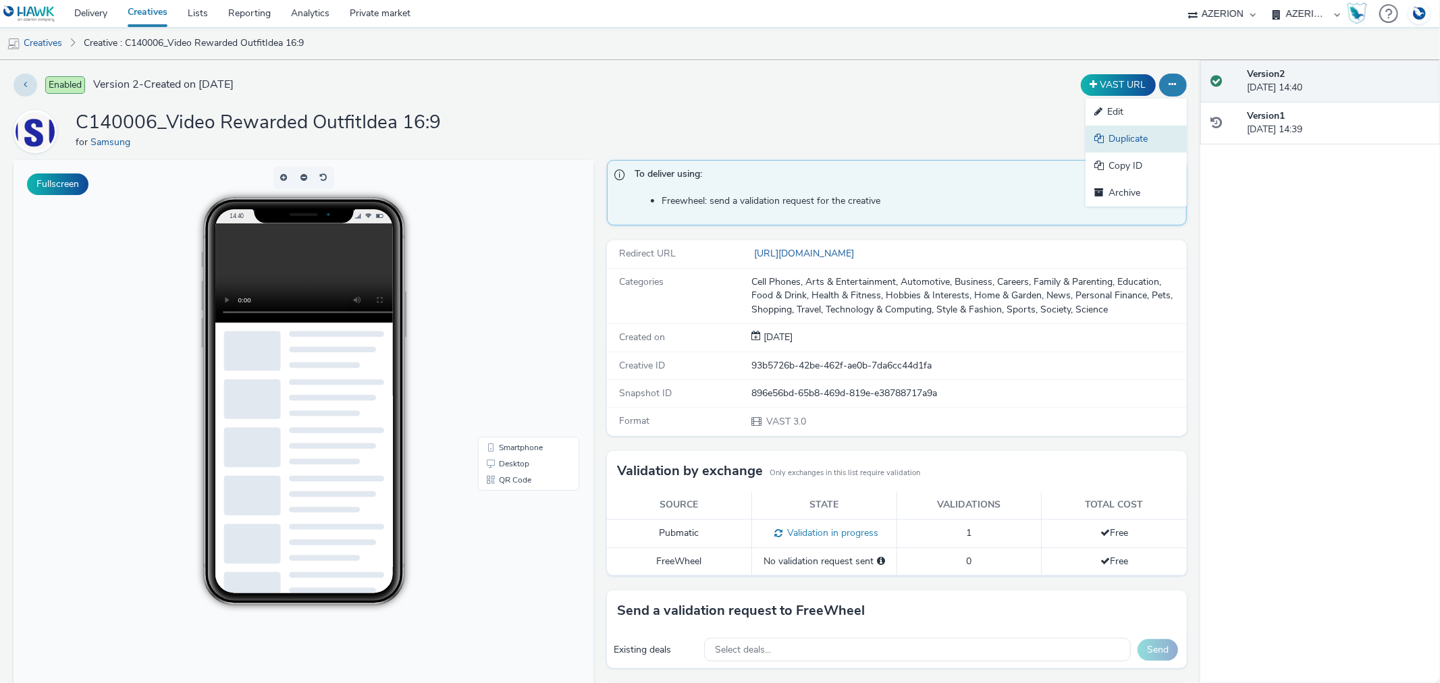
click at [1105, 132] on link "Duplicate" at bounding box center [1135, 139] width 101 height 27
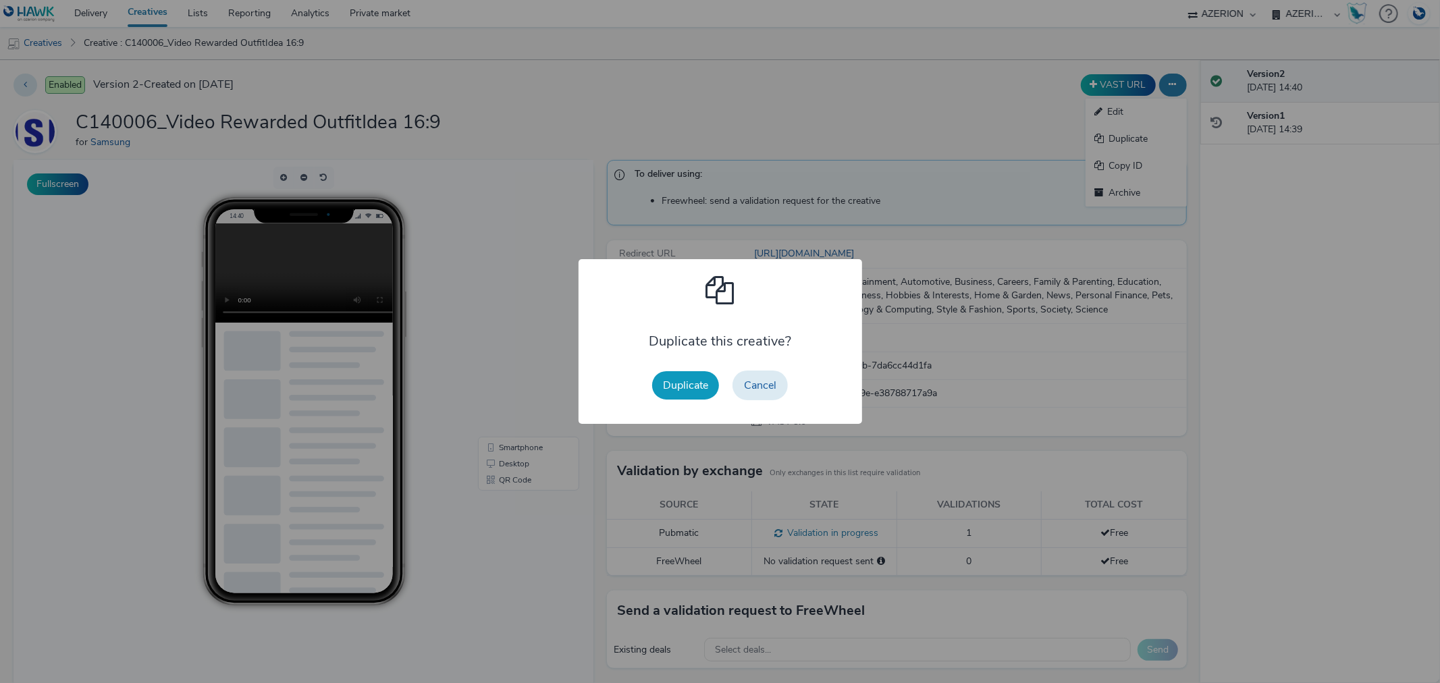
click at [701, 373] on button "Duplicate" at bounding box center [685, 385] width 67 height 28
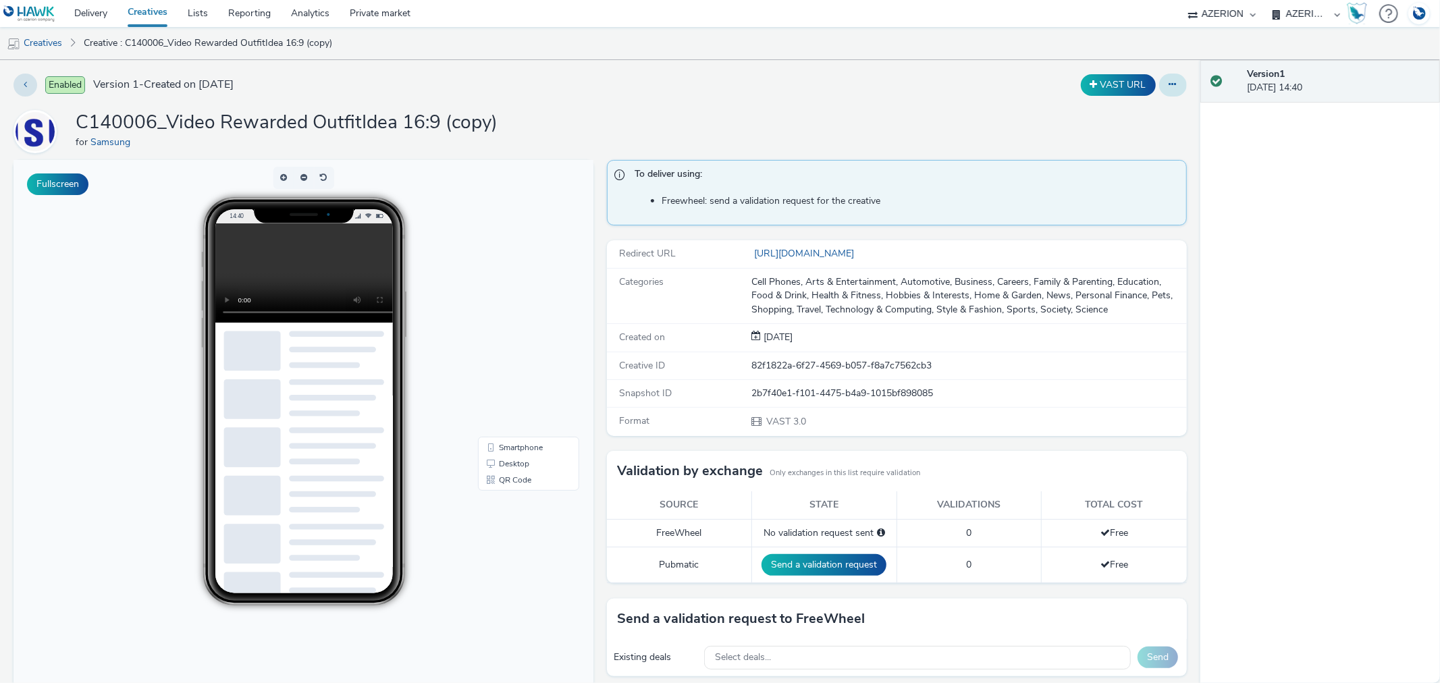
click at [1169, 84] on icon at bounding box center [1172, 84] width 7 height 9
click at [1110, 115] on link "Edit" at bounding box center [1135, 112] width 101 height 27
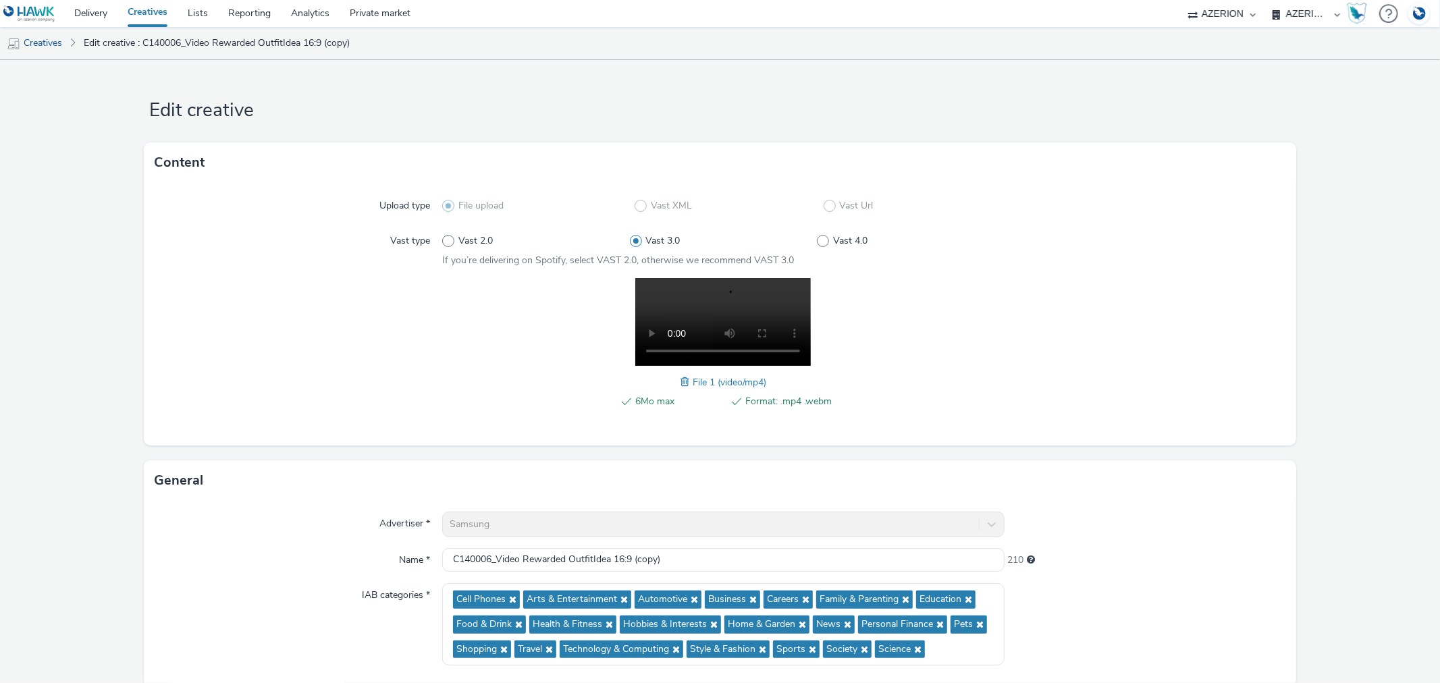
click at [680, 383] on span at bounding box center [686, 382] width 12 height 15
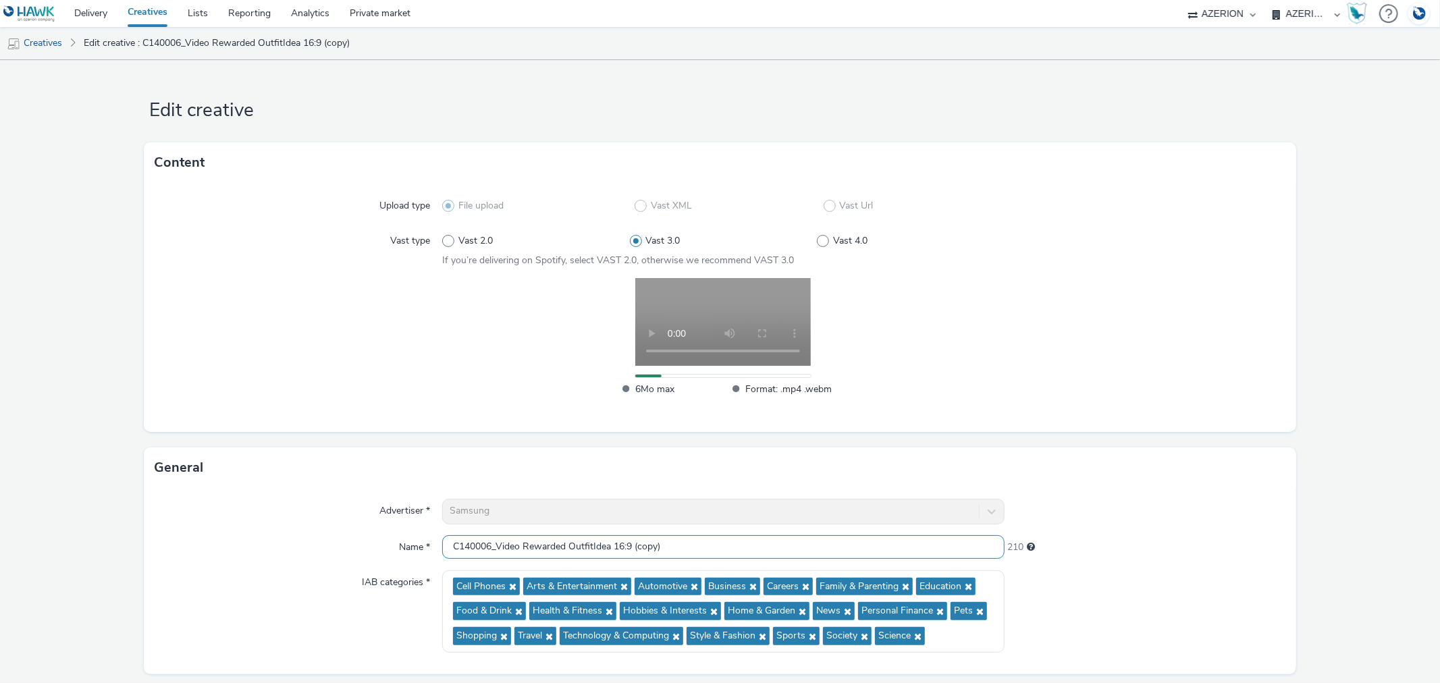
drag, startPoint x: 612, startPoint y: 545, endPoint x: 807, endPoint y: 543, distance: 195.1
click at [804, 549] on input "C140006_Video Rewarded OutfitIdea 16:9 (copy)" at bounding box center [723, 547] width 562 height 24
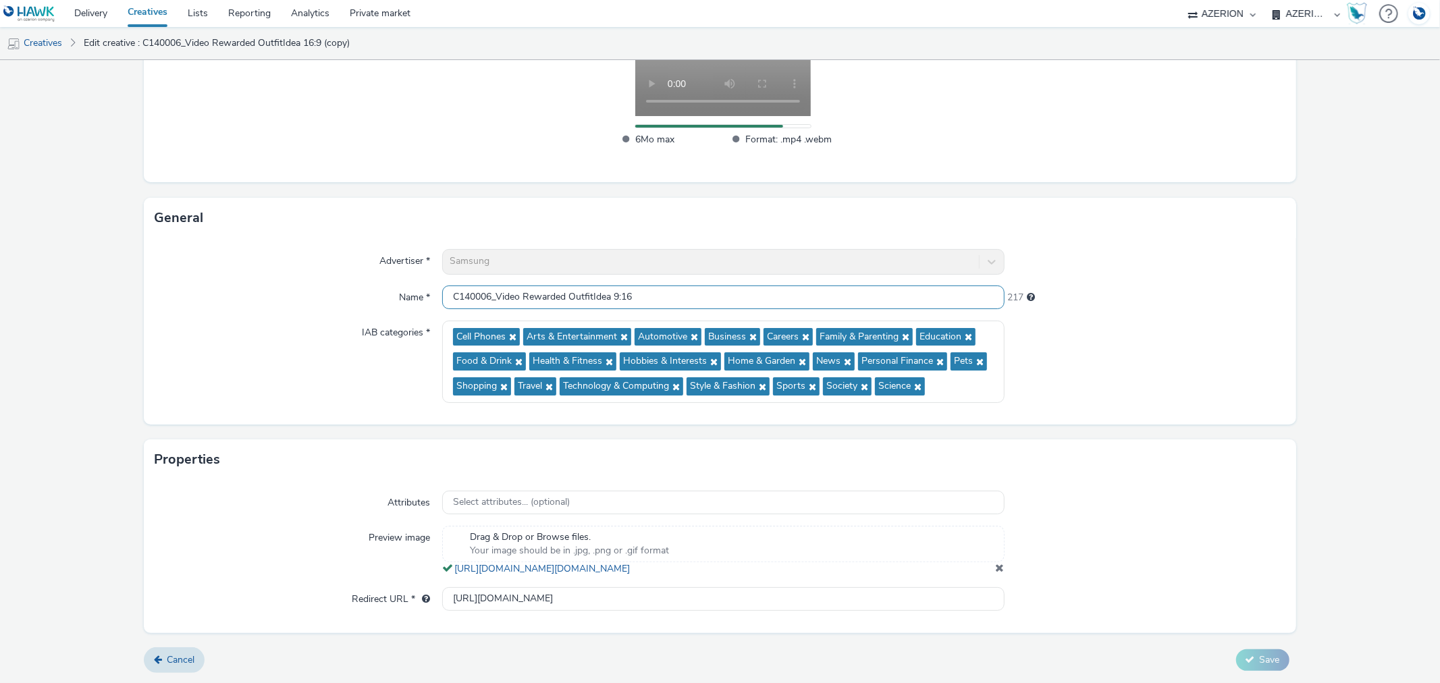
type input "C140006_Video Rewarded OutfitIdea 9:16"
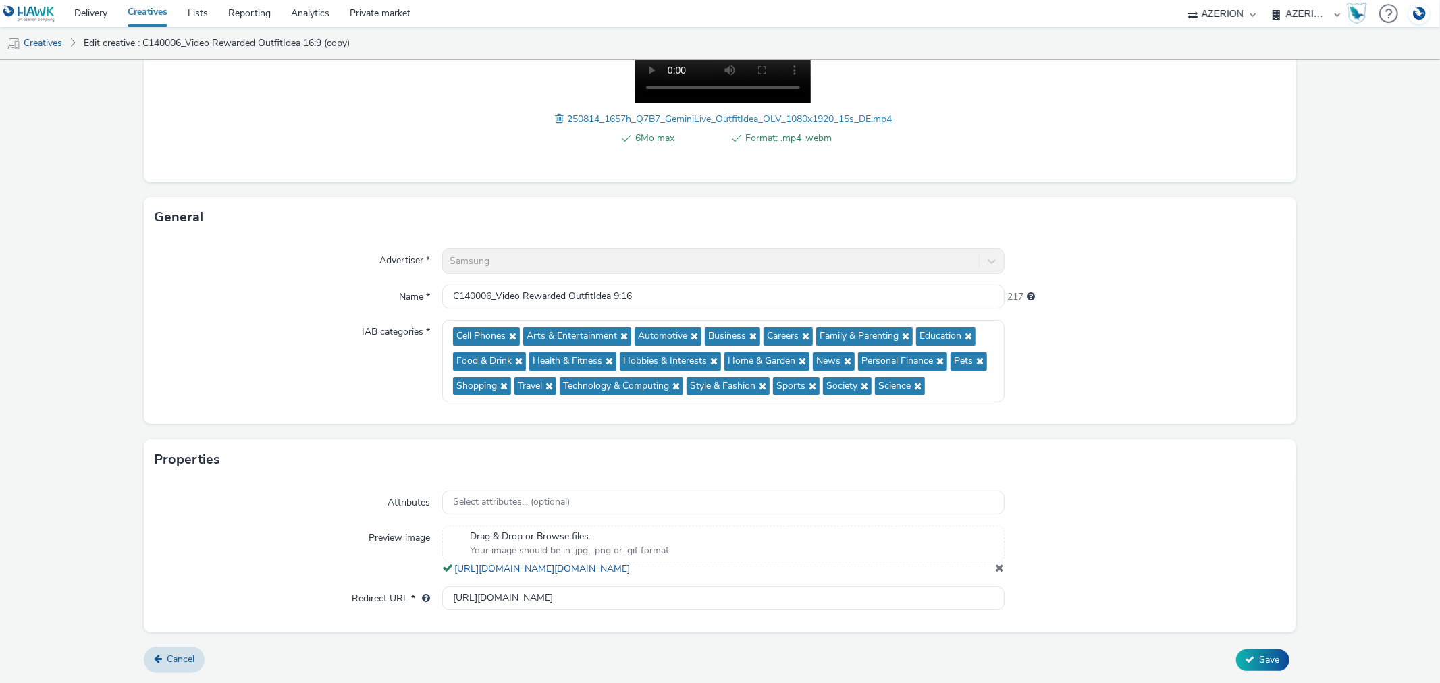
click at [1239, 448] on div "Properties" at bounding box center [720, 459] width 1152 height 40
click at [1273, 664] on button "Save" at bounding box center [1262, 660] width 53 height 22
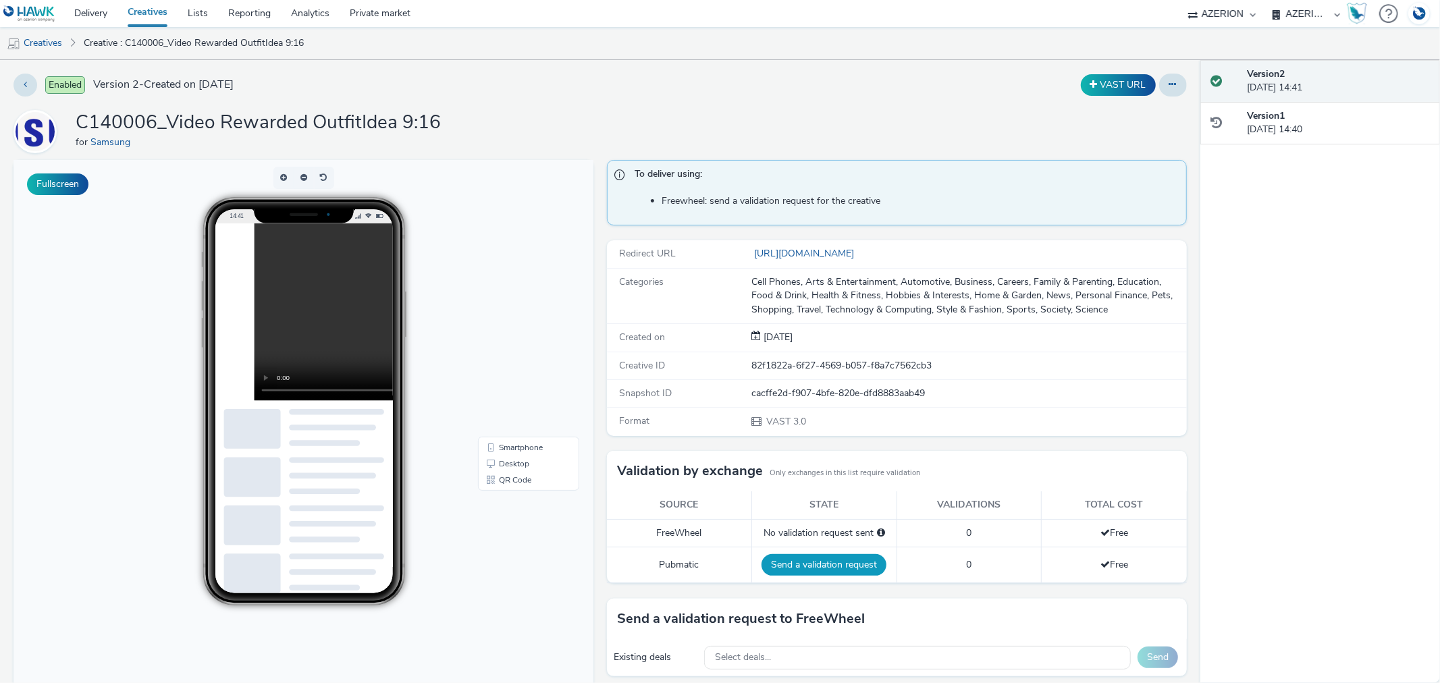
click at [824, 559] on button "Send a validation request" at bounding box center [823, 565] width 125 height 22
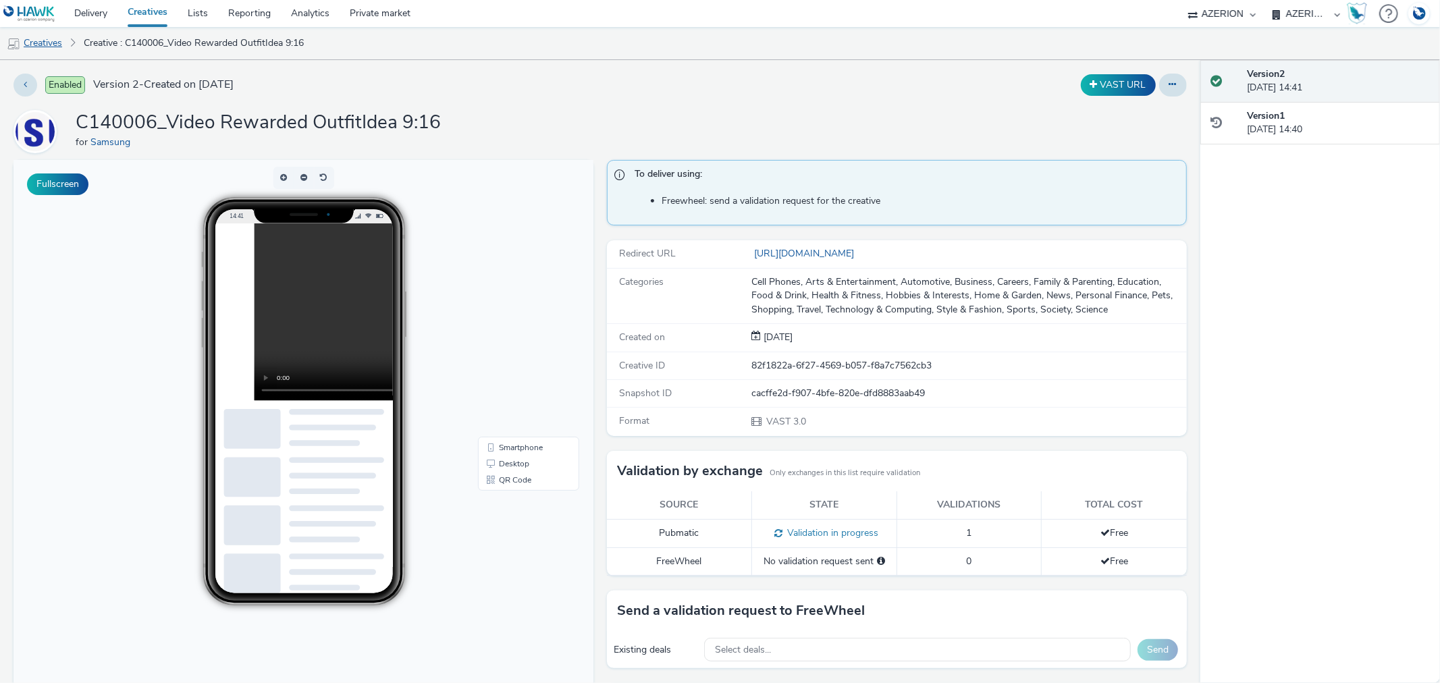
click at [32, 44] on link "Creatives" at bounding box center [34, 43] width 69 height 32
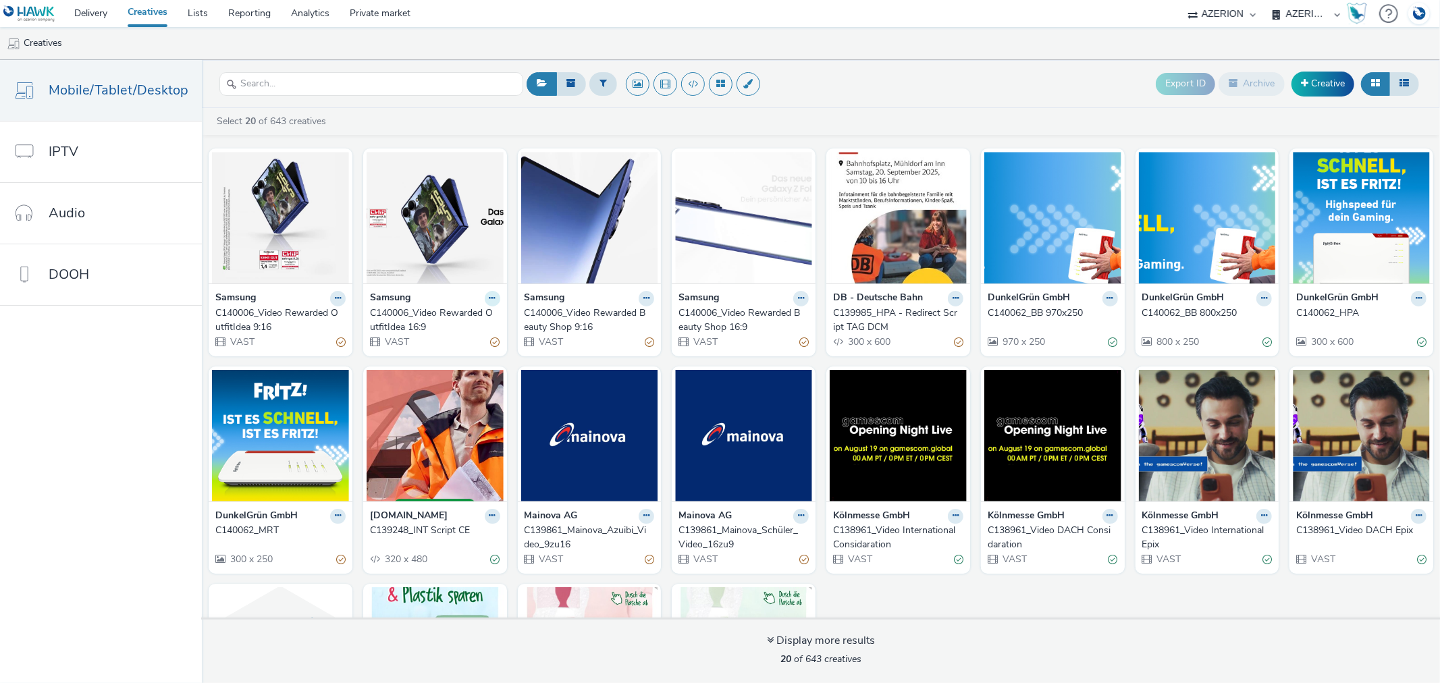
click at [341, 298] on icon at bounding box center [338, 298] width 6 height 8
click at [432, 346] on link "Duplicate" at bounding box center [449, 348] width 101 height 27
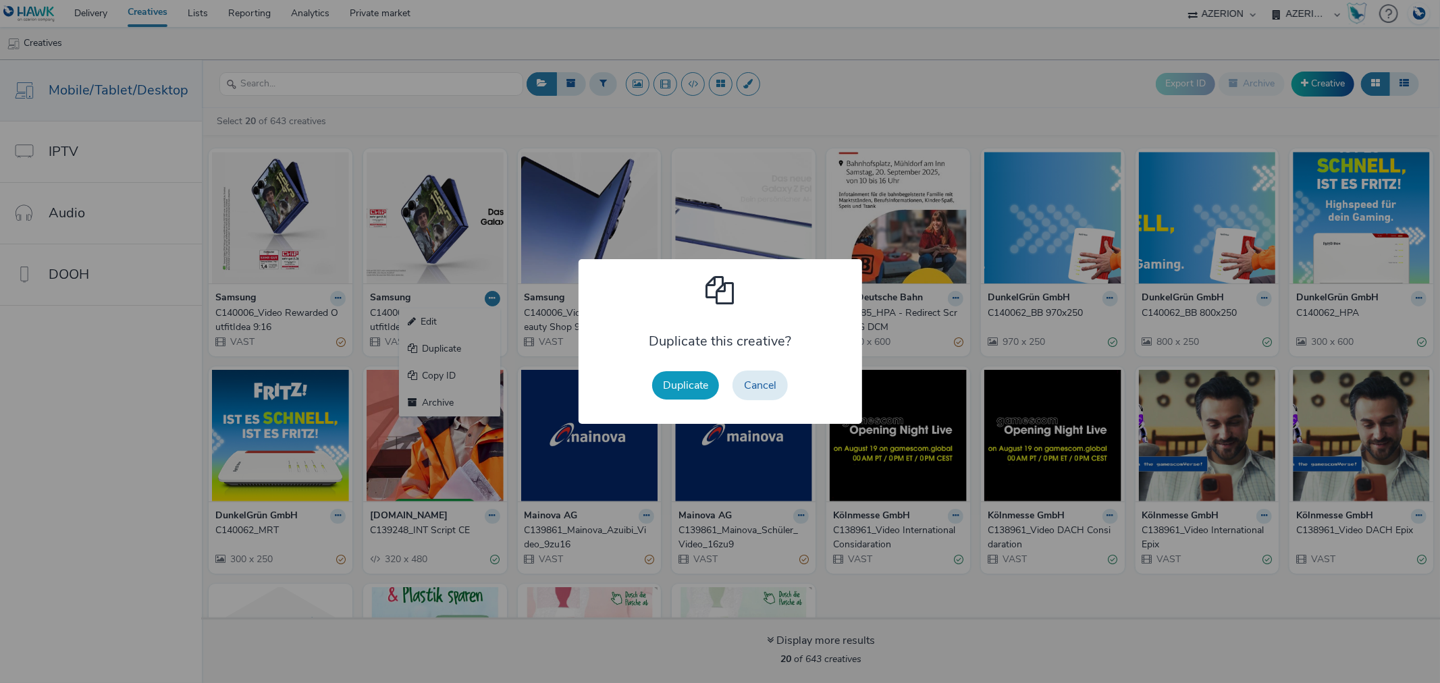
click at [680, 385] on button "Duplicate" at bounding box center [685, 385] width 67 height 28
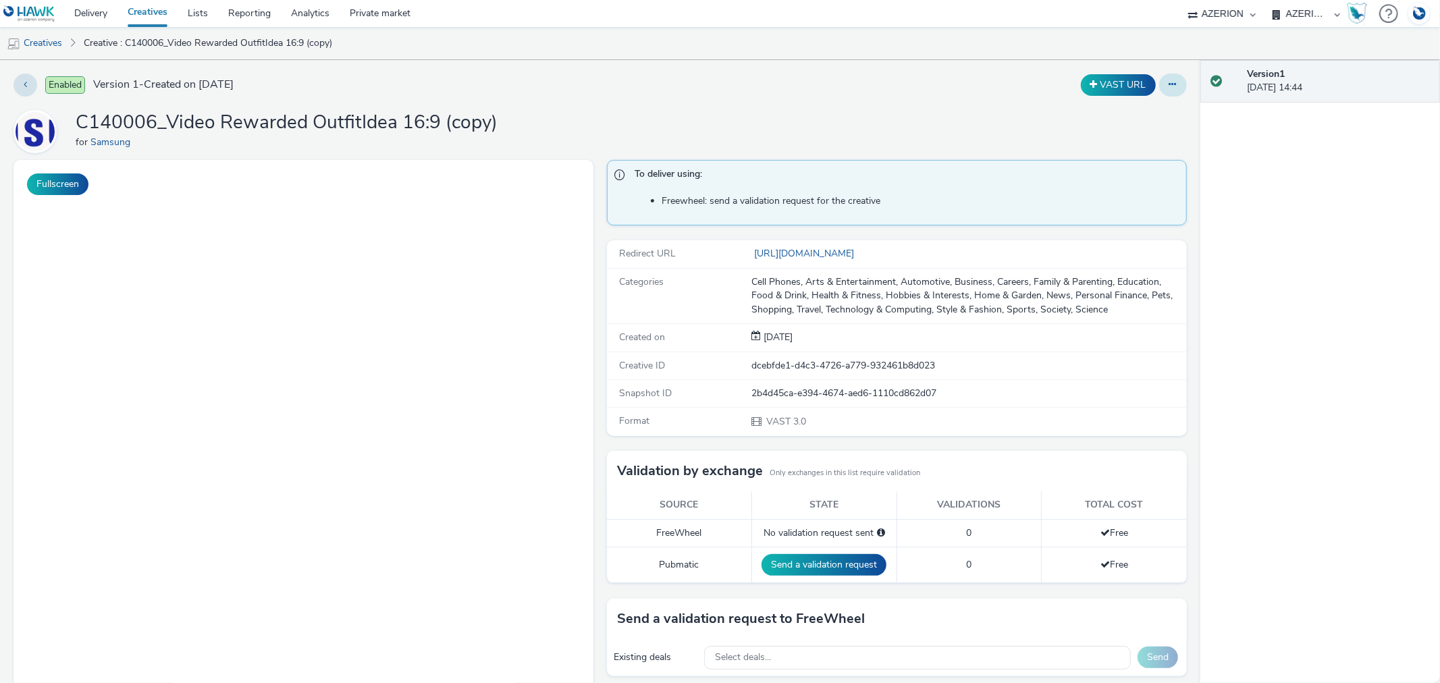
drag, startPoint x: 1177, startPoint y: 71, endPoint x: 1168, endPoint y: 78, distance: 11.0
click at [1176, 71] on div "Enabled Version 1 - Created on [DATE] VAST URL C140006_Video Rewarded OutfitIde…" at bounding box center [600, 371] width 1200 height 623
click at [1168, 78] on button at bounding box center [1173, 85] width 28 height 23
click at [1118, 115] on link "Edit" at bounding box center [1135, 112] width 101 height 27
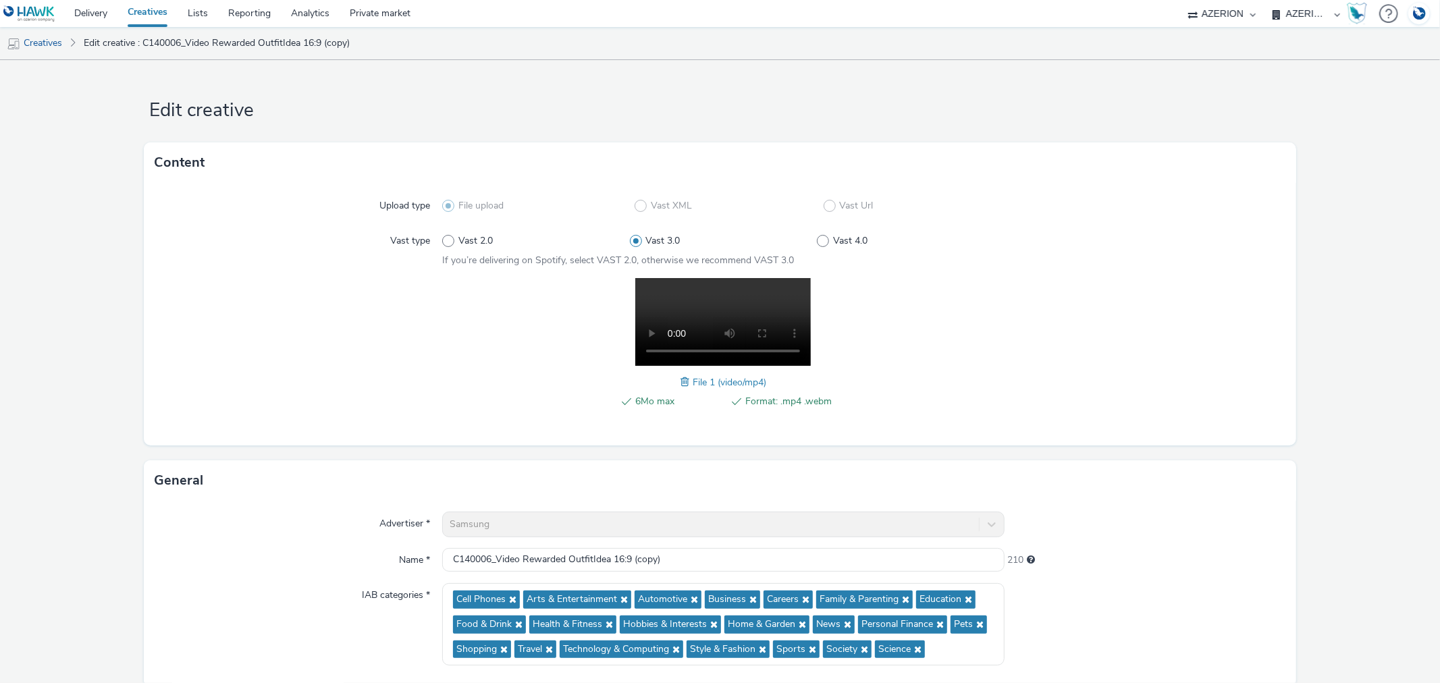
click at [680, 379] on span at bounding box center [686, 382] width 12 height 15
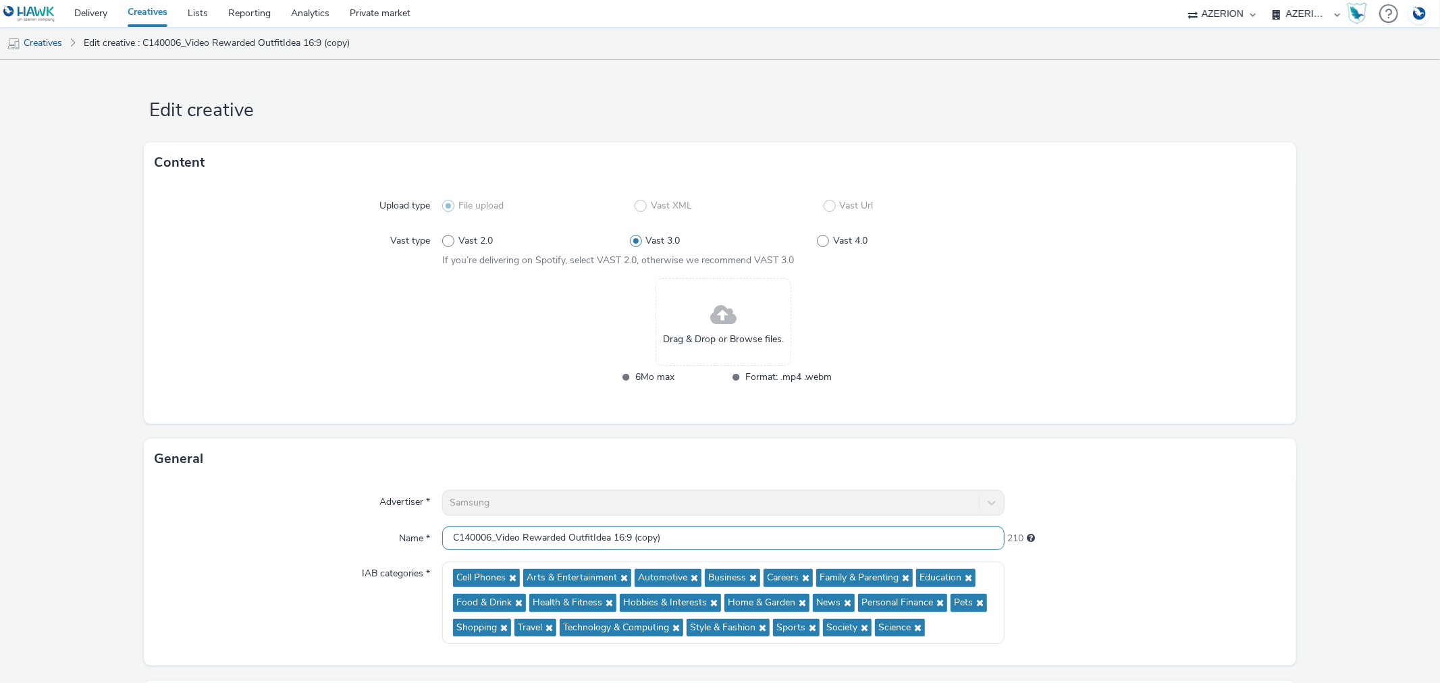
drag, startPoint x: 736, startPoint y: 540, endPoint x: 805, endPoint y: 543, distance: 69.6
click at [805, 543] on input "C140006_Video Rewarded OutfitIdea 16:9 (copy)" at bounding box center [723, 538] width 562 height 24
type input "C140006_Video Rewarded OutfitIdea 16:9"
click at [41, 35] on link "Creatives" at bounding box center [34, 43] width 69 height 32
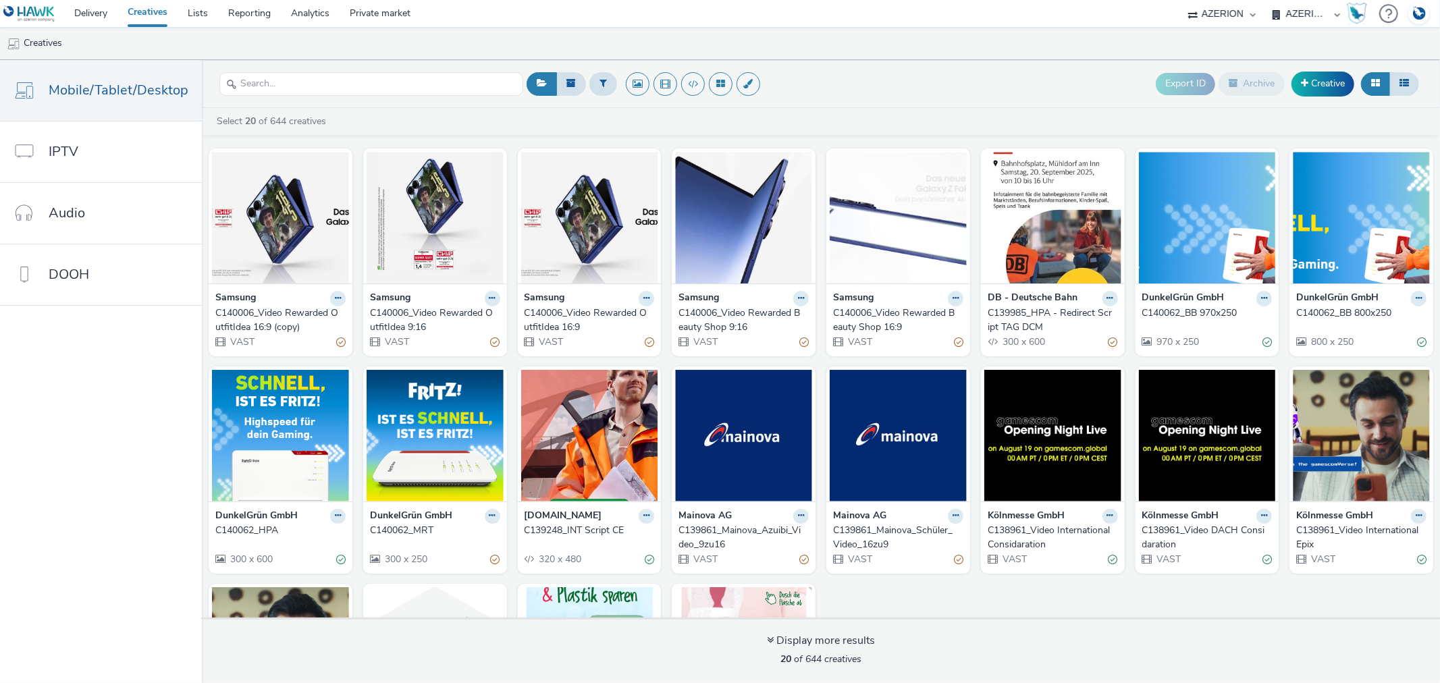
click at [228, 325] on div "C140006_Video Rewarded OutfitIdea 16:9 (copy)" at bounding box center [277, 320] width 125 height 28
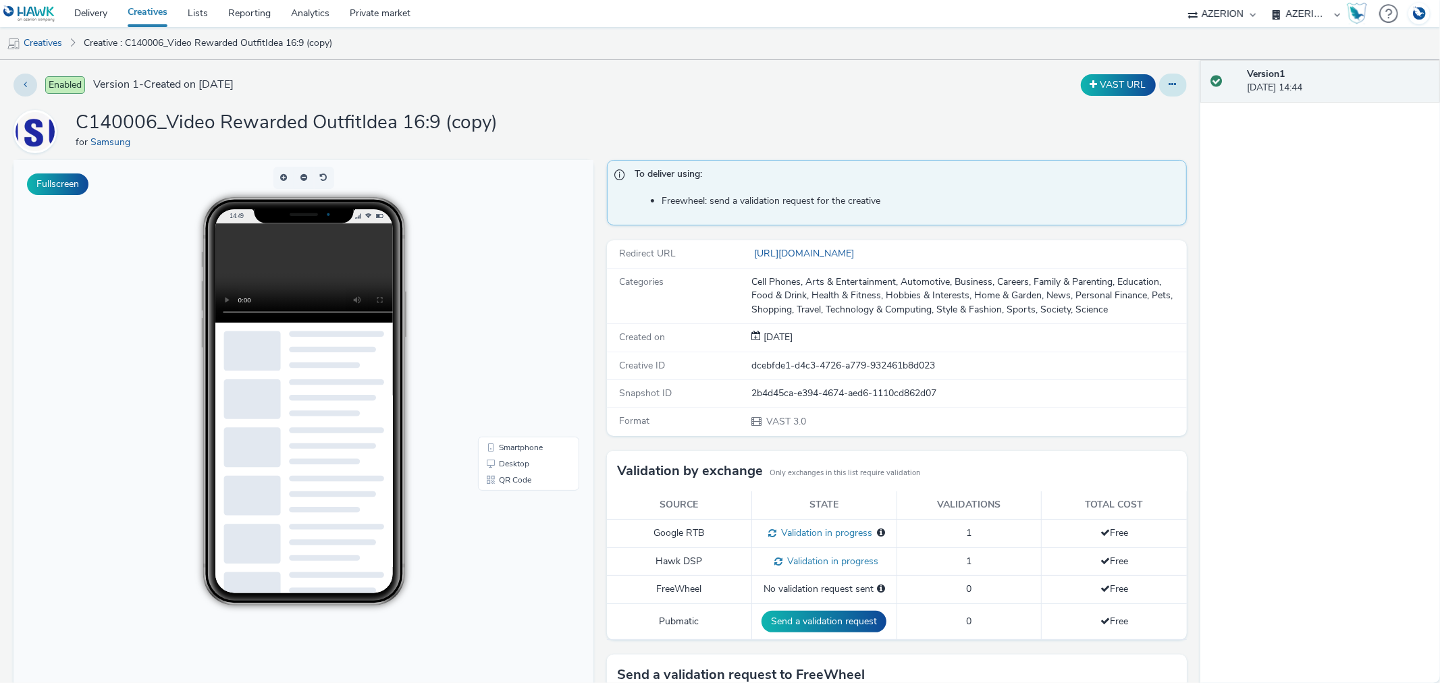
click at [1166, 84] on button at bounding box center [1173, 85] width 28 height 23
click at [1099, 113] on link "Edit" at bounding box center [1135, 112] width 101 height 27
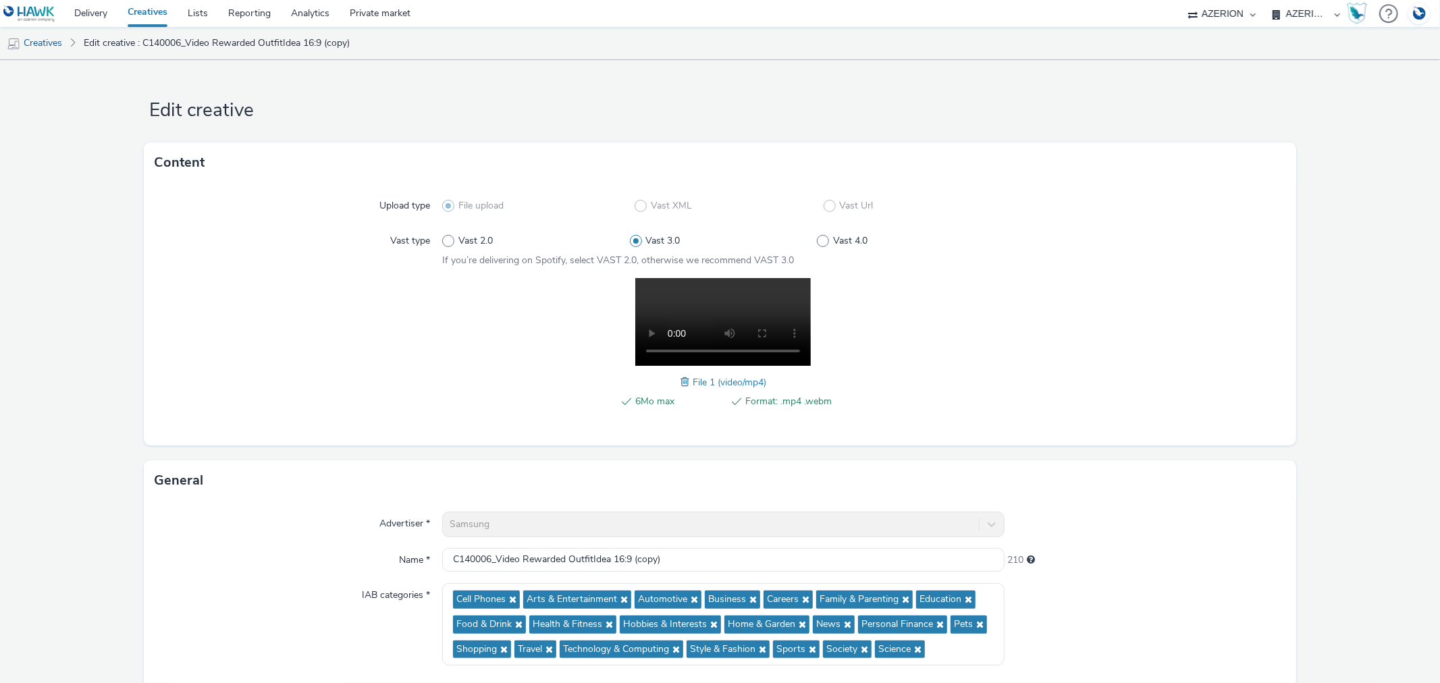
click at [680, 381] on span at bounding box center [686, 382] width 12 height 15
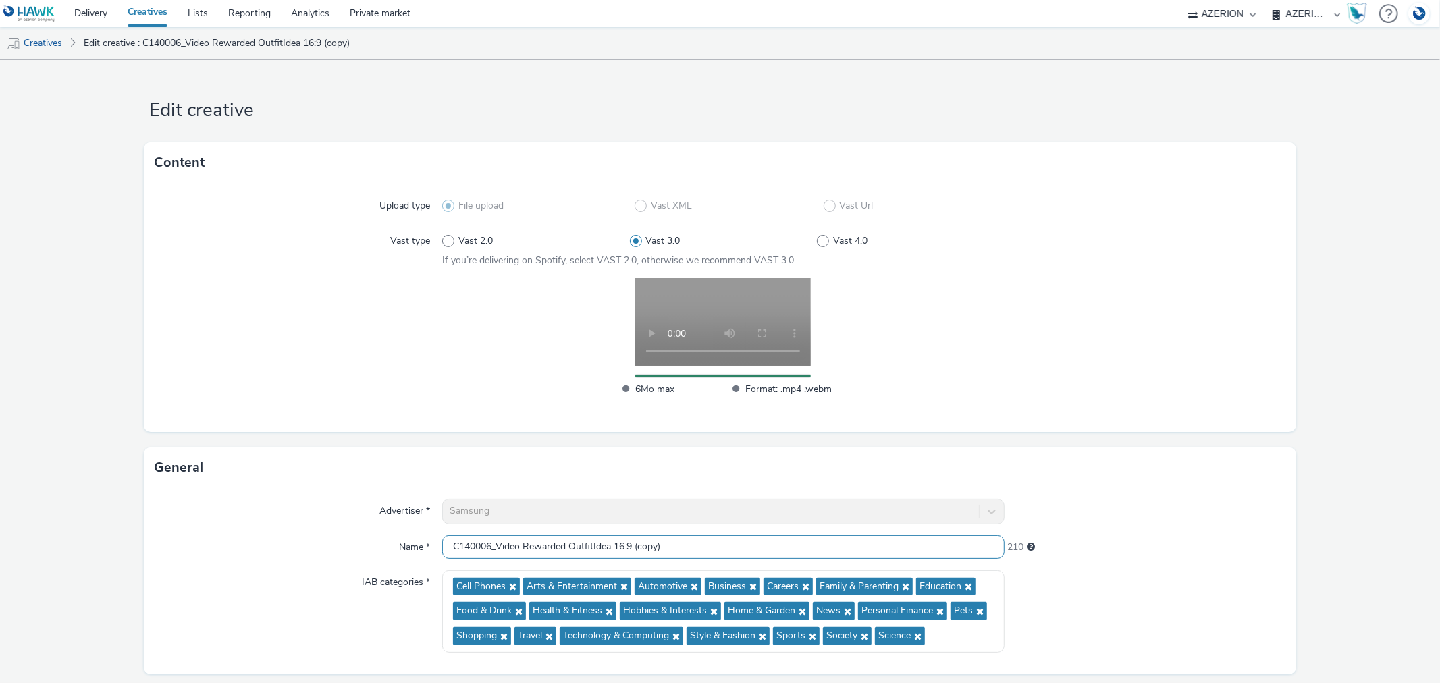
drag, startPoint x: 568, startPoint y: 547, endPoint x: 607, endPoint y: 549, distance: 39.2
click at [607, 549] on input "C140006_Video Rewarded OutfitIdea 16:9 (copy)" at bounding box center [723, 547] width 562 height 24
drag, startPoint x: 632, startPoint y: 544, endPoint x: 778, endPoint y: 549, distance: 145.9
click at [778, 549] on input "C140006_Video Rewarded OutfitIdea 16:9 (copy)" at bounding box center [723, 547] width 562 height 24
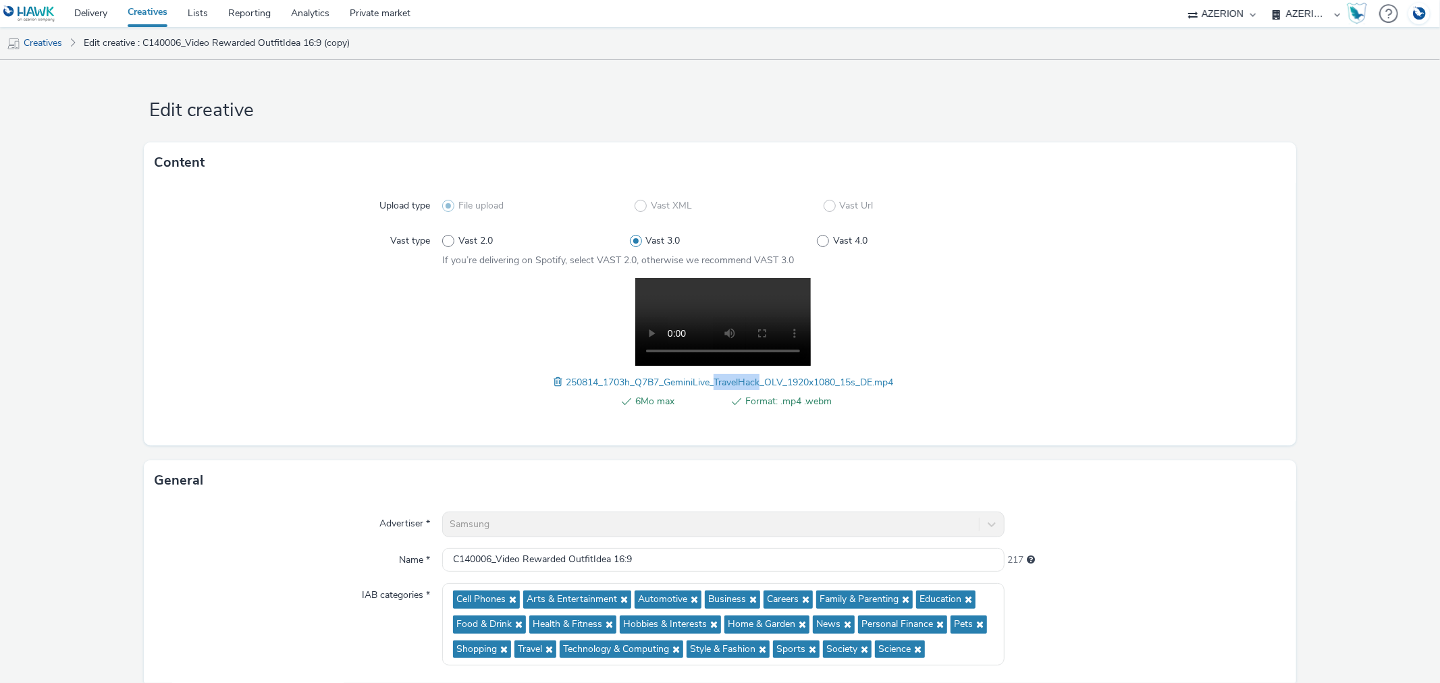
drag, startPoint x: 709, startPoint y: 376, endPoint x: 753, endPoint y: 376, distance: 43.2
click at [753, 376] on span "250814_1703h_Q7B7_GeminiLive_TravelHack_OLV_1920x1080_15s_DE.mp4" at bounding box center [729, 382] width 327 height 13
copy span "TravelHack"
drag, startPoint x: 569, startPoint y: 556, endPoint x: 896, endPoint y: 514, distance: 329.4
click at [608, 558] on input "C140006_Video Rewarded OutfitIdea 16:9" at bounding box center [723, 560] width 562 height 24
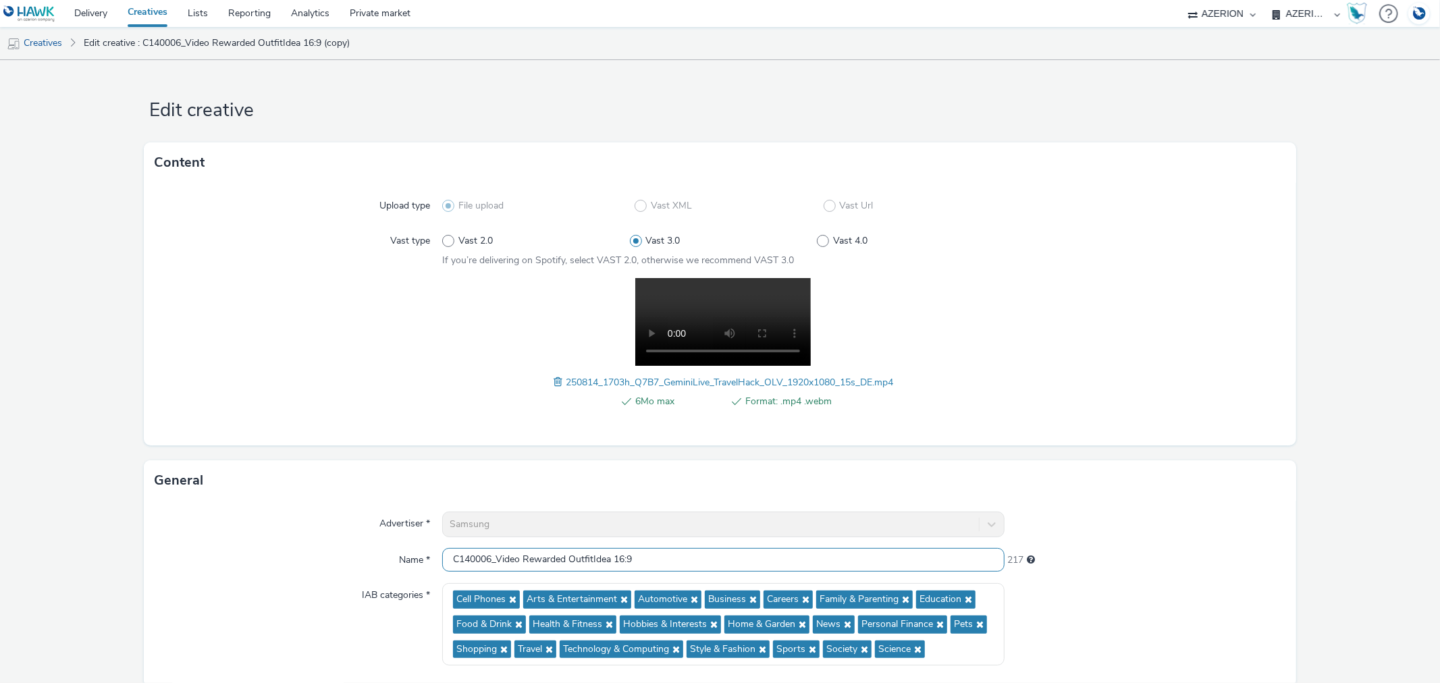
paste input "TravelHack"
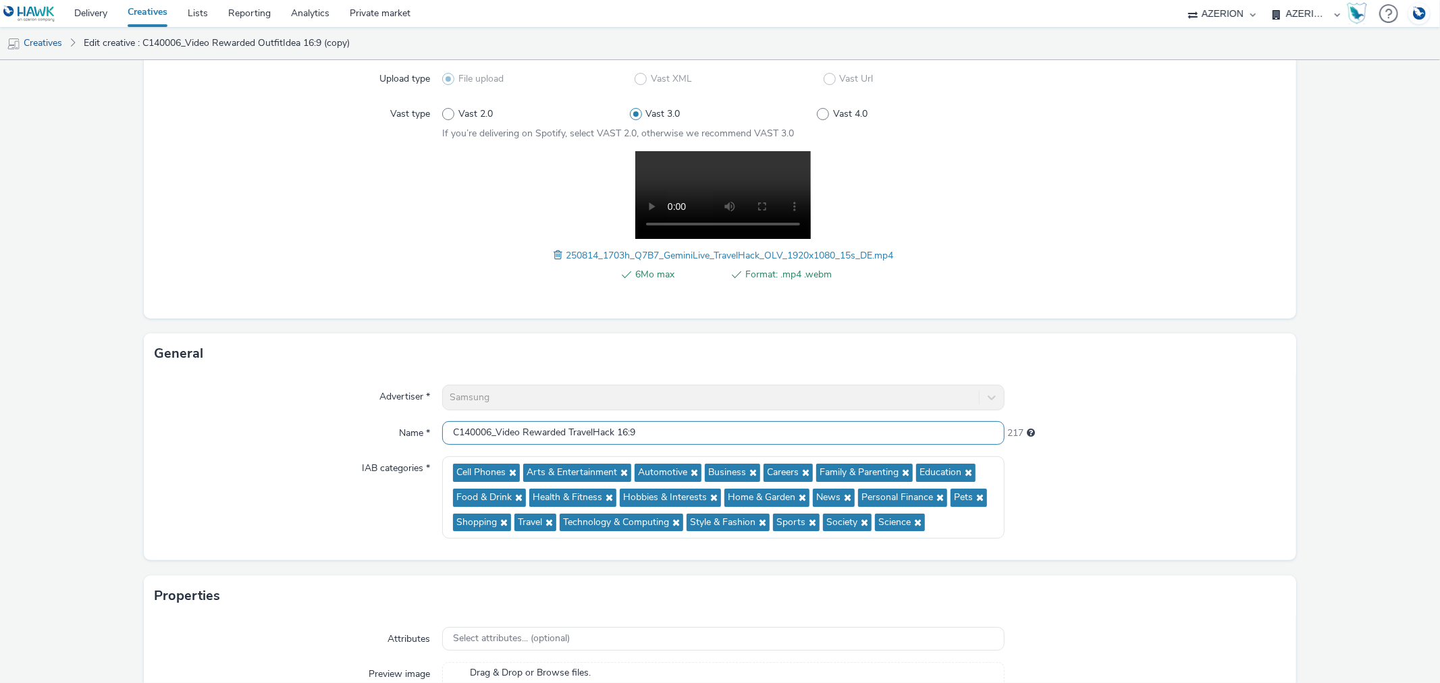
scroll to position [275, 0]
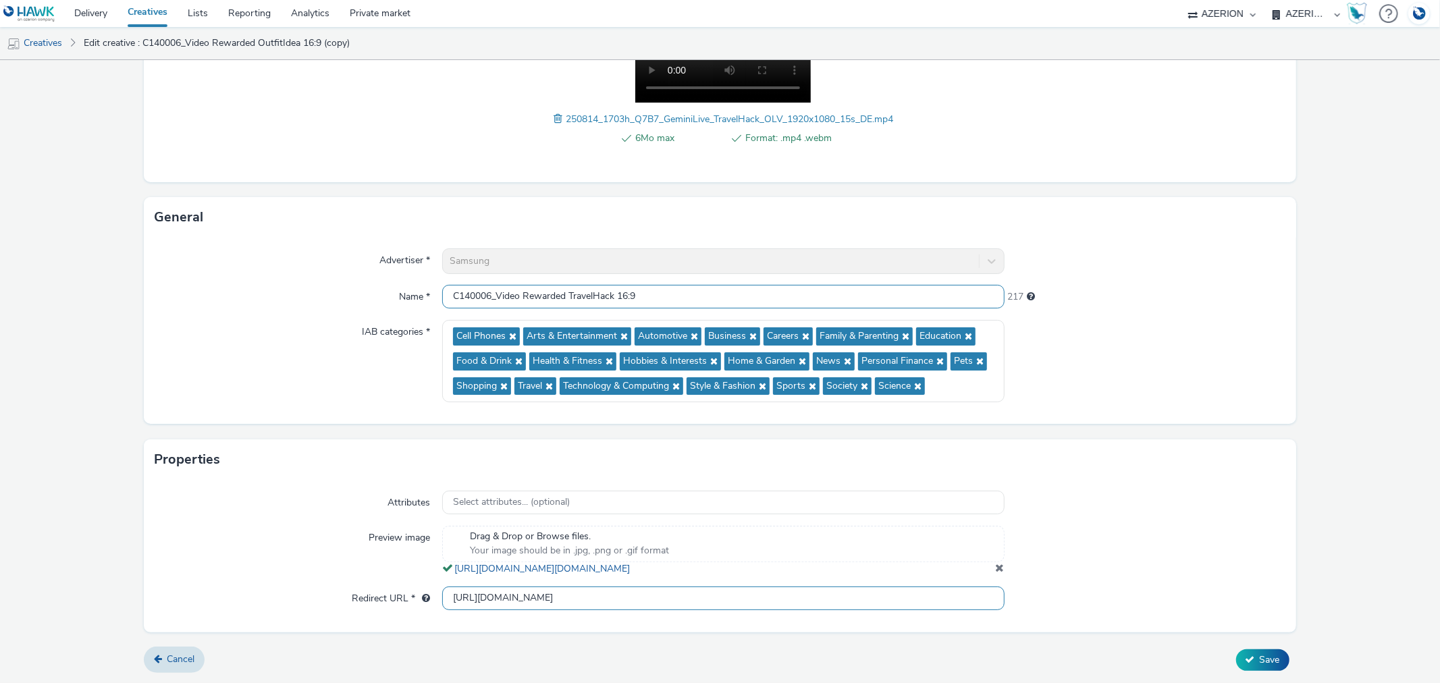
type input "C140006_Video Rewarded TravelHack 16:9"
click at [737, 595] on input "[URL][DOMAIN_NAME]" at bounding box center [723, 599] width 562 height 24
click at [680, 597] on input "text" at bounding box center [723, 599] width 562 height 24
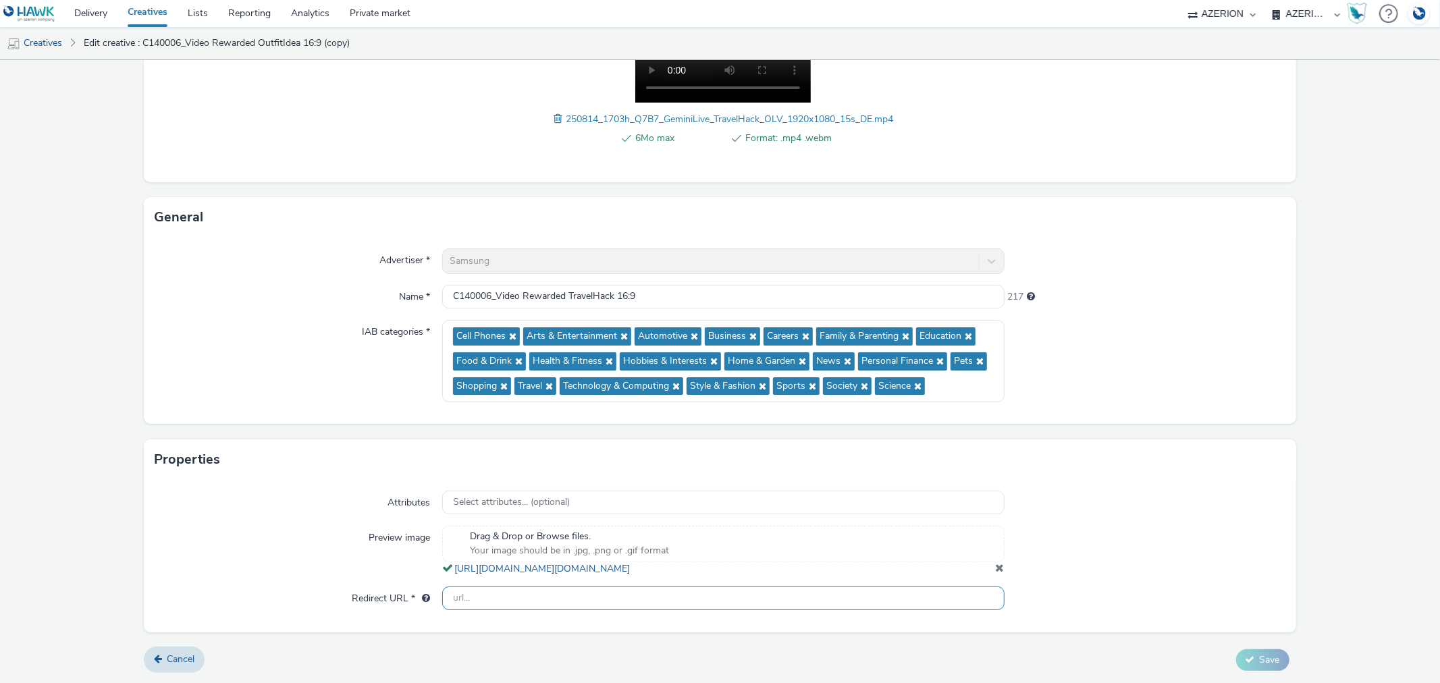
paste input "https://[DOMAIN_NAME]/ddm/trackclk/N998572.5192992AZERIONGAMING/B33934229.42730…"
drag, startPoint x: 817, startPoint y: 597, endPoint x: 923, endPoint y: 598, distance: 106.6
click at [923, 598] on input "https://[DOMAIN_NAME]/ddm/trackclk/N998572.5192992AZERIONGAMING/B33934229.42730…" at bounding box center [723, 599] width 562 height 24
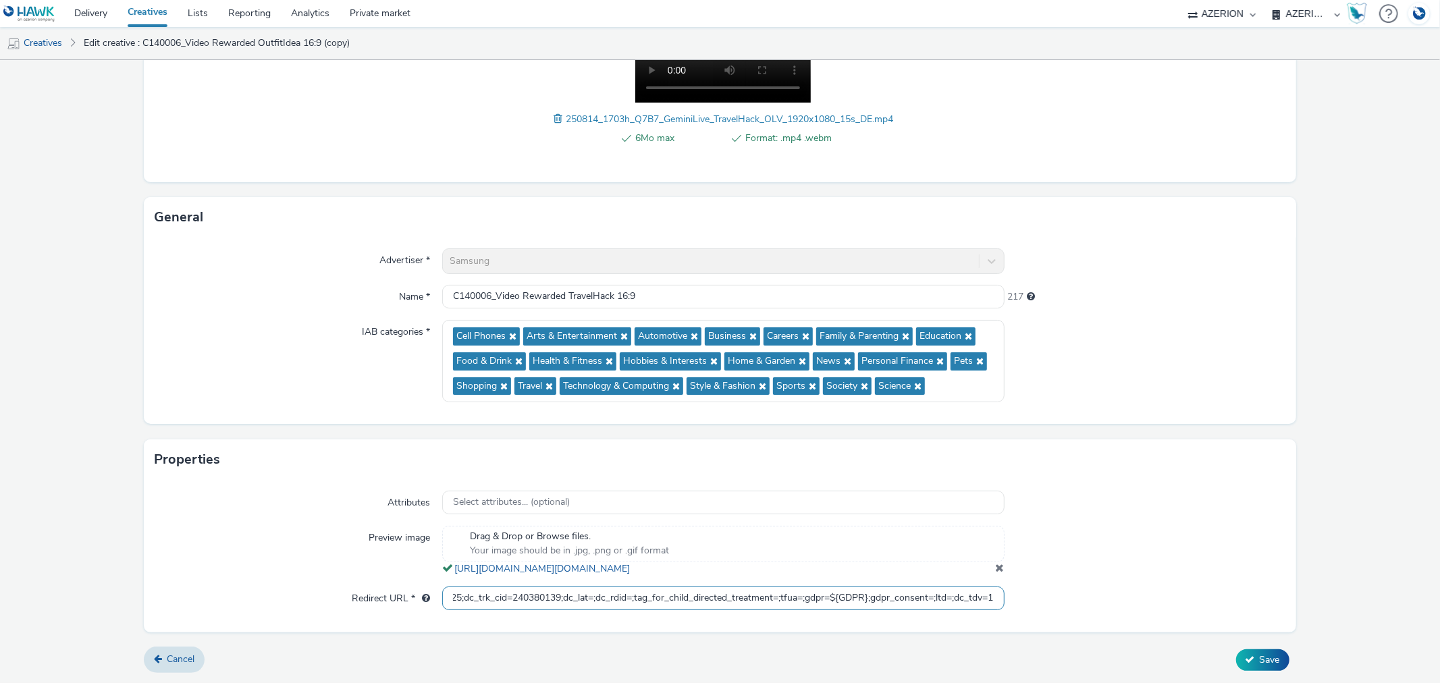
drag, startPoint x: 836, startPoint y: 597, endPoint x: 860, endPoint y: 599, distance: 24.4
click at [860, 599] on input "https://[DOMAIN_NAME]/ddm/trackclk/N998572.5192992AZERIONGAMING/B33934229.42730…" at bounding box center [723, 599] width 562 height 24
type input "[URL][DOMAIN_NAME]"
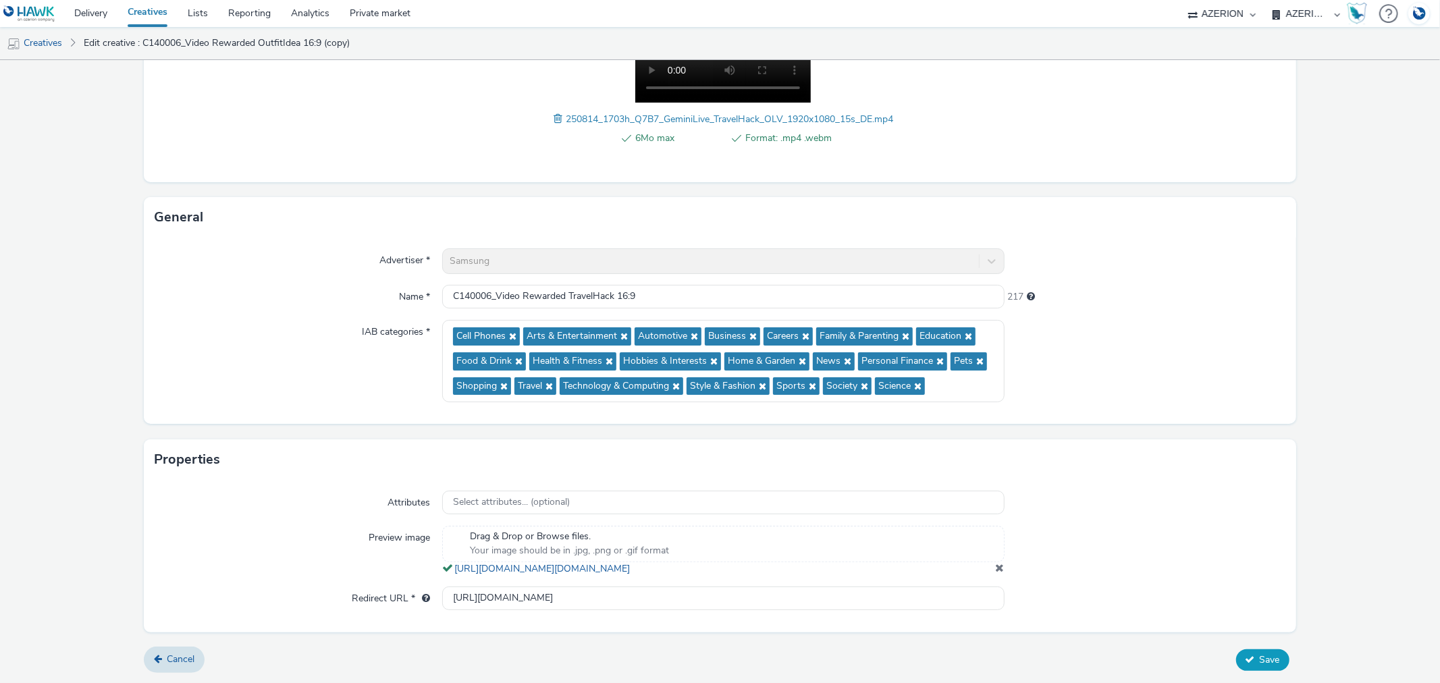
click at [1264, 657] on span "Save" at bounding box center [1270, 659] width 20 height 13
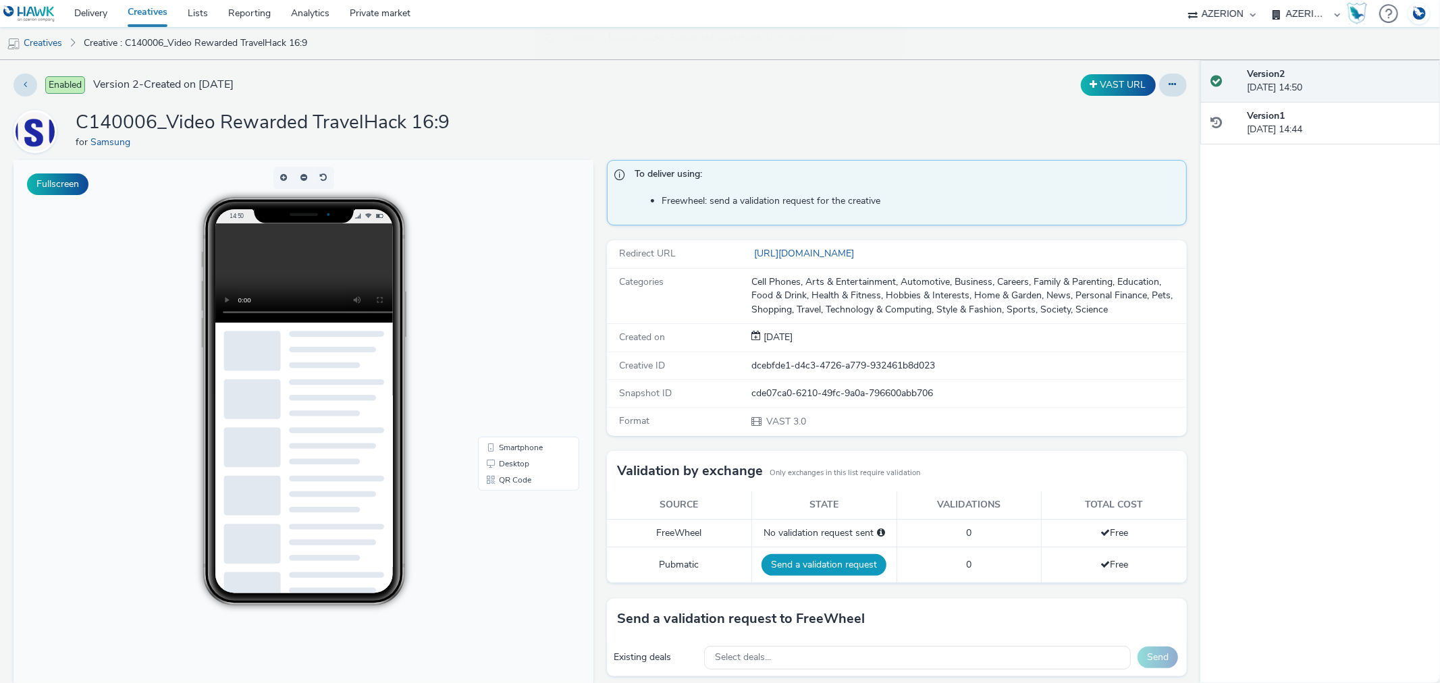
click at [828, 558] on button "Send a validation request" at bounding box center [823, 565] width 125 height 22
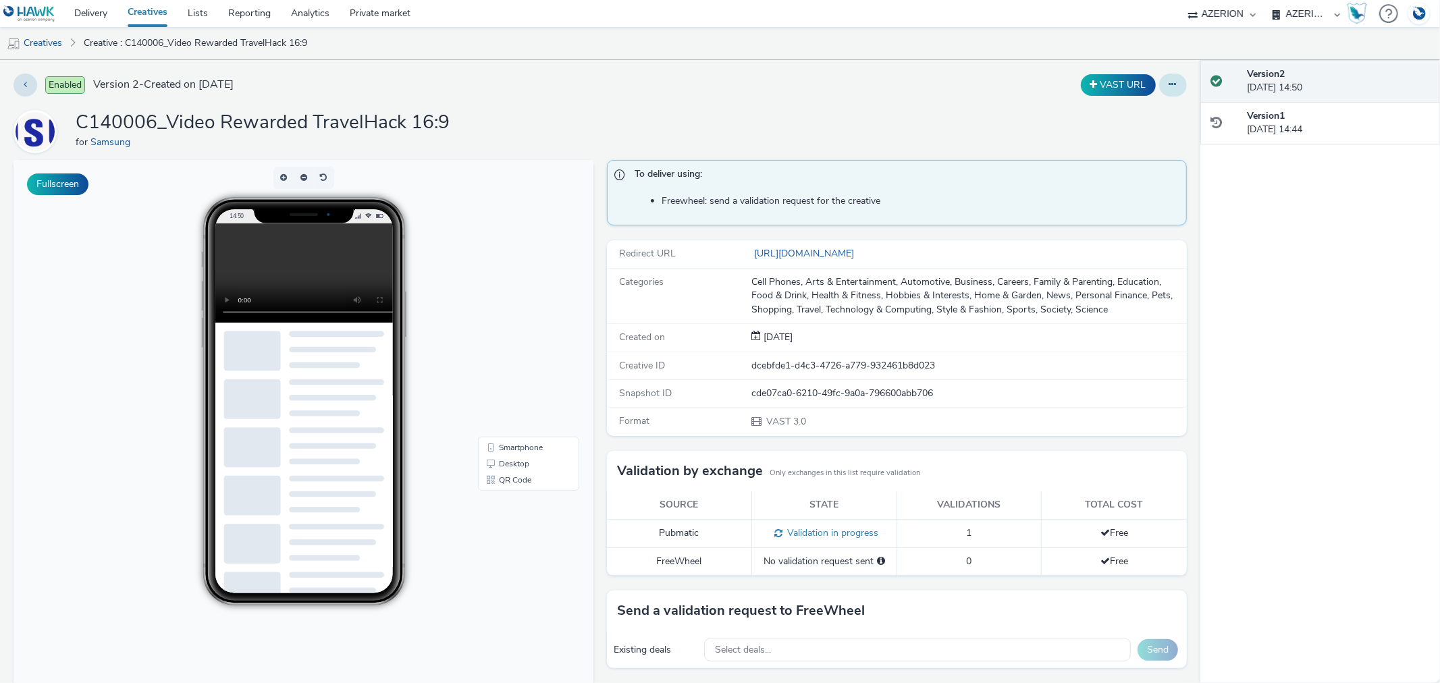
click at [1169, 86] on icon at bounding box center [1172, 84] width 7 height 9
click at [1125, 133] on link "Duplicate" at bounding box center [1135, 139] width 101 height 27
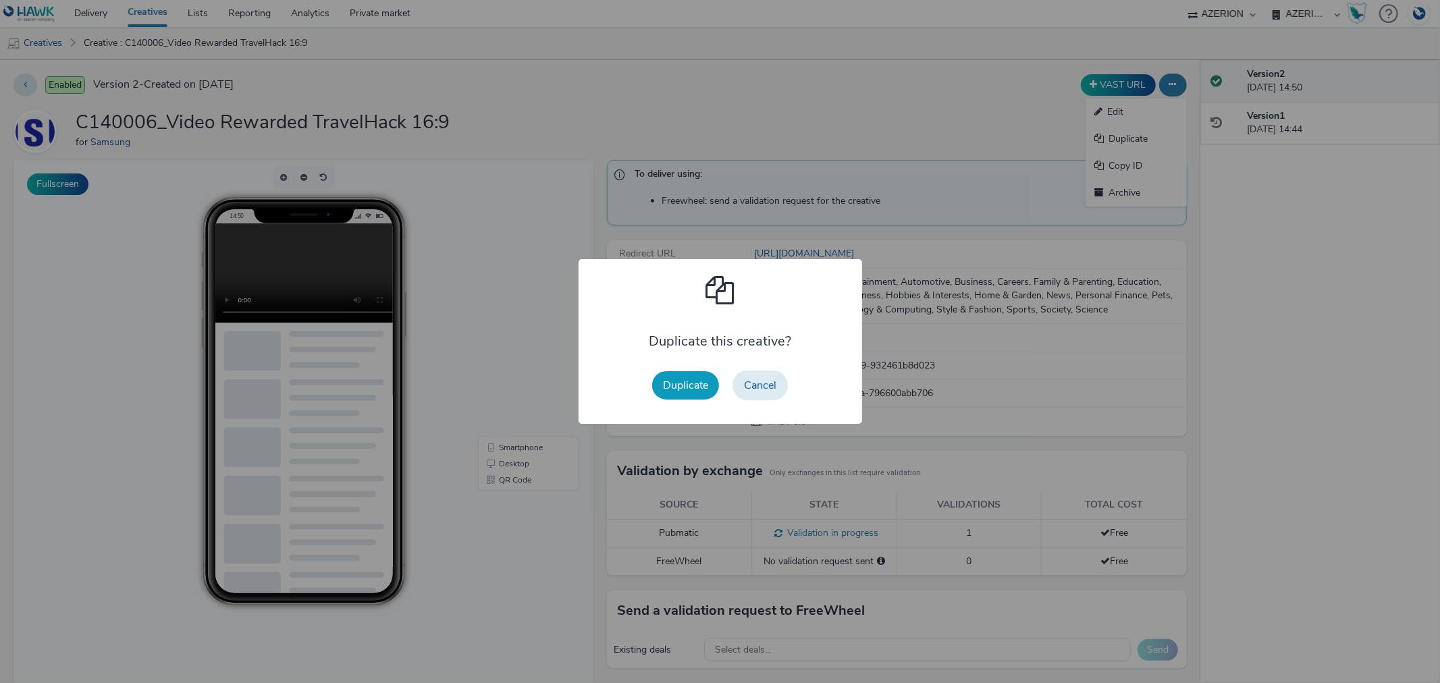
click at [698, 391] on button "Duplicate" at bounding box center [685, 385] width 67 height 28
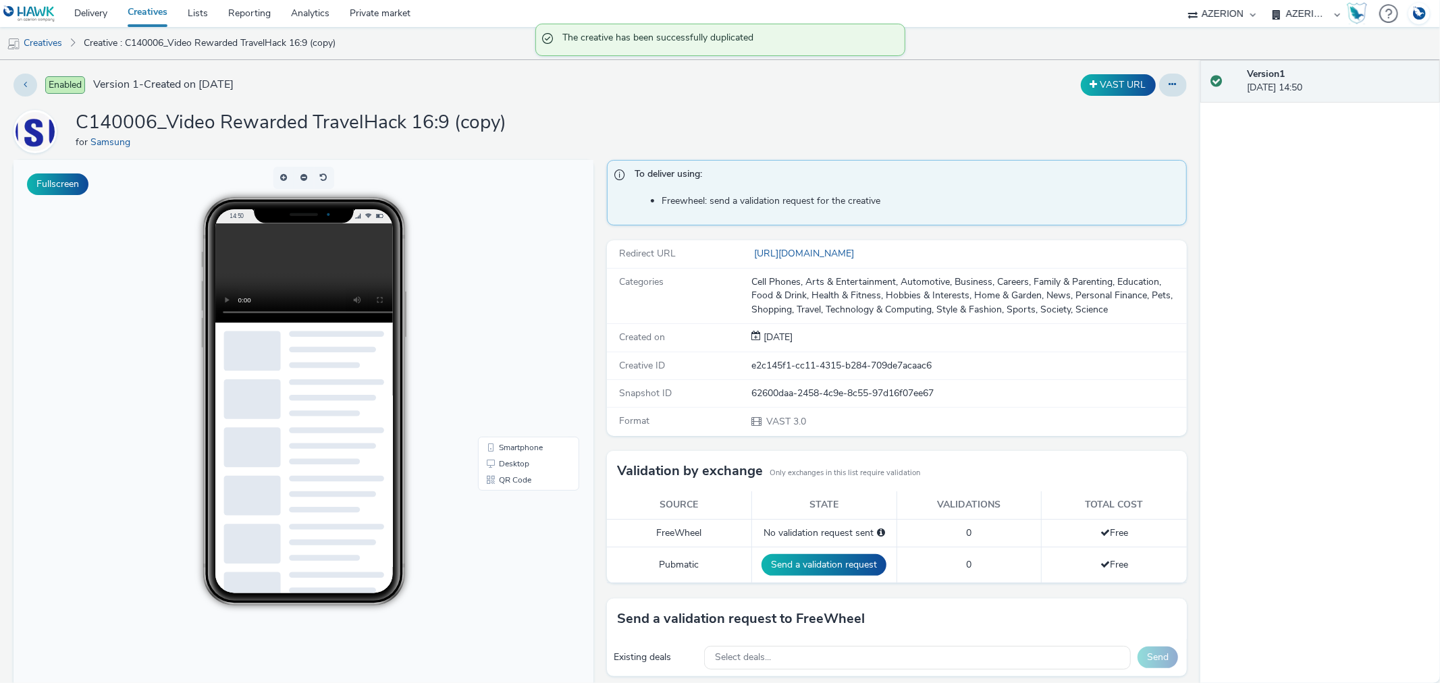
click at [1159, 85] on button at bounding box center [1173, 85] width 28 height 23
click at [1109, 124] on link "Edit" at bounding box center [1135, 112] width 101 height 27
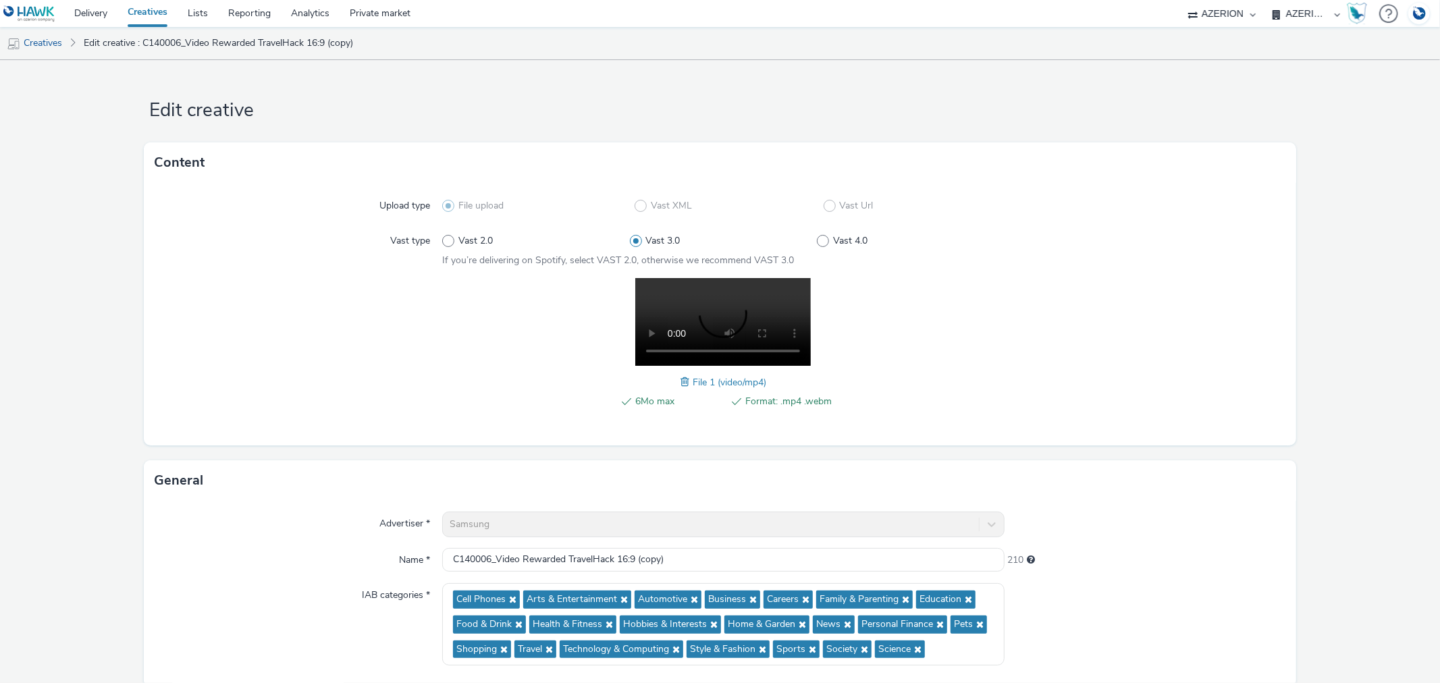
click at [682, 381] on span at bounding box center [686, 382] width 12 height 15
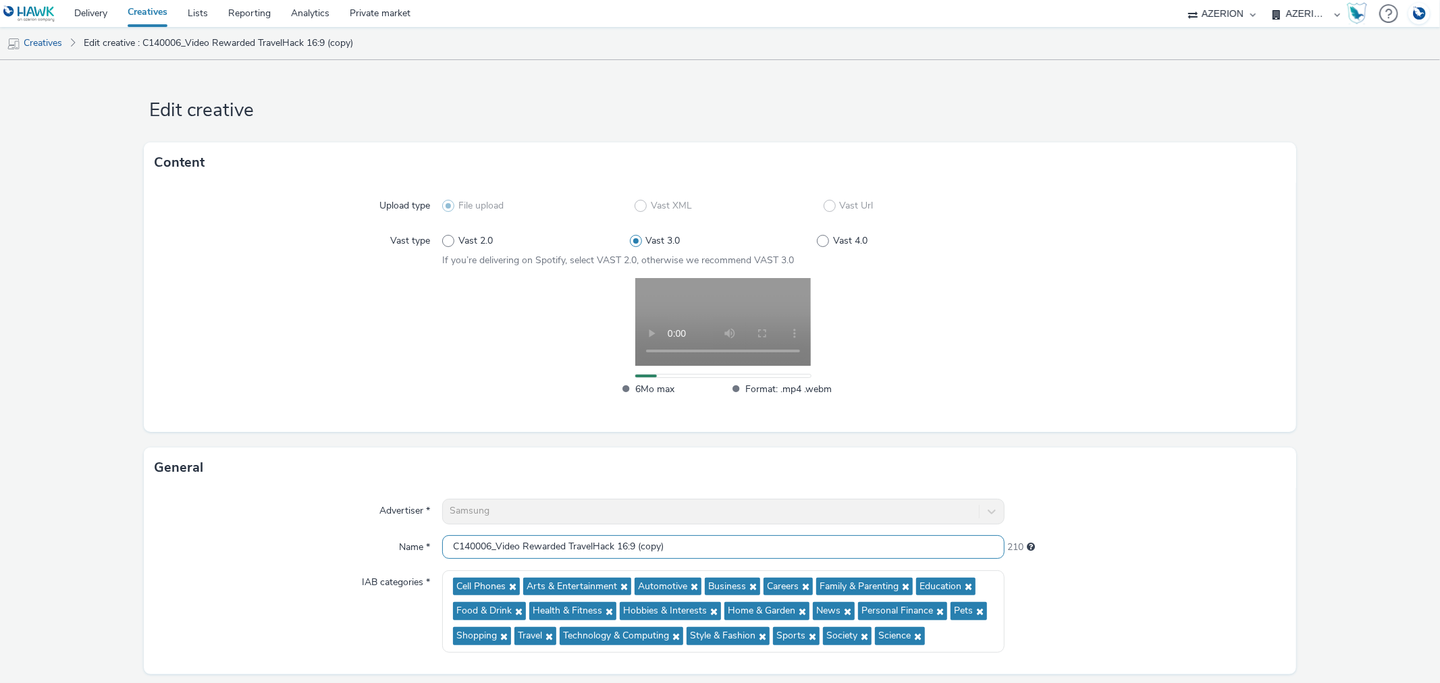
drag, startPoint x: 618, startPoint y: 545, endPoint x: 826, endPoint y: 555, distance: 208.1
click at [826, 555] on input "C140006_Video Rewarded TravelHack 16:9 (copy)" at bounding box center [723, 547] width 562 height 24
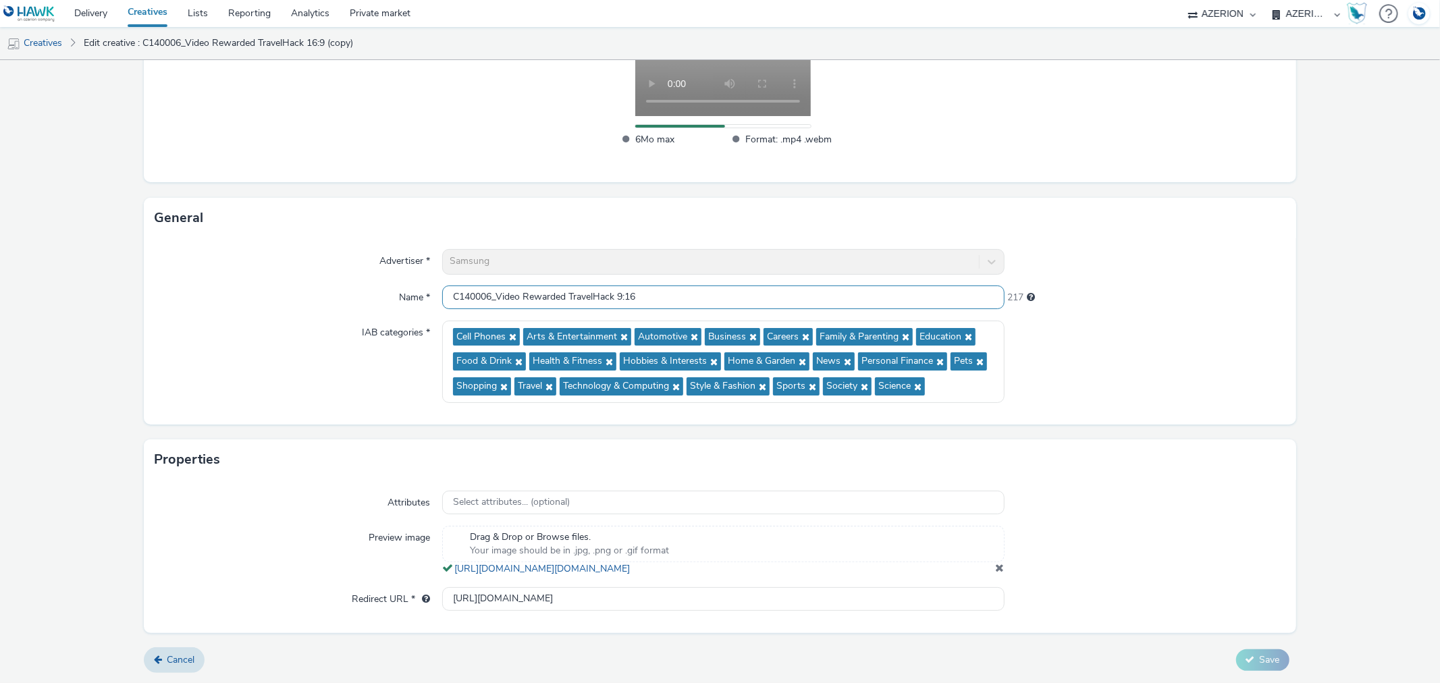
scroll to position [263, 0]
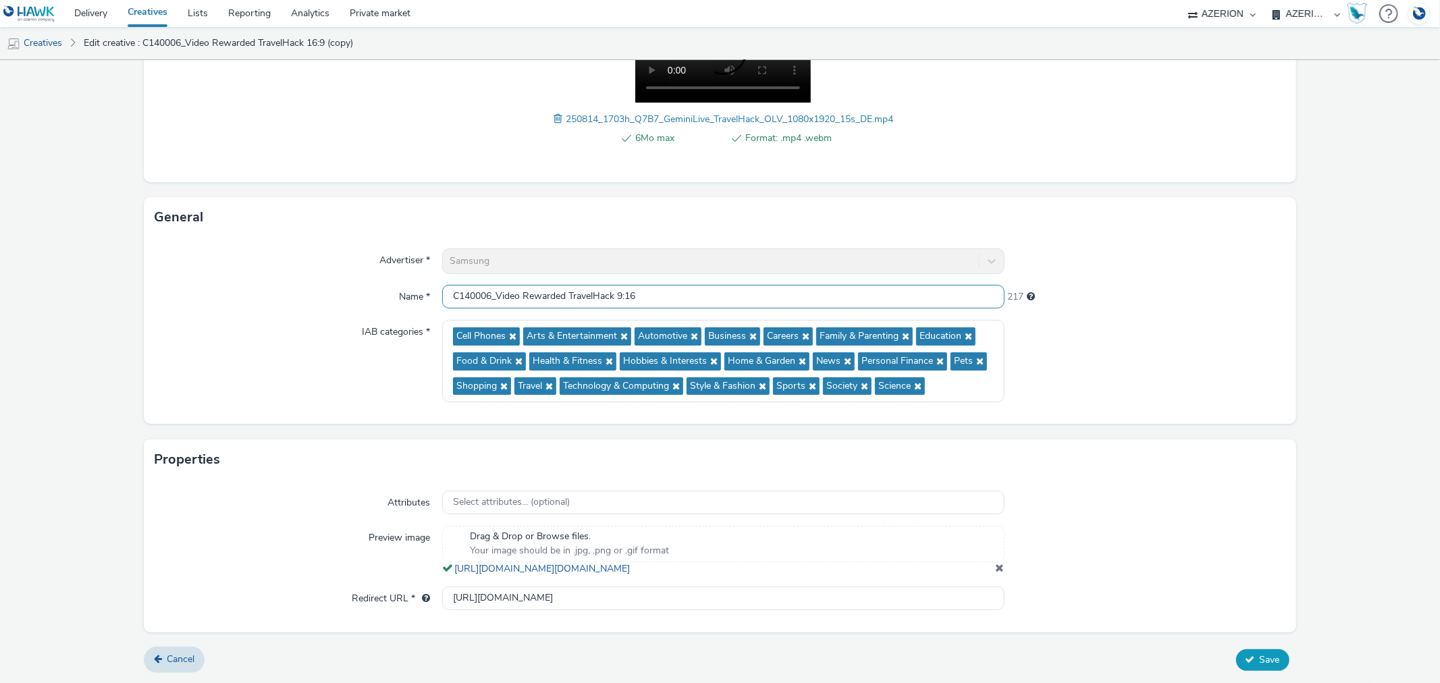
type input "C140006_Video Rewarded TravelHack 9:16"
click at [1245, 664] on icon at bounding box center [1249, 659] width 9 height 9
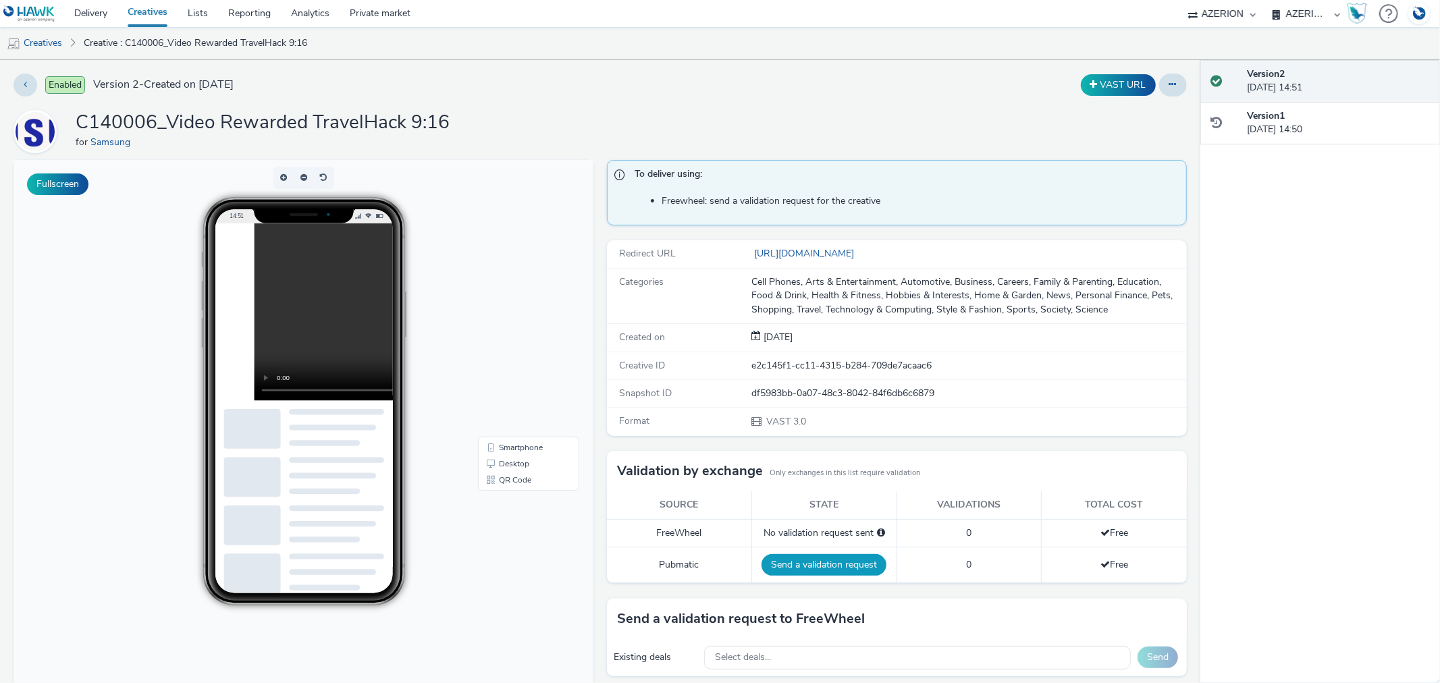
click at [823, 564] on button "Send a validation request" at bounding box center [823, 565] width 125 height 22
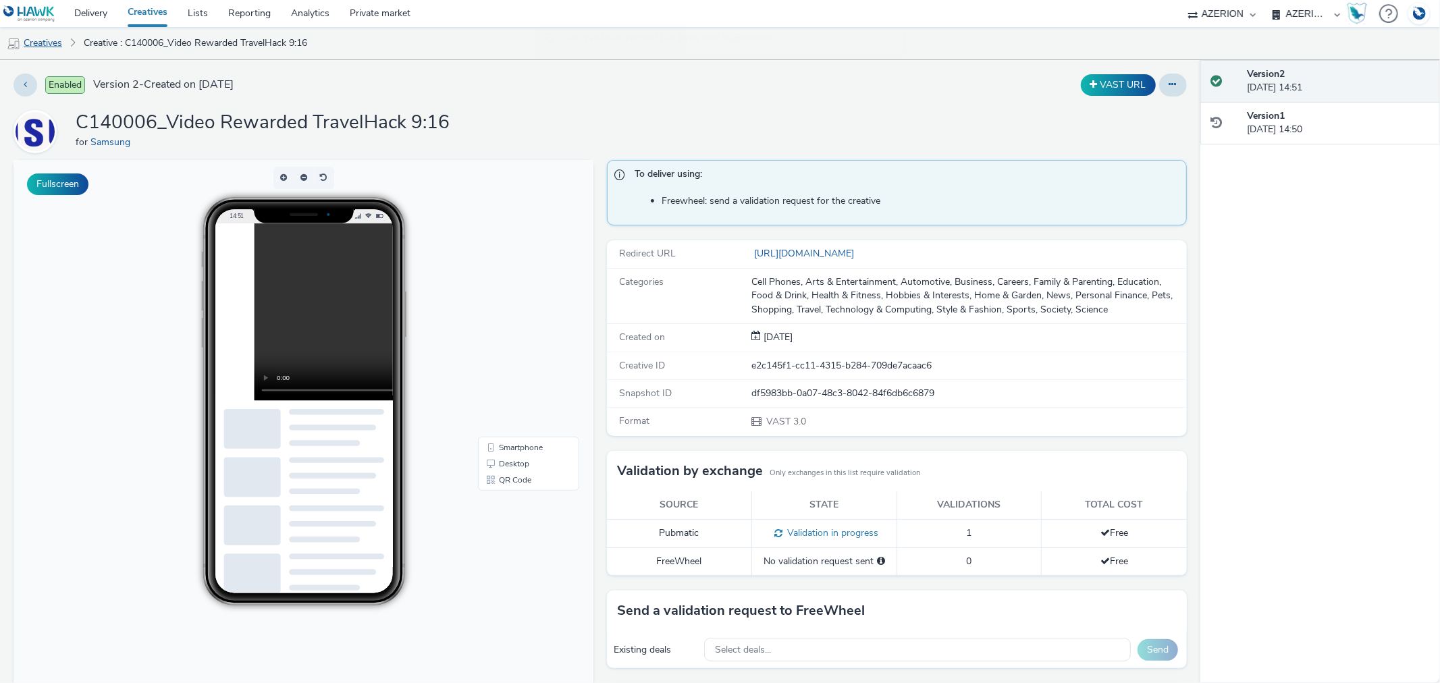
click at [46, 45] on link "Creatives" at bounding box center [34, 43] width 69 height 32
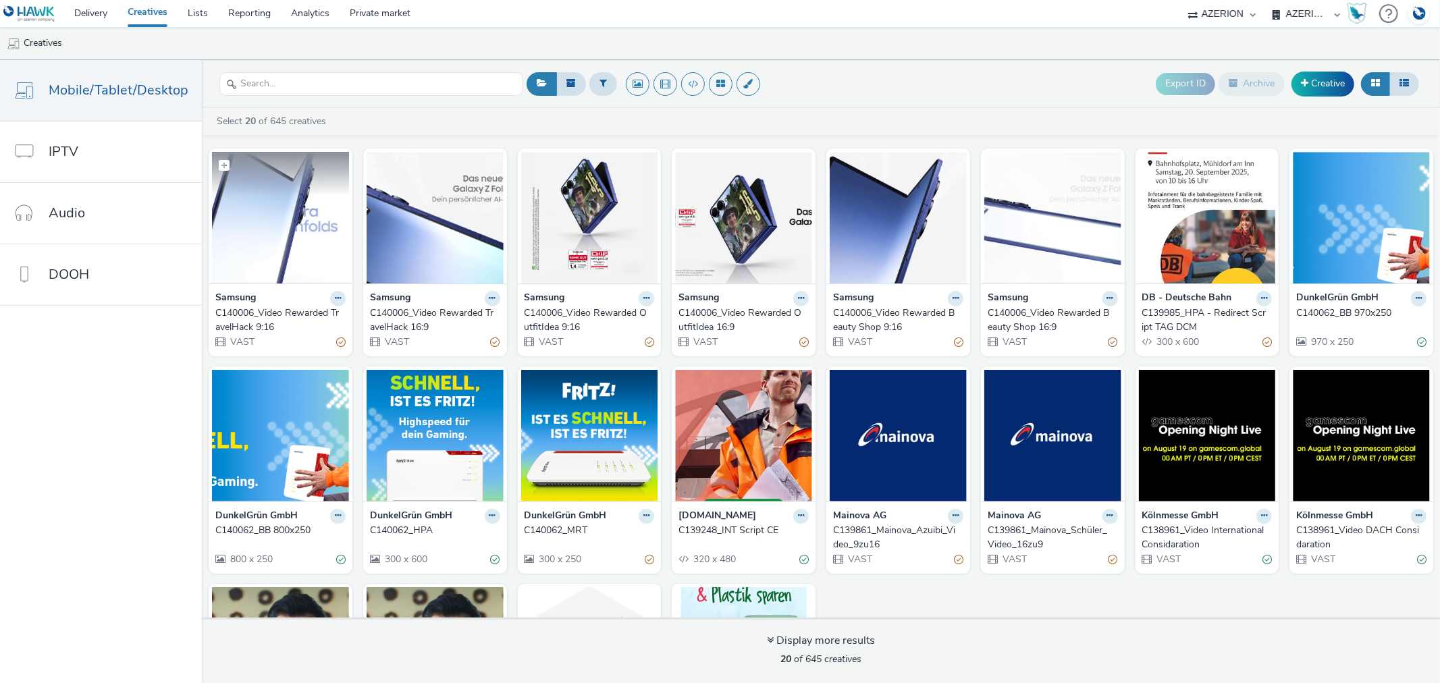
click at [251, 254] on img at bounding box center [280, 218] width 137 height 132
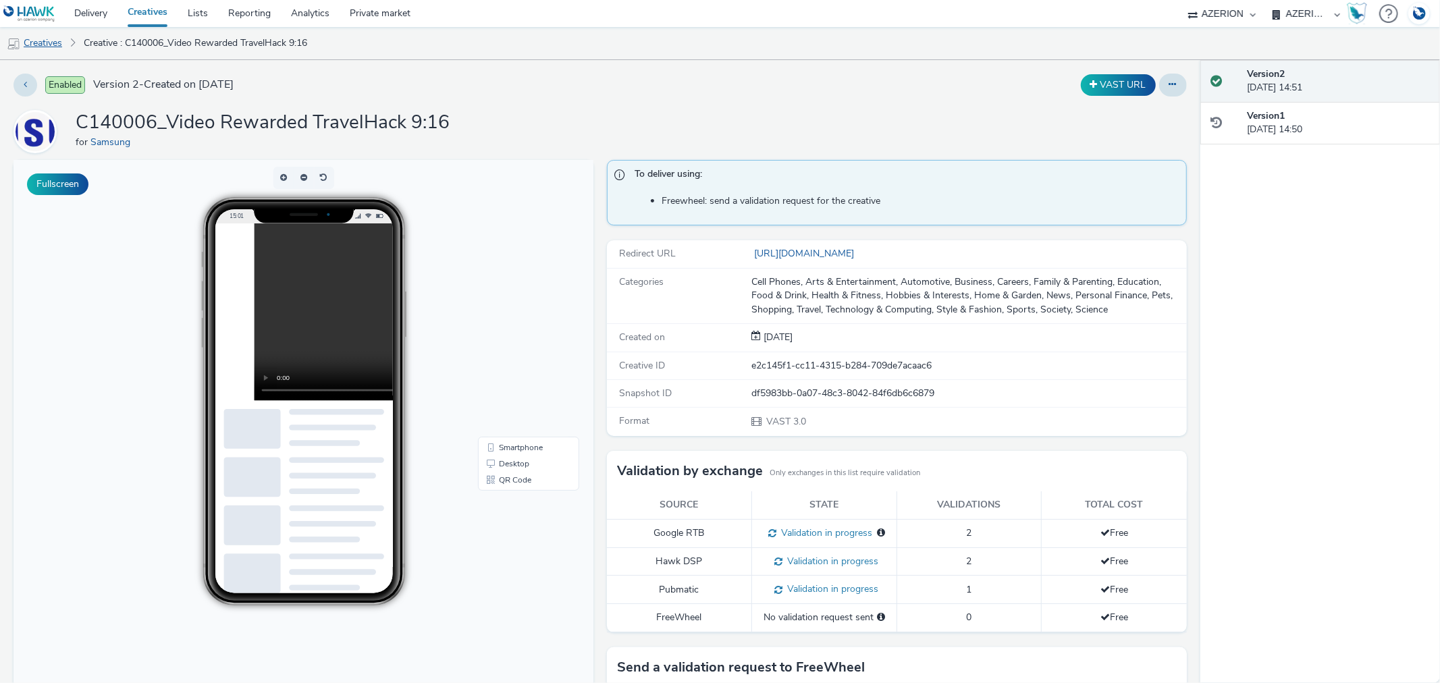
click at [32, 43] on link "Creatives" at bounding box center [34, 43] width 69 height 32
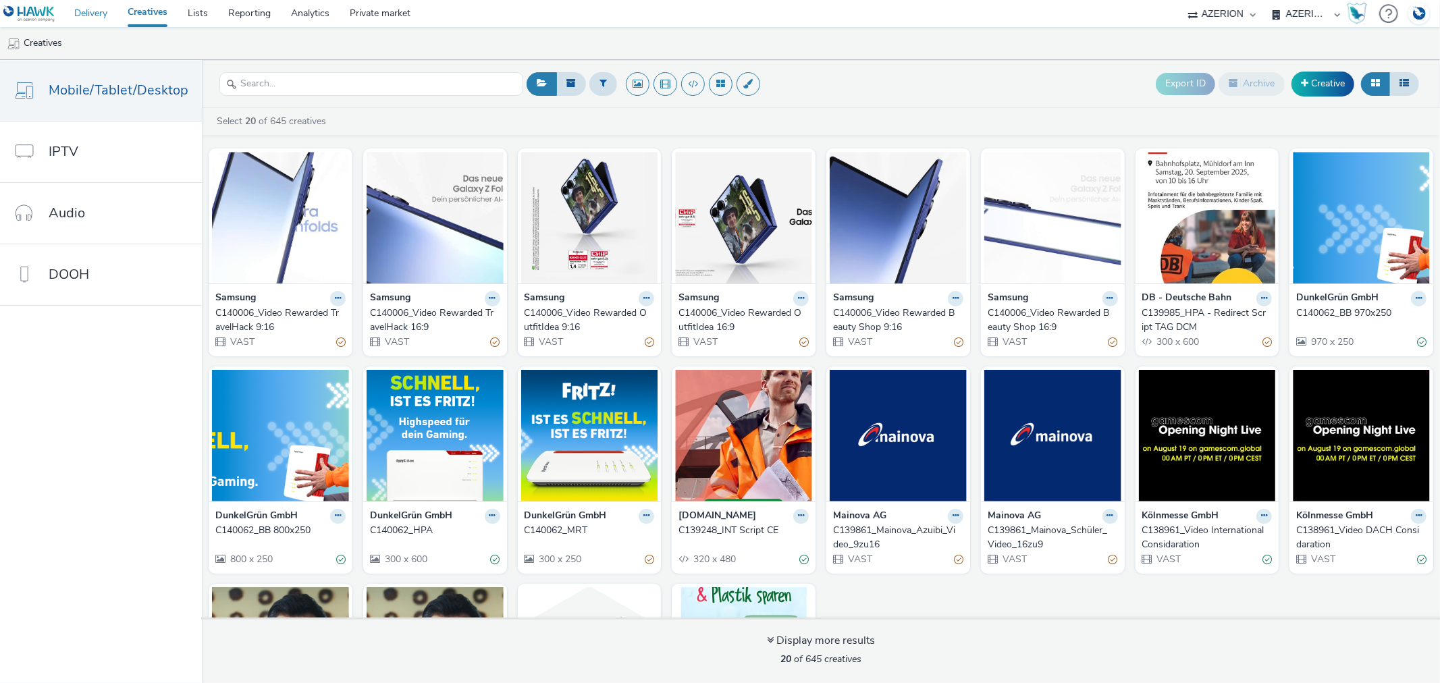
click at [88, 12] on link "Delivery" at bounding box center [90, 13] width 53 height 27
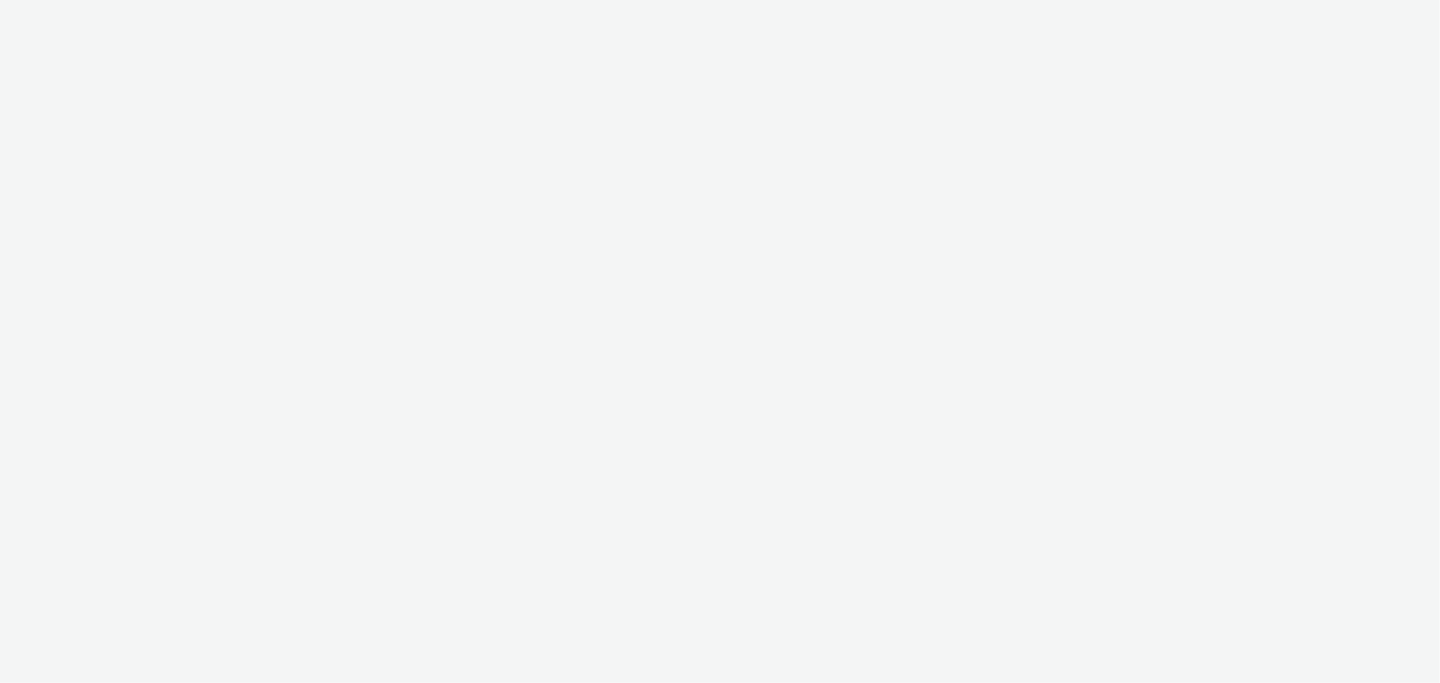
select select "b626f941-834b-427f-b453-0a2b95f57350"
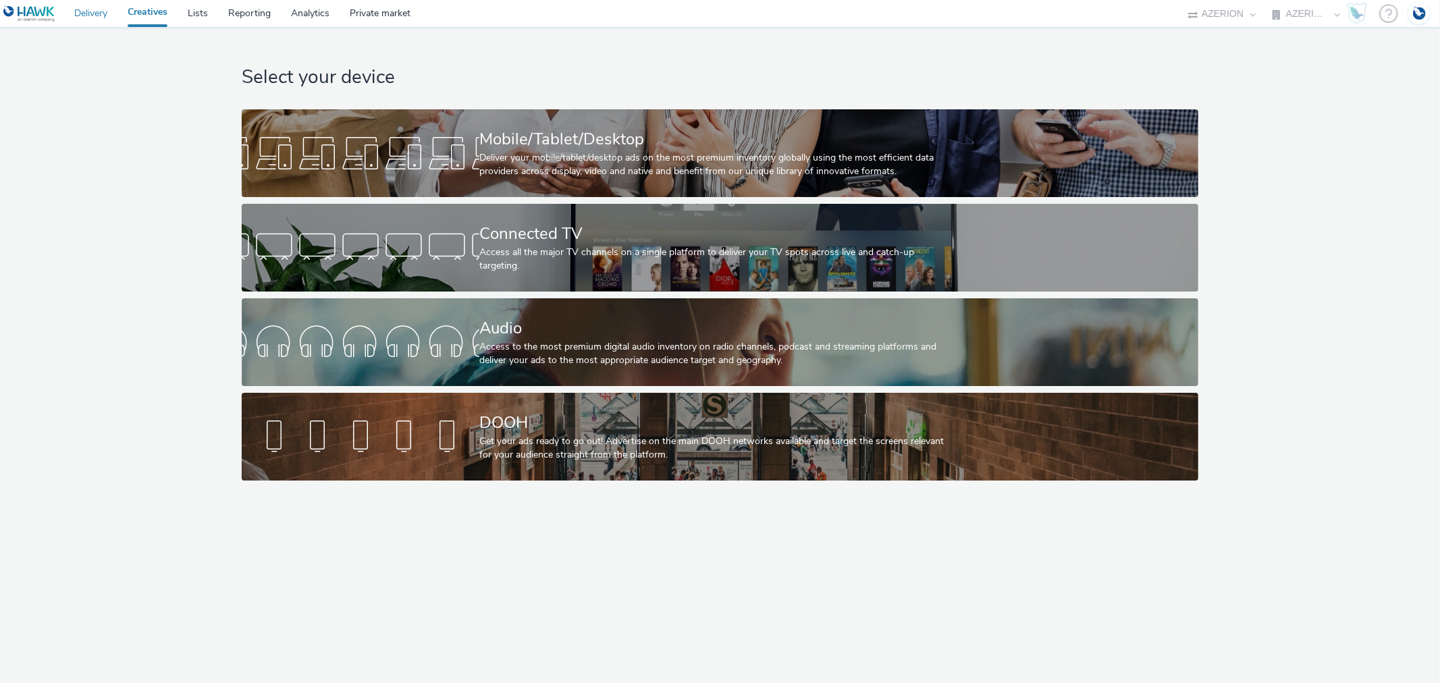
click at [92, 10] on link "Delivery" at bounding box center [90, 13] width 53 height 27
